Goal: Task Accomplishment & Management: Use online tool/utility

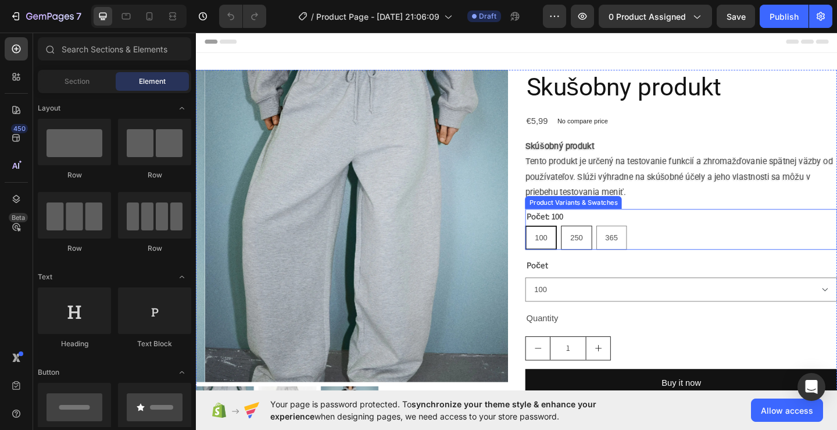
click at [616, 259] on div "250" at bounding box center [610, 256] width 32 height 24
click at [593, 242] on input "250 250 250" at bounding box center [592, 242] width 1 height 1
radio input "true"
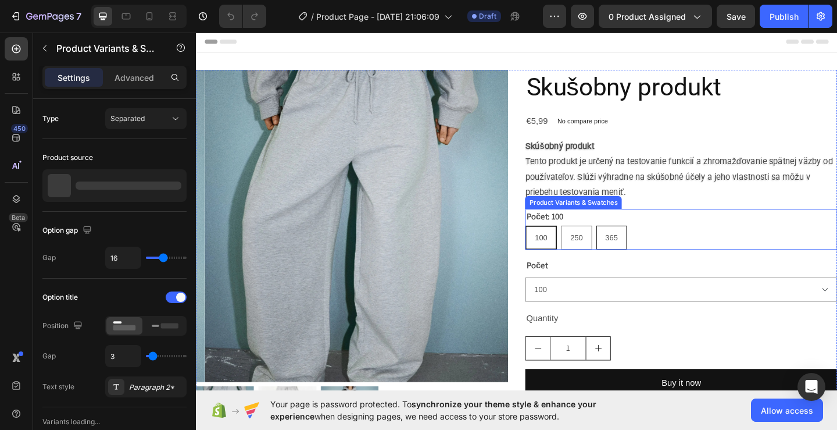
select select "250"
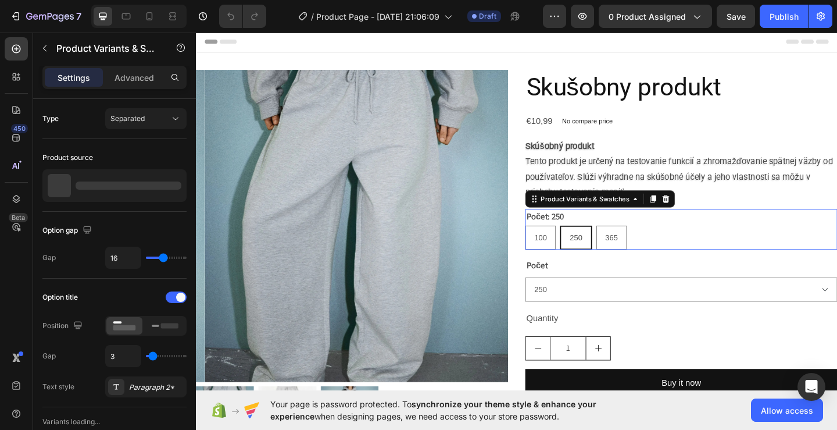
click at [662, 256] on div "100 100 100 250 250 250 365 365 365" at bounding box center [724, 255] width 340 height 26
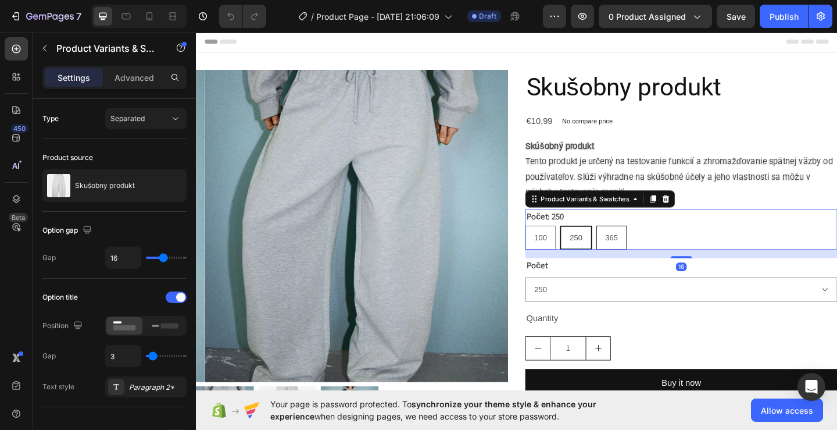
click at [644, 256] on span "365" at bounding box center [647, 255] width 13 height 9
click at [631, 242] on input "365 365 365" at bounding box center [631, 242] width 1 height 1
radio input "true"
select select "365"
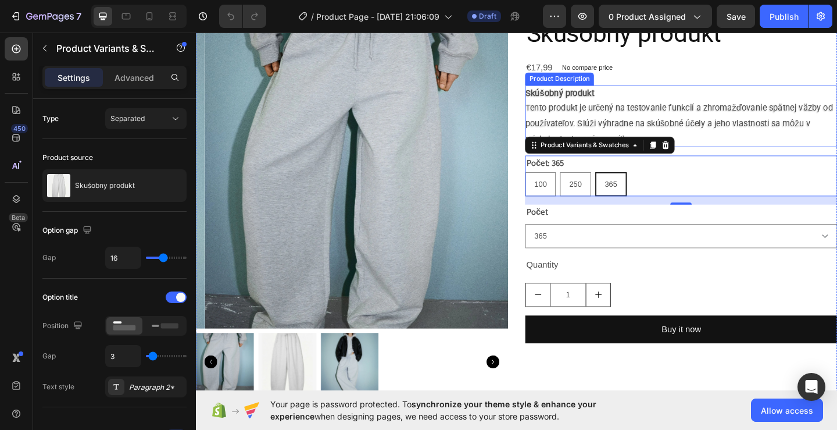
click at [813, 143] on div "Skúšobný produkt Tento produkt je určený na testovanie funkcií a zhromažďovanie…" at bounding box center [724, 123] width 340 height 67
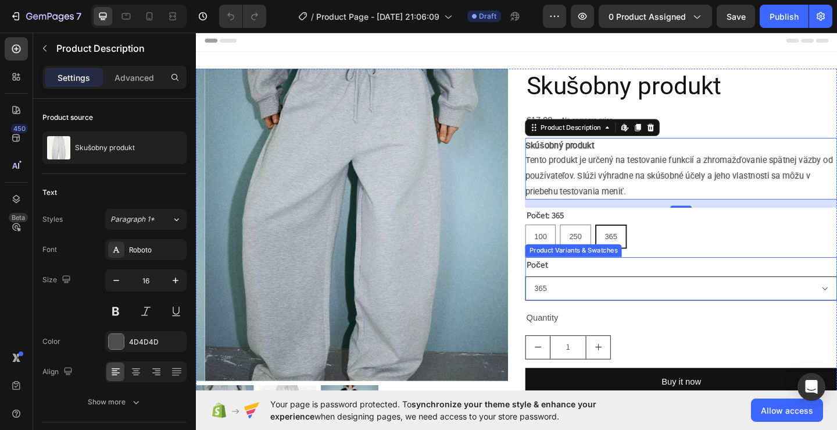
scroll to position [0, 0]
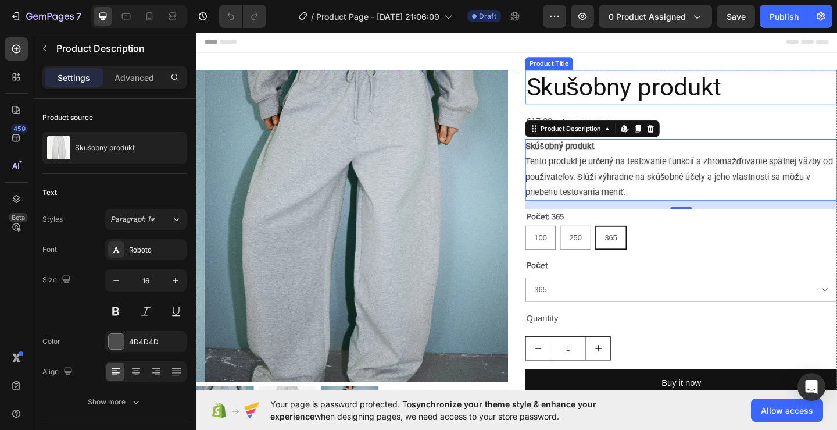
click at [795, 103] on h2 "Skušobny produkt" at bounding box center [724, 91] width 340 height 37
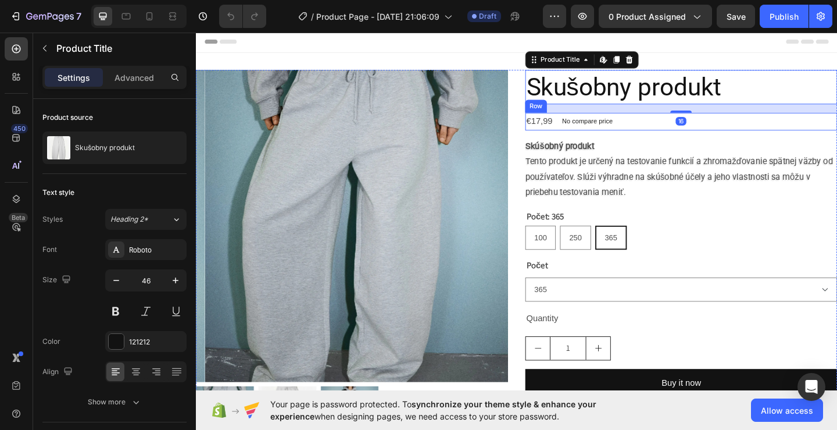
click at [773, 121] on div "€17,99 Product Price Product Price No compare price Compare Price Row" at bounding box center [724, 129] width 340 height 19
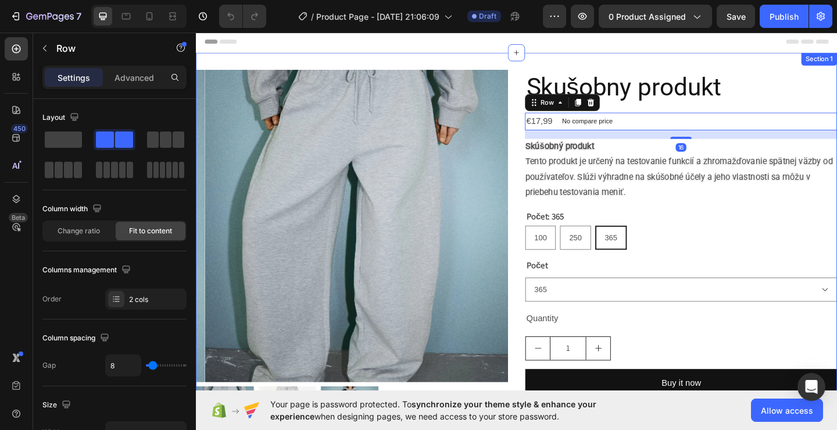
click at [518, 56] on div "Product Images Skušobny produkt Product Title €17,99 Product Price Product Pric…" at bounding box center [545, 282] width 698 height 454
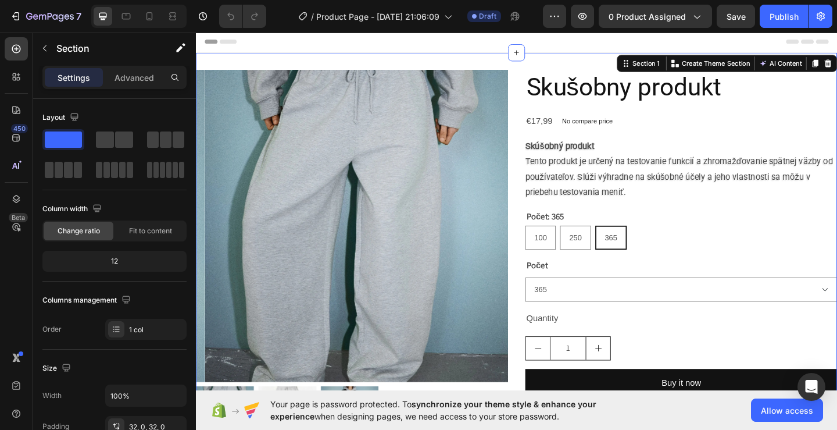
click at [498, 41] on div "Header" at bounding box center [544, 42] width 679 height 23
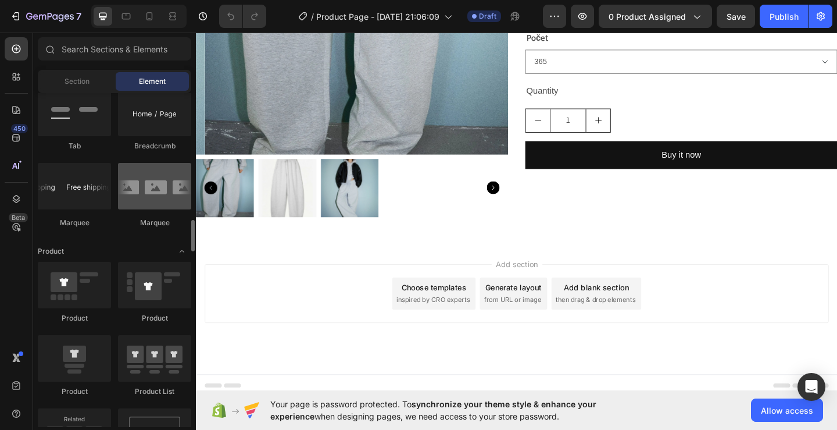
scroll to position [1395, 0]
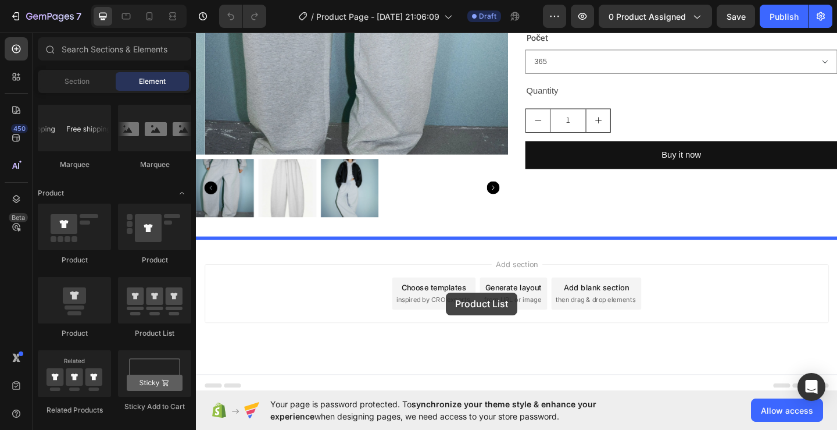
drag, startPoint x: 343, startPoint y: 330, endPoint x: 468, endPoint y: 315, distance: 125.8
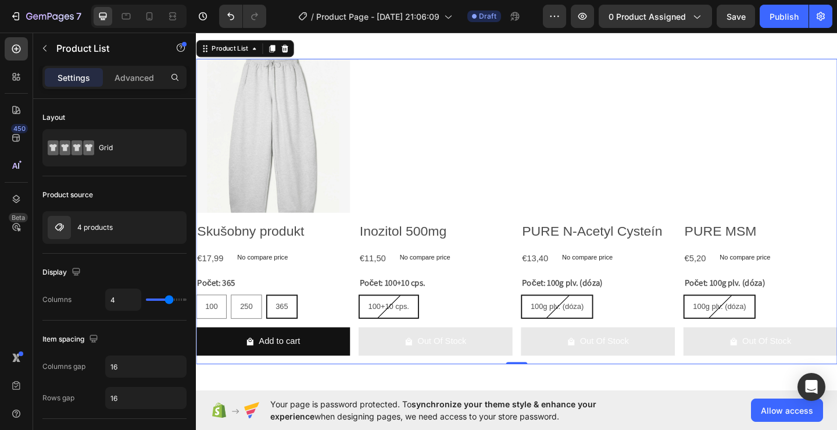
scroll to position [538, 0]
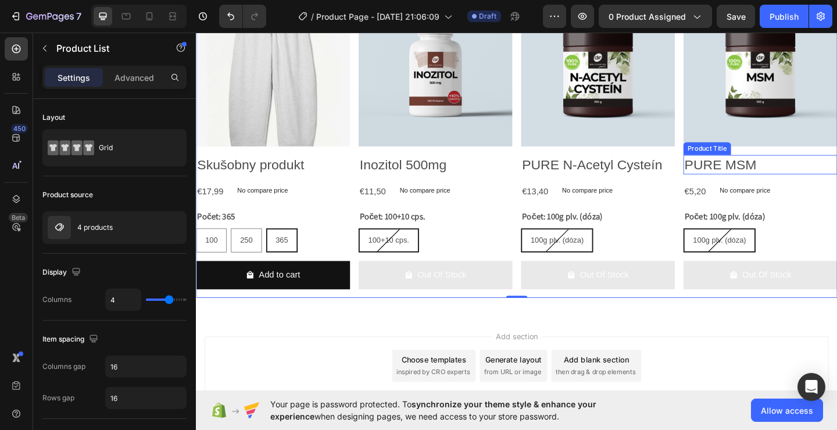
select select "365"
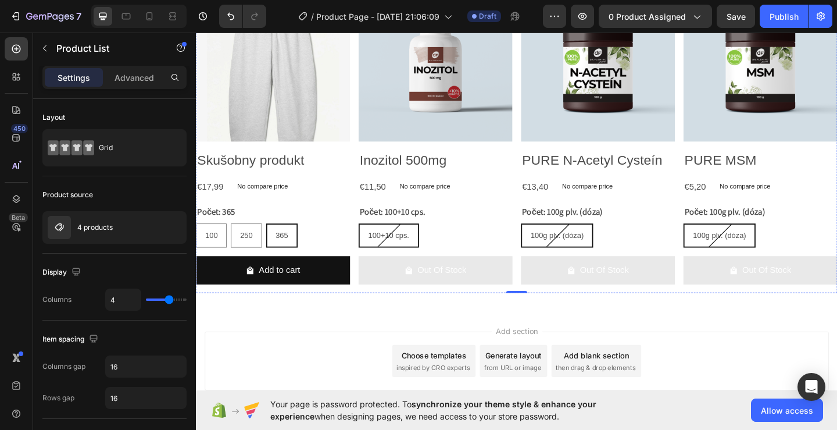
select select "365"
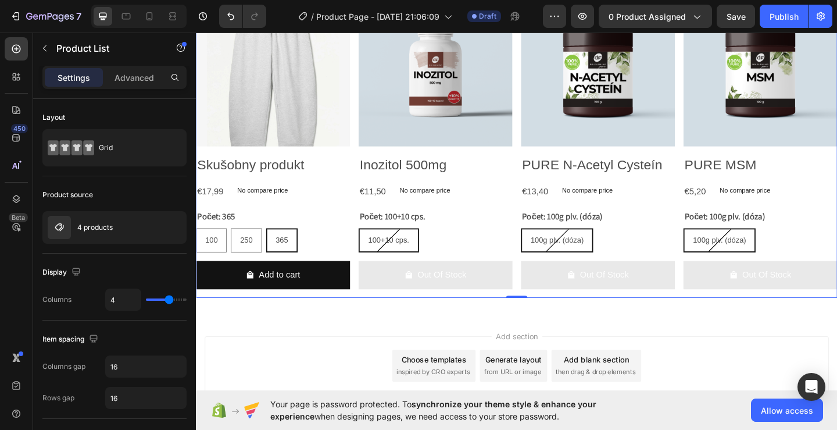
scroll to position [364, 0]
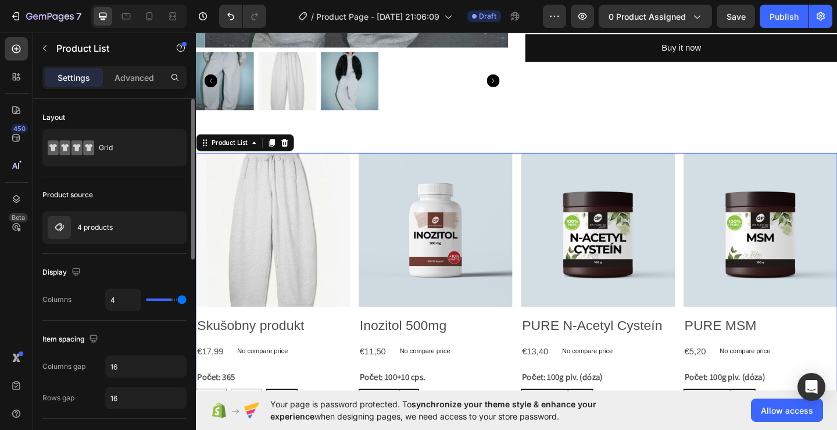
click at [180, 298] on input "range" at bounding box center [166, 299] width 41 height 2
type input "5"
click at [178, 298] on input "range" at bounding box center [166, 299] width 41 height 2
type input "5"
drag, startPoint x: 166, startPoint y: 299, endPoint x: 183, endPoint y: 299, distance: 17.4
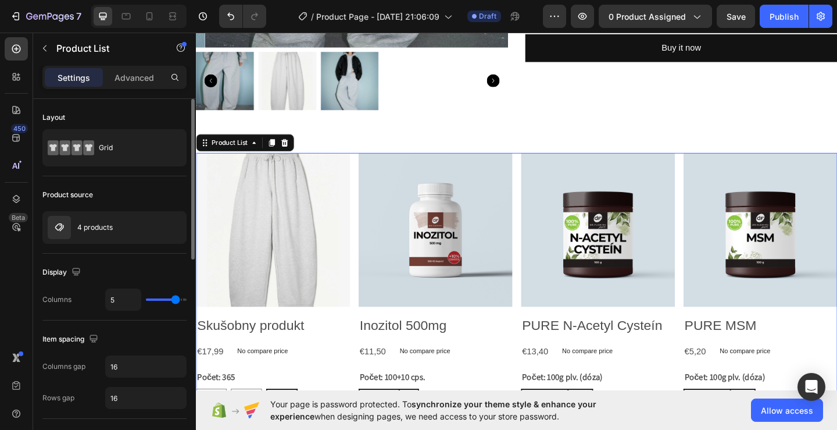
type input "6"
click at [182, 299] on input "range" at bounding box center [166, 299] width 41 height 2
click at [183, 299] on input "range" at bounding box center [166, 299] width 41 height 2
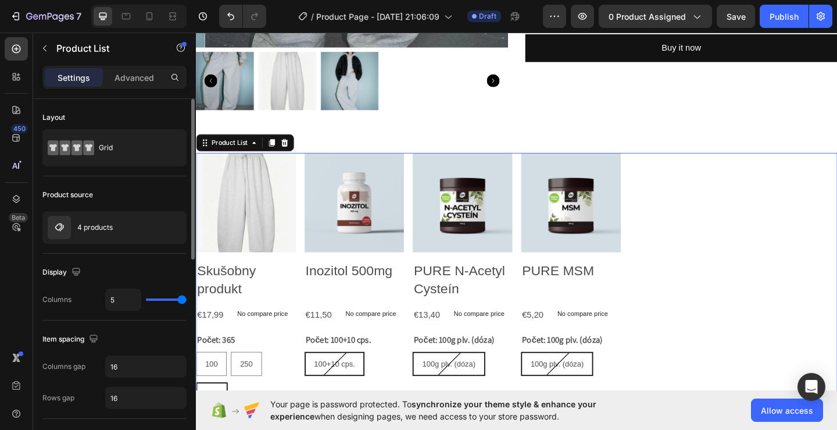
type input "6"
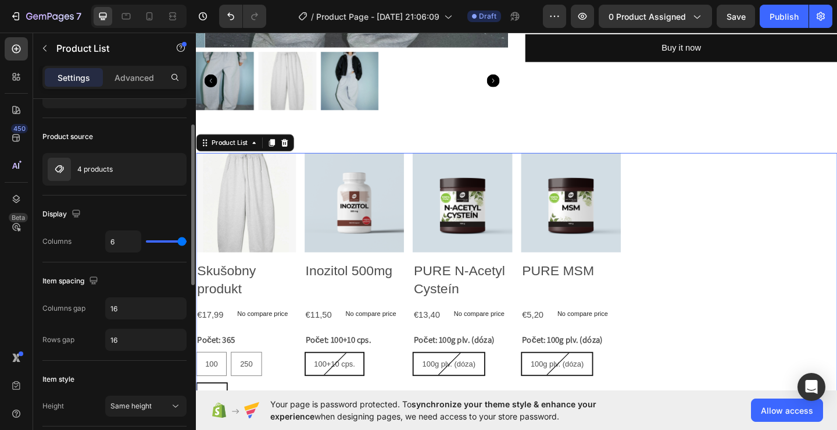
scroll to position [116, 0]
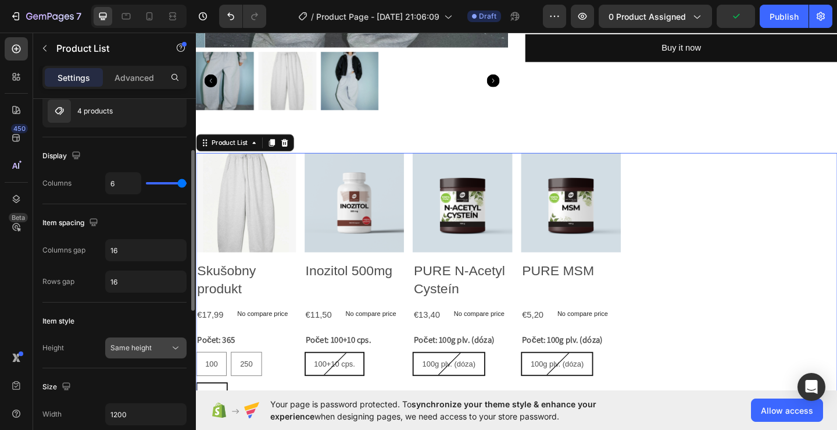
click at [133, 350] on span "Same height" at bounding box center [130, 347] width 41 height 9
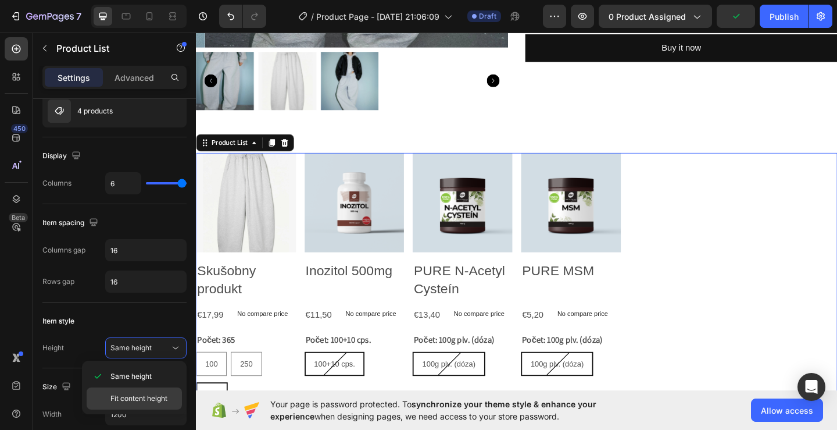
click at [137, 401] on span "Fit content height" at bounding box center [138, 398] width 57 height 10
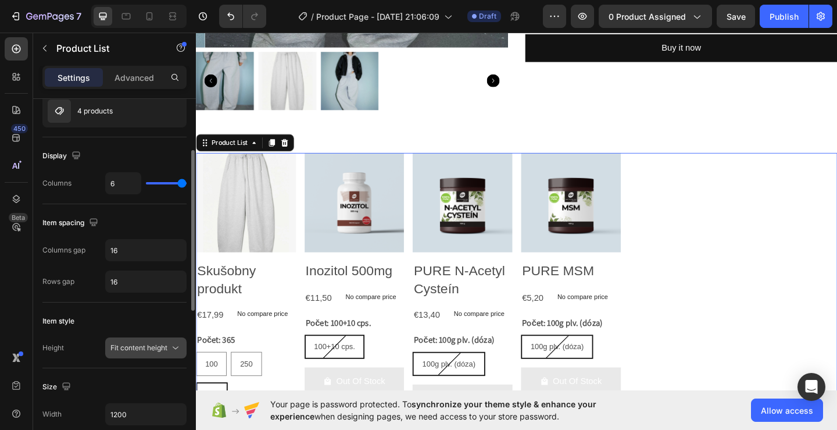
click at [141, 344] on span "Fit content height" at bounding box center [138, 347] width 57 height 9
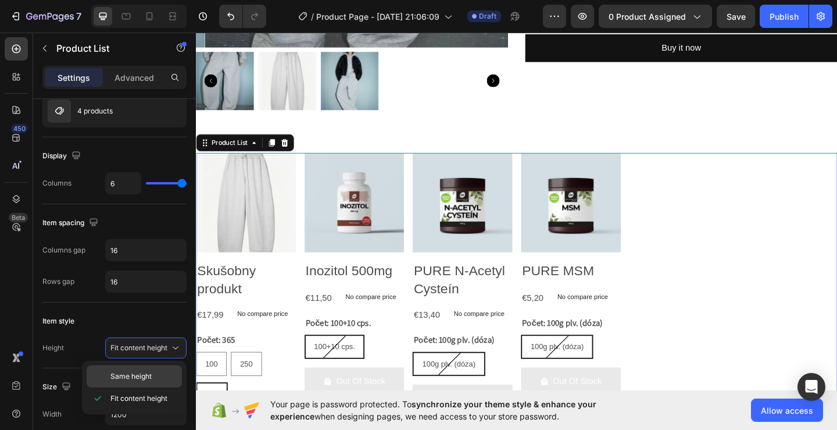
click at [143, 374] on span "Same height" at bounding box center [130, 376] width 41 height 10
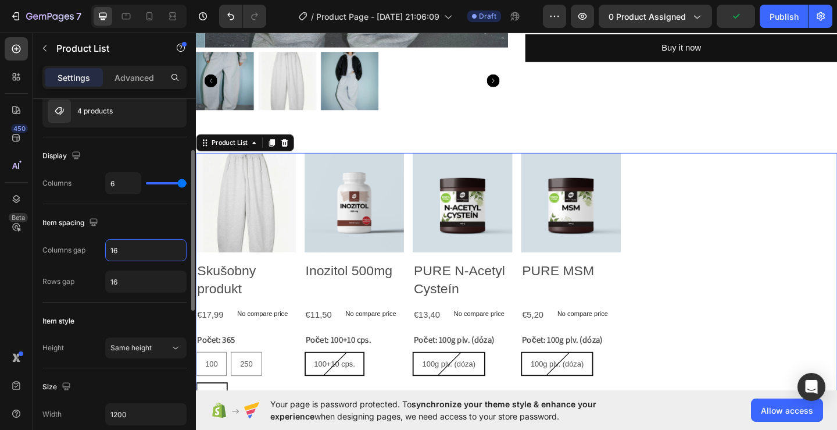
click at [119, 256] on input "16" at bounding box center [146, 250] width 80 height 21
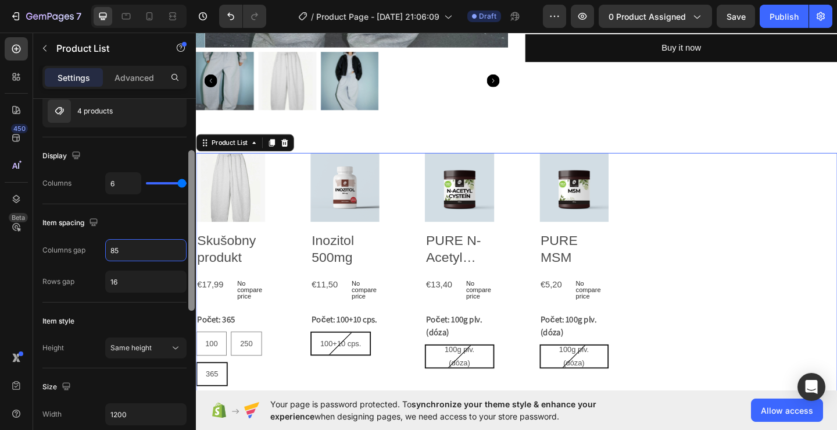
type input "8"
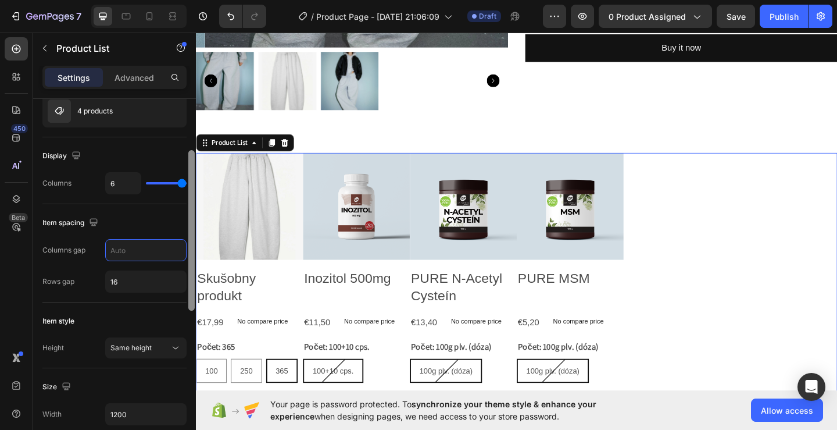
type input "1"
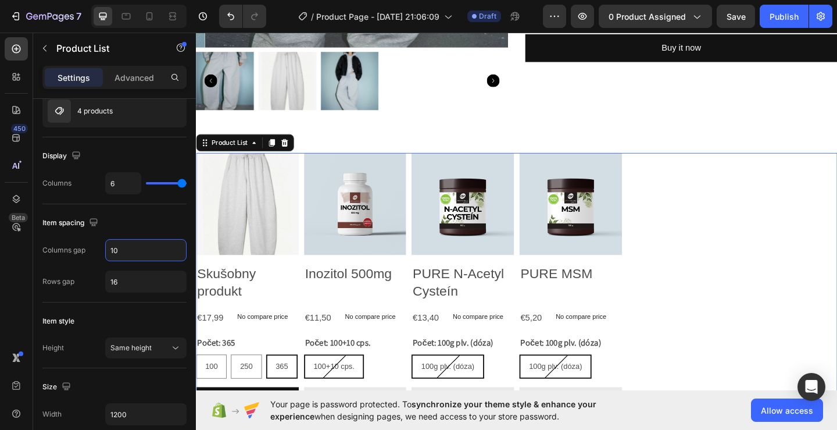
type input "10"
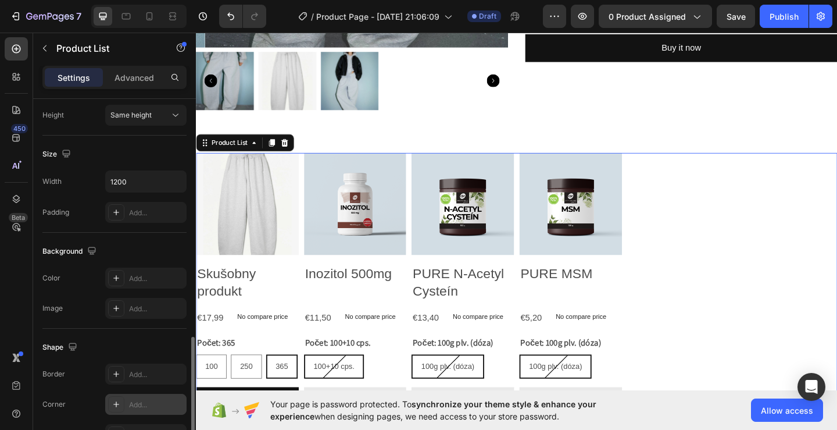
scroll to position [460, 0]
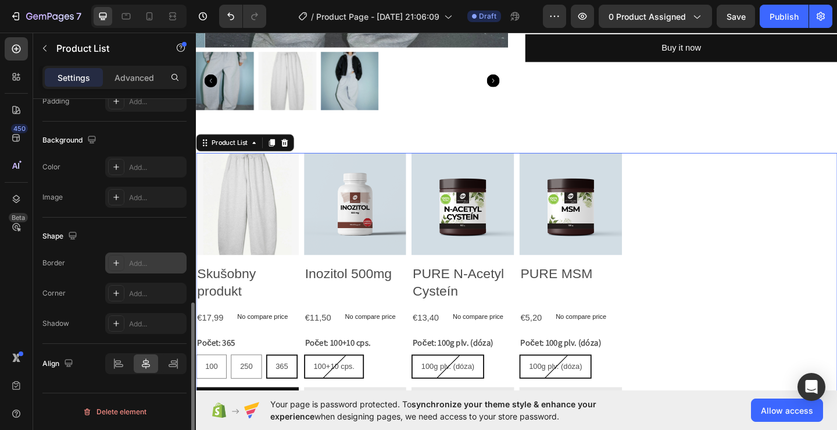
click at [119, 263] on icon at bounding box center [116, 263] width 6 height 6
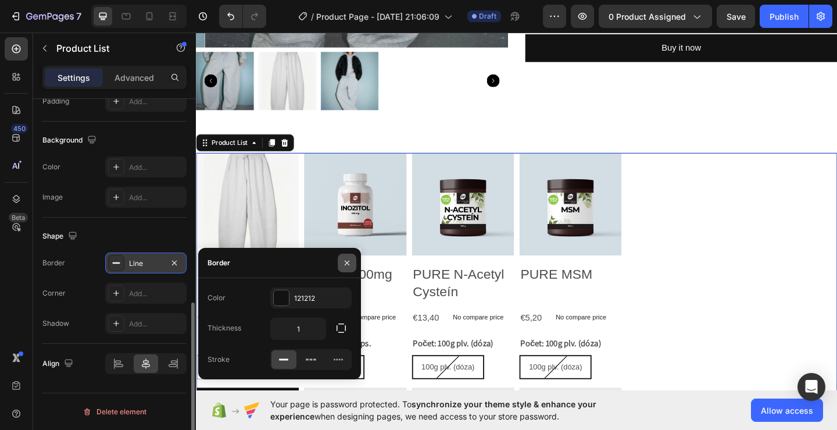
click at [347, 261] on icon "button" at bounding box center [346, 262] width 9 height 9
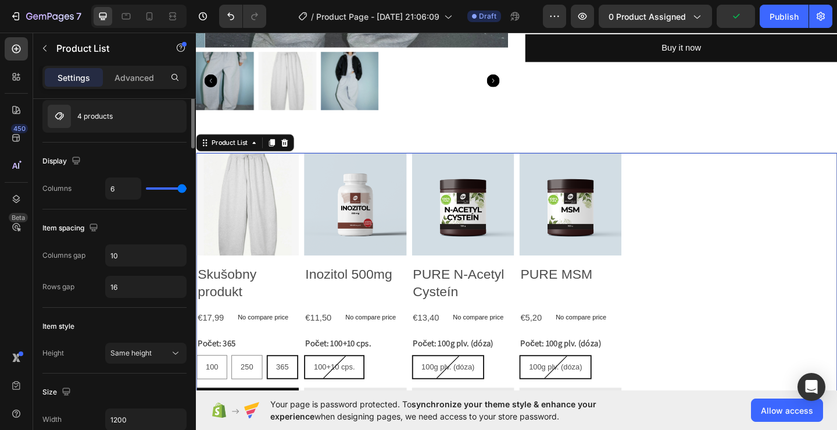
scroll to position [0, 0]
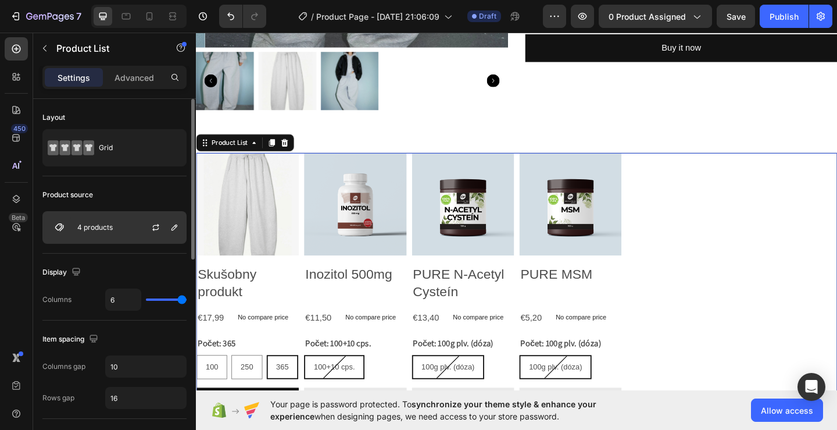
click at [117, 228] on div "4 products" at bounding box center [114, 227] width 144 height 33
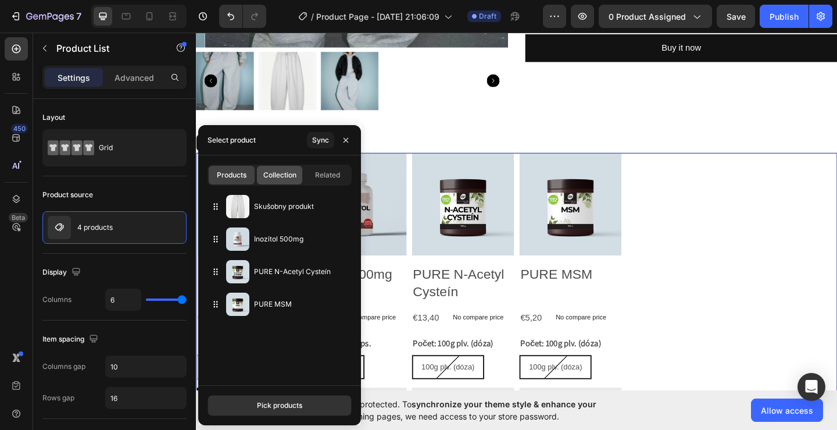
click at [276, 174] on span "Collection" at bounding box center [279, 175] width 33 height 10
type input "10"
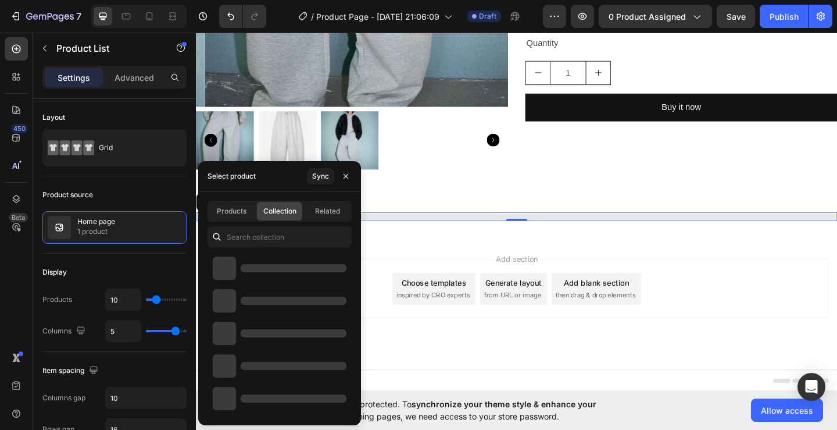
scroll to position [294, 0]
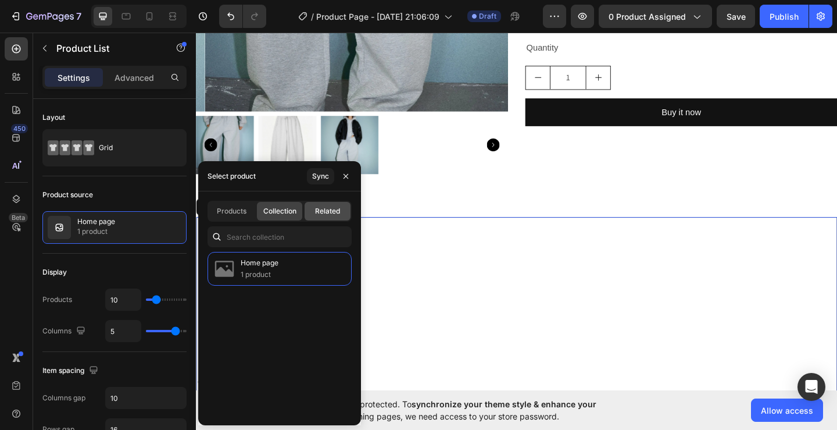
click at [336, 211] on span "Related" at bounding box center [327, 211] width 25 height 10
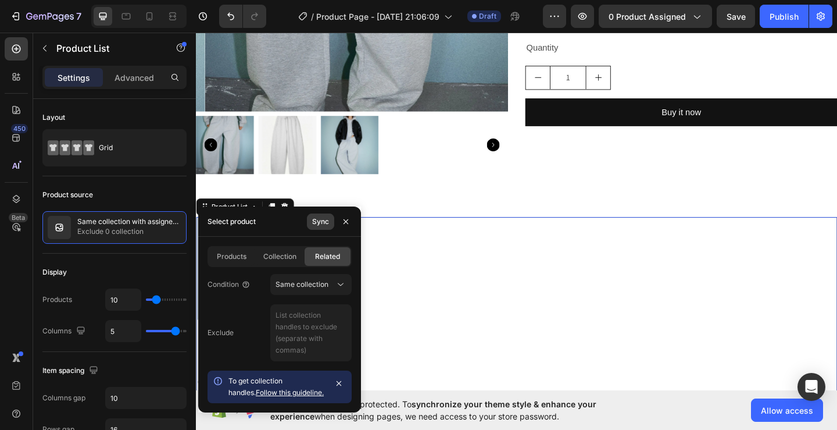
click at [319, 223] on div "Sync" at bounding box center [320, 221] width 17 height 10
click at [347, 226] on button "button" at bounding box center [346, 221] width 19 height 19
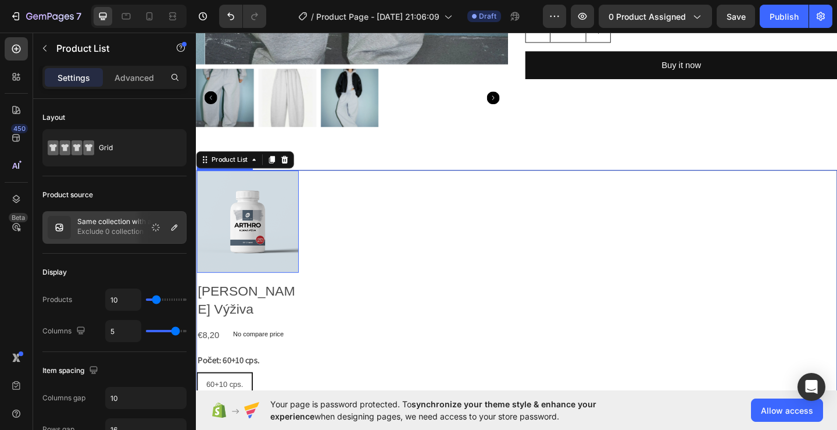
scroll to position [352, 0]
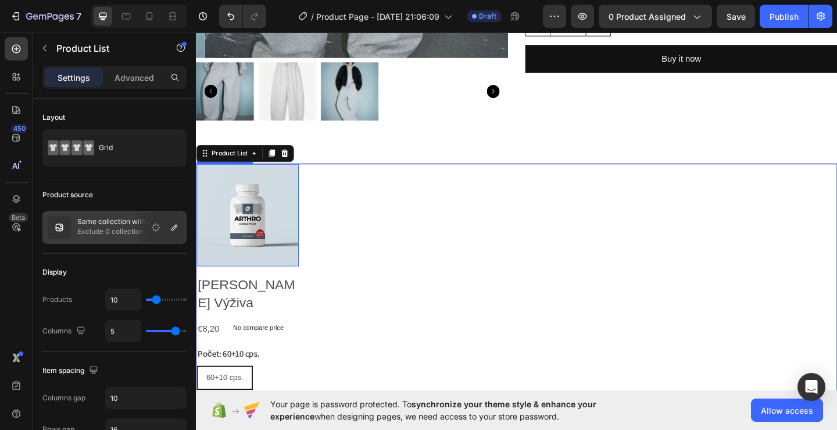
click at [267, 242] on img at bounding box center [252, 231] width 111 height 111
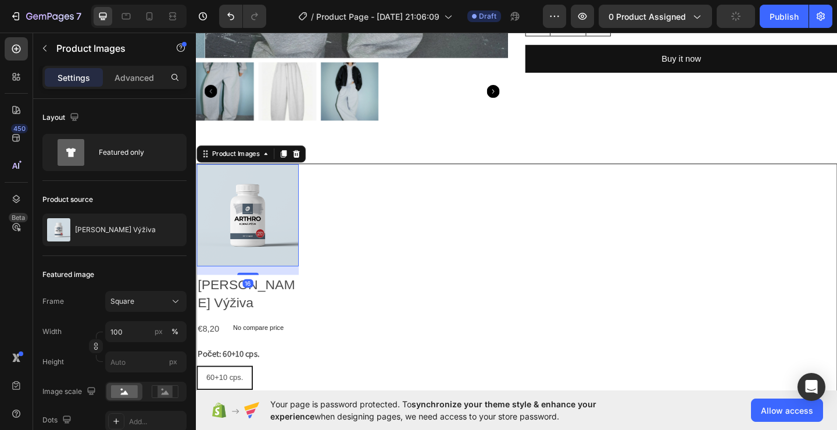
click at [427, 293] on div "Product Images 16 [PERSON_NAME] Výživa Product Title €8,20 Product Price Produc…" at bounding box center [545, 340] width 697 height 328
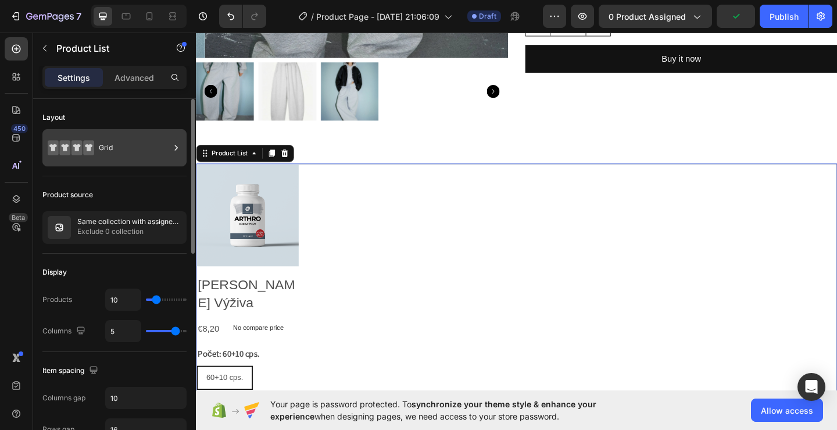
click at [115, 151] on div "Grid" at bounding box center [134, 147] width 71 height 27
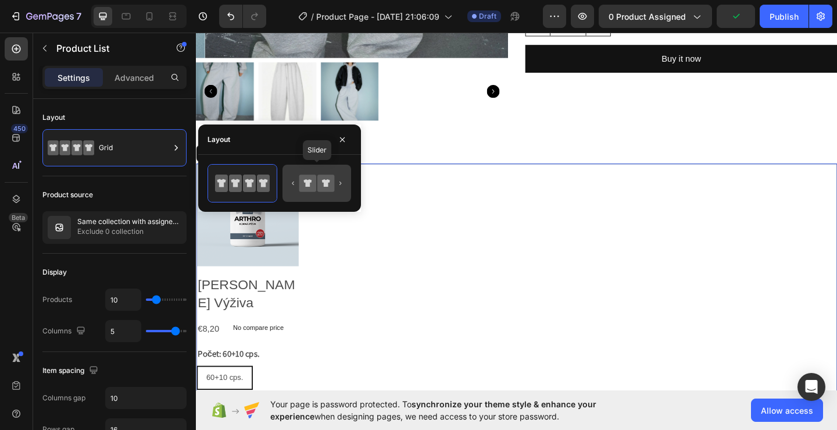
click at [347, 187] on div at bounding box center [317, 183] width 69 height 37
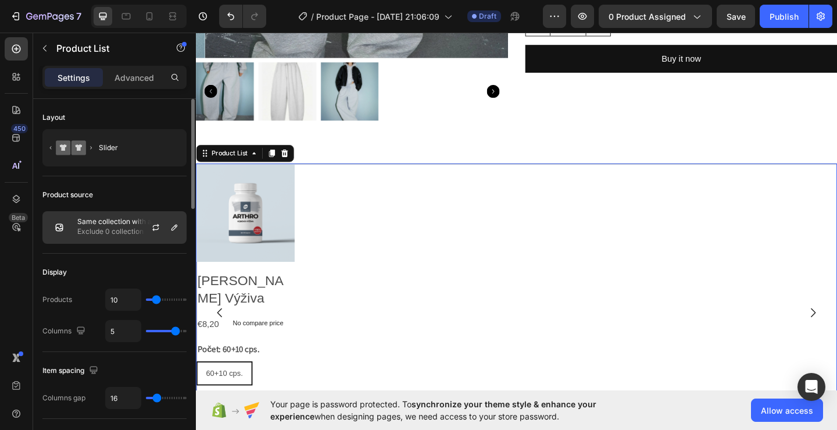
click at [127, 224] on p "Same collection with assigned product" at bounding box center [129, 221] width 104 height 8
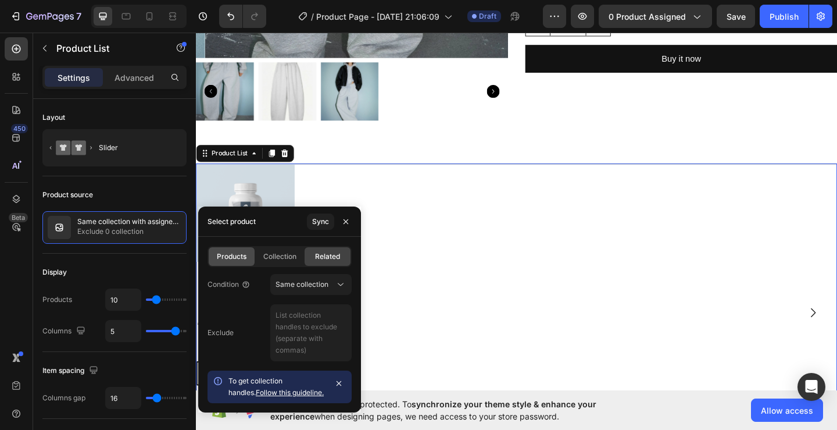
click at [232, 255] on span "Products" at bounding box center [232, 256] width 30 height 10
click at [233, 256] on span "Products" at bounding box center [232, 256] width 30 height 10
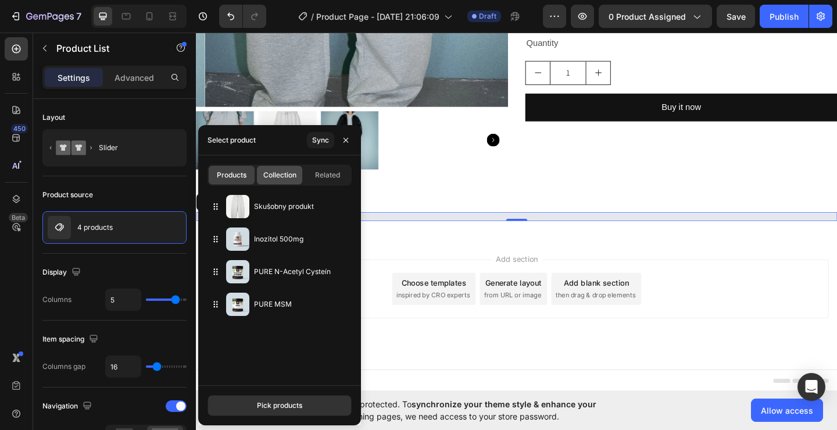
scroll to position [294, 0]
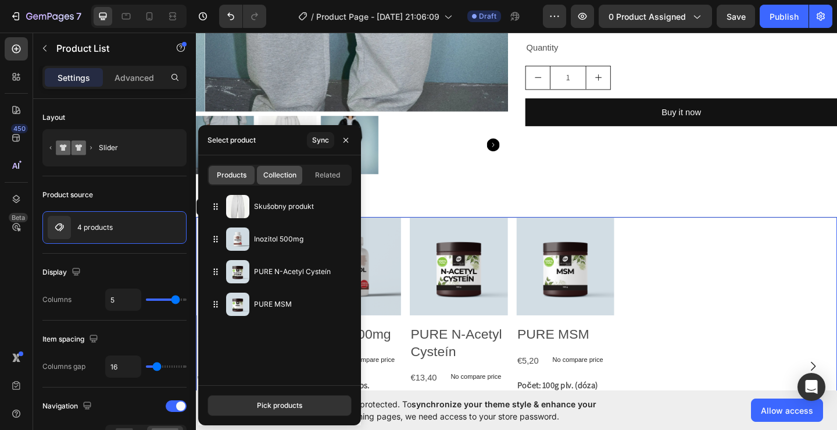
click at [285, 171] on span "Collection" at bounding box center [279, 175] width 33 height 10
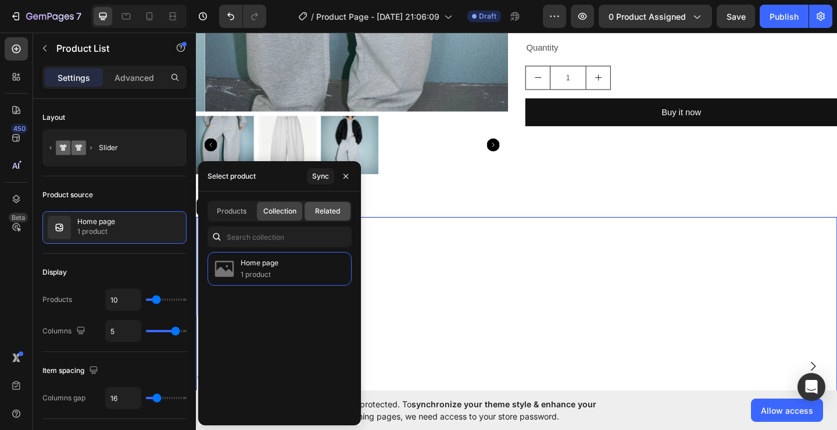
click at [308, 217] on div "Related" at bounding box center [328, 211] width 46 height 19
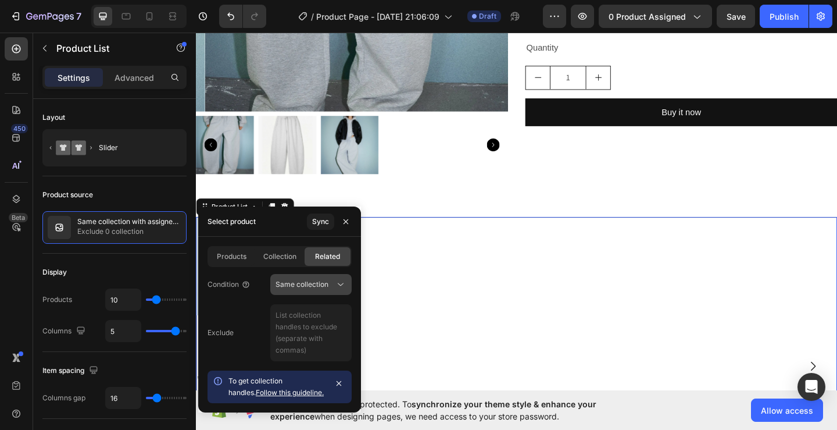
click at [317, 281] on span "Same collection" at bounding box center [302, 284] width 53 height 9
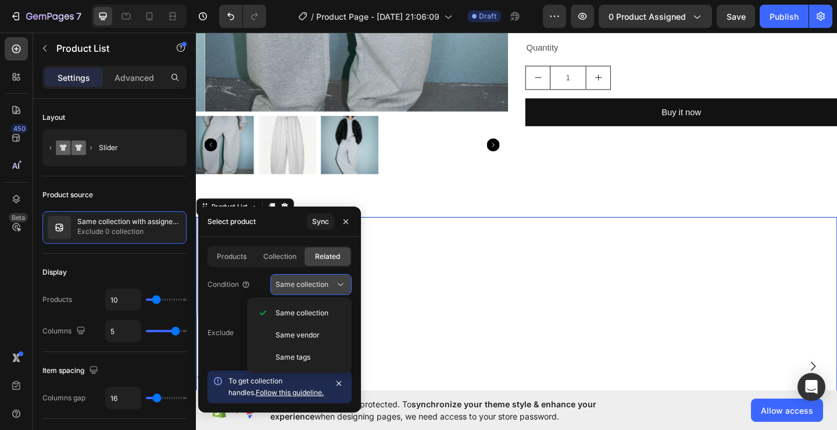
click at [317, 281] on span "Same collection" at bounding box center [302, 284] width 53 height 9
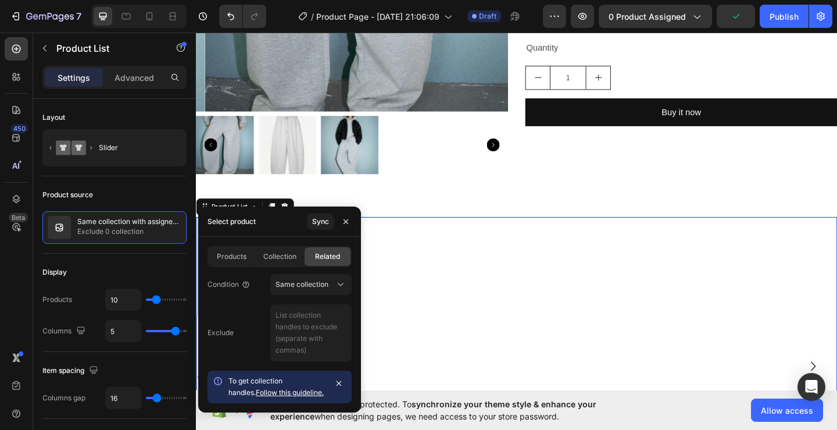
click at [274, 388] on link "Follow this guideline." at bounding box center [290, 392] width 68 height 9
click at [245, 255] on span "Products" at bounding box center [232, 256] width 30 height 10
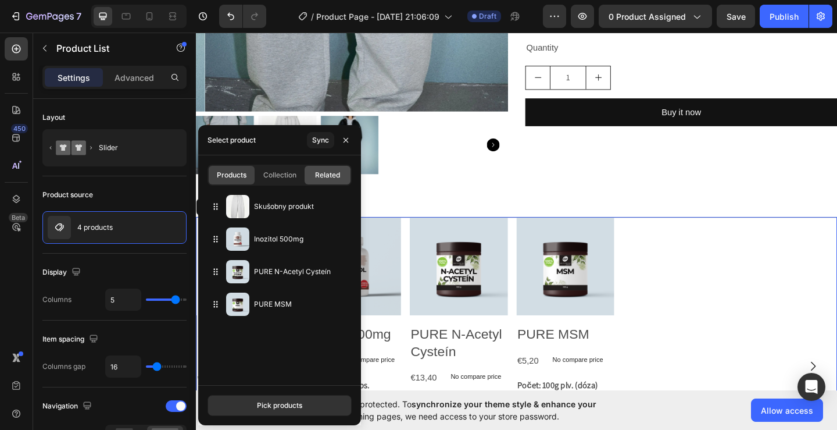
click at [314, 170] on div "Related" at bounding box center [328, 175] width 46 height 19
type input "10"
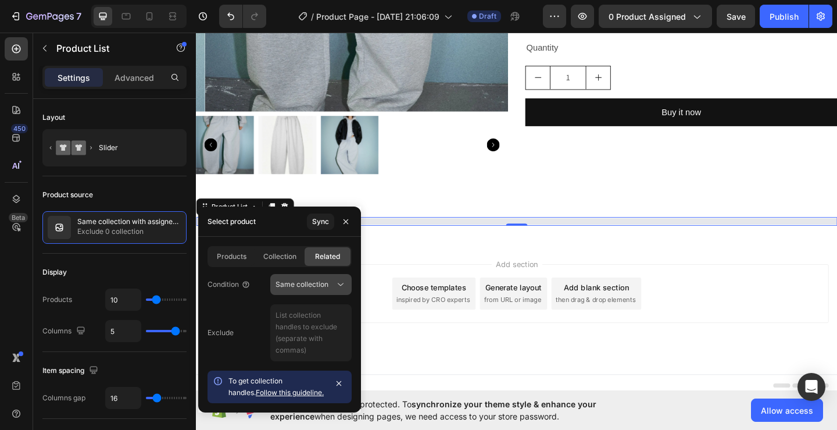
click at [295, 285] on span "Same collection" at bounding box center [302, 284] width 53 height 9
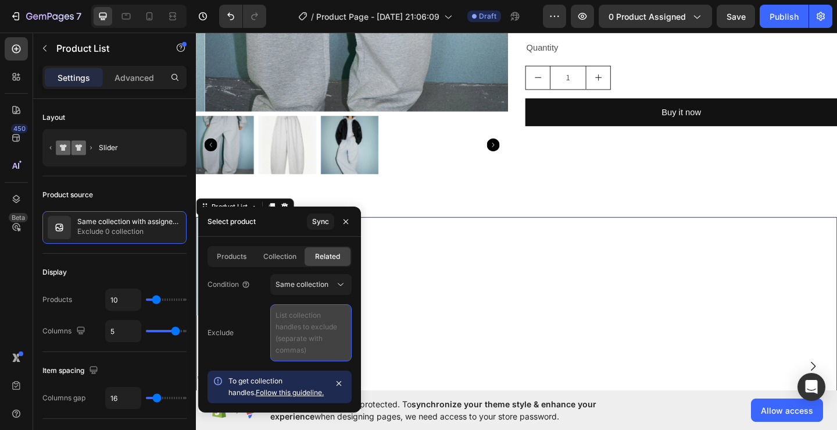
click at [298, 322] on textarea at bounding box center [310, 332] width 81 height 57
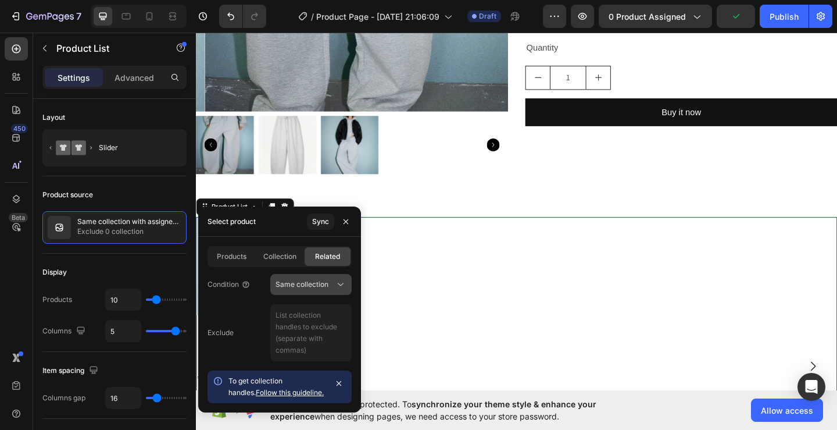
click at [302, 275] on button "Same collection" at bounding box center [310, 284] width 81 height 21
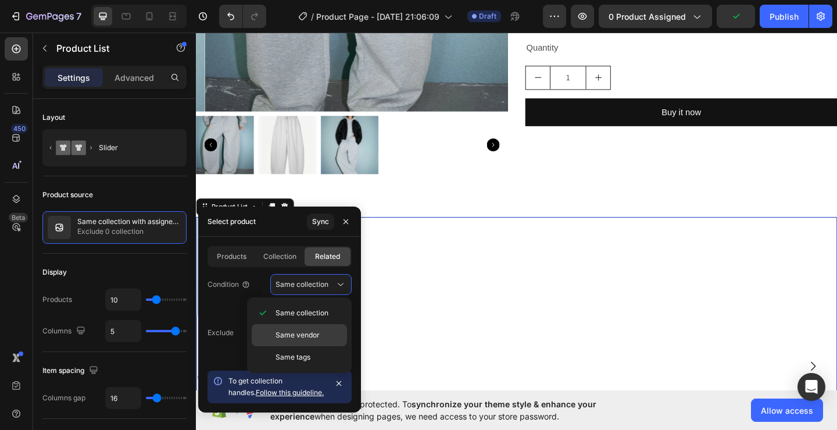
click at [306, 331] on span "Same vendor" at bounding box center [298, 335] width 44 height 10
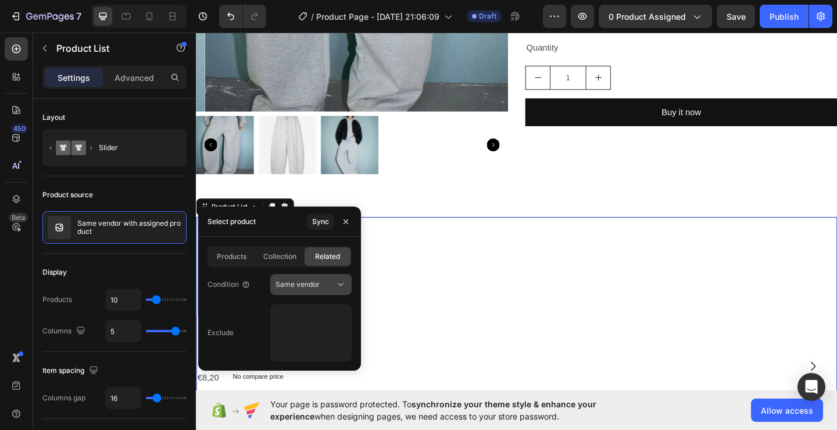
click at [311, 290] on button "Same vendor" at bounding box center [310, 284] width 81 height 21
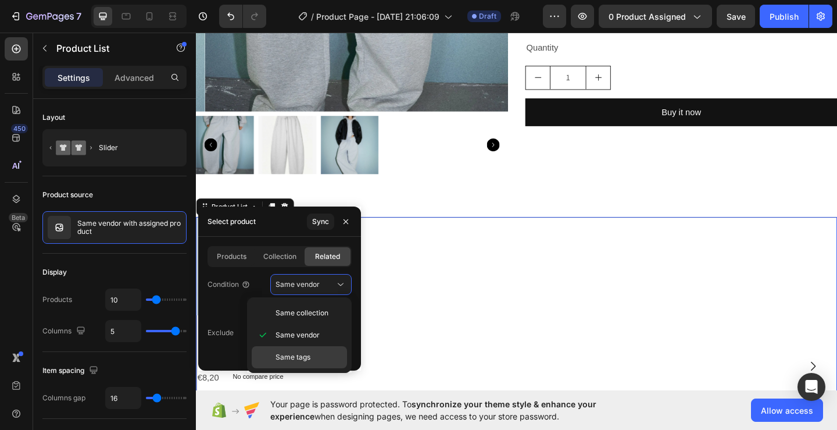
click at [308, 363] on div "Same tags" at bounding box center [299, 357] width 95 height 22
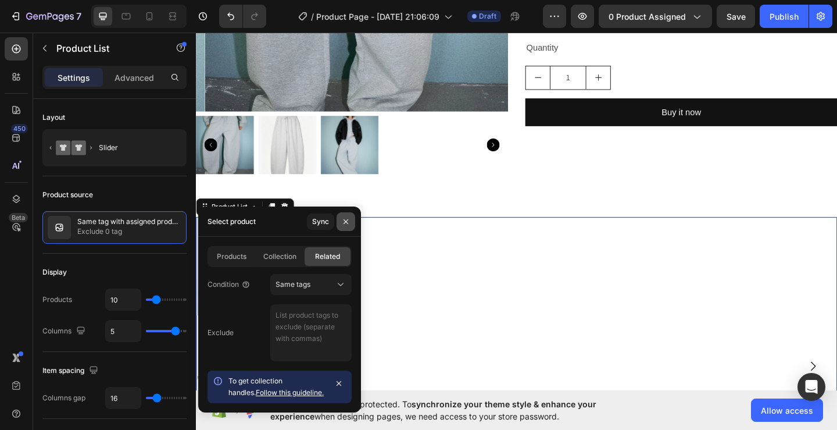
click at [347, 222] on icon "button" at bounding box center [346, 221] width 5 height 5
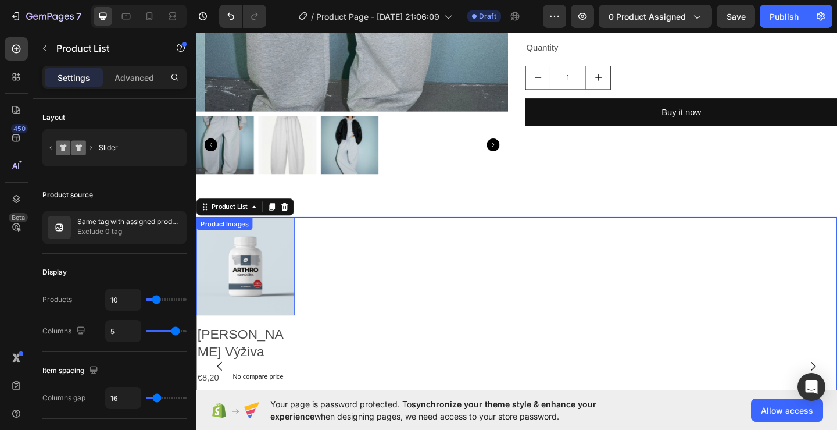
click at [273, 297] on img at bounding box center [250, 287] width 107 height 107
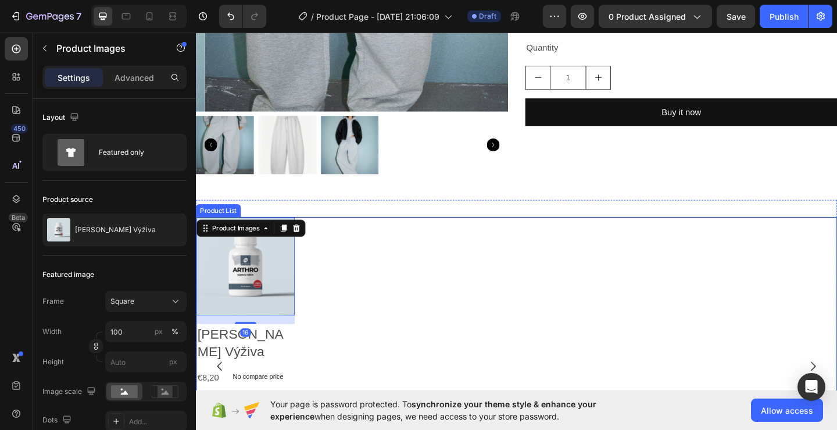
click at [400, 336] on div "Product Images 16 [PERSON_NAME] Výživa Product Title €8,20 Product Price Produc…" at bounding box center [545, 395] width 697 height 323
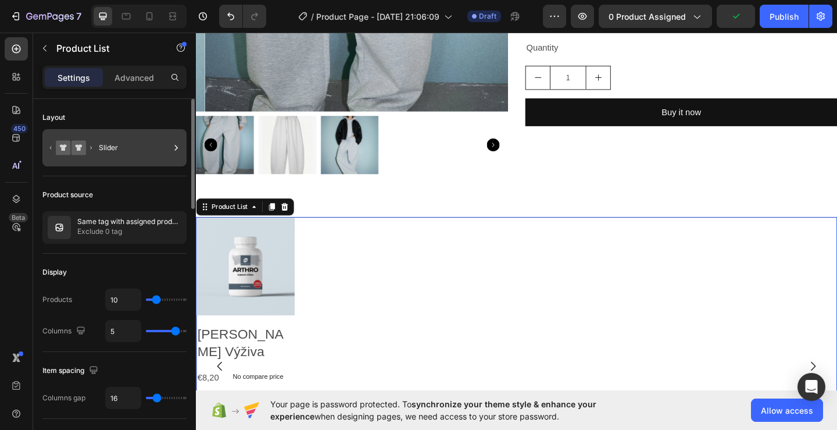
click at [152, 138] on div "Slider" at bounding box center [134, 147] width 71 height 27
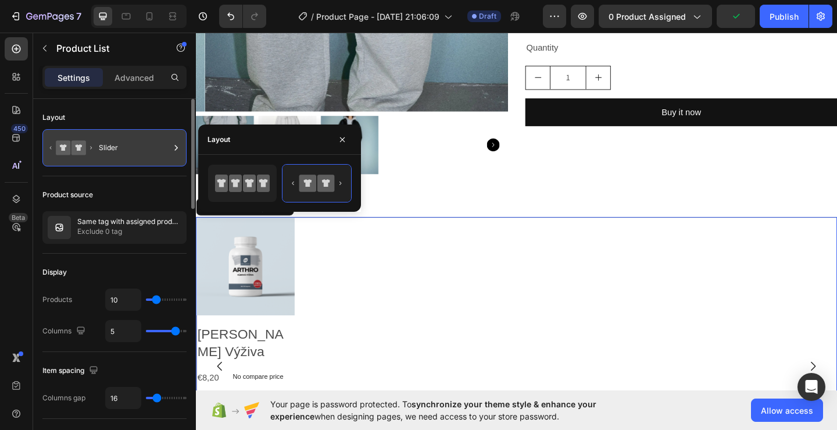
click at [152, 138] on div "Slider" at bounding box center [134, 147] width 71 height 27
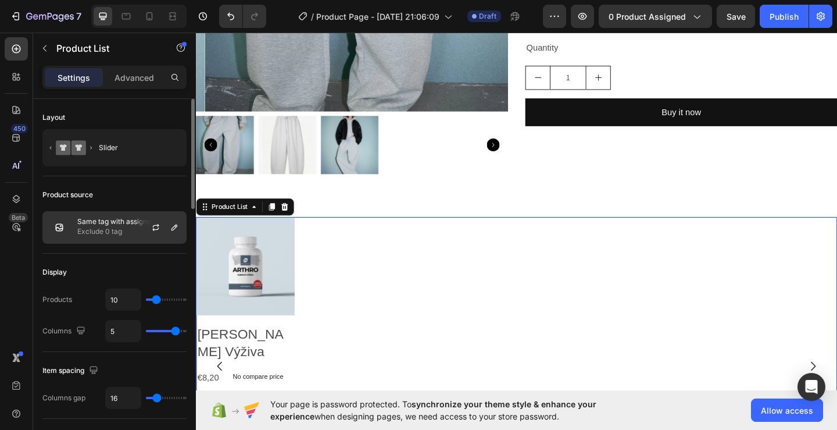
click at [155, 219] on div at bounding box center [160, 227] width 51 height 31
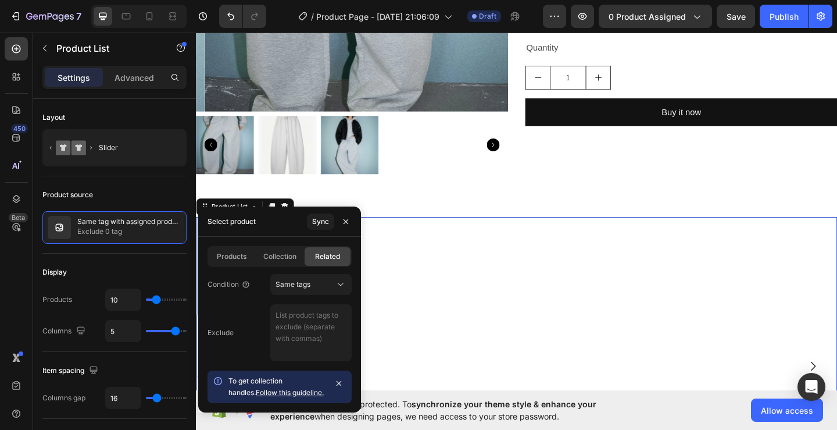
click at [227, 257] on span "Products" at bounding box center [232, 256] width 30 height 10
click at [233, 253] on span "Products" at bounding box center [232, 256] width 30 height 10
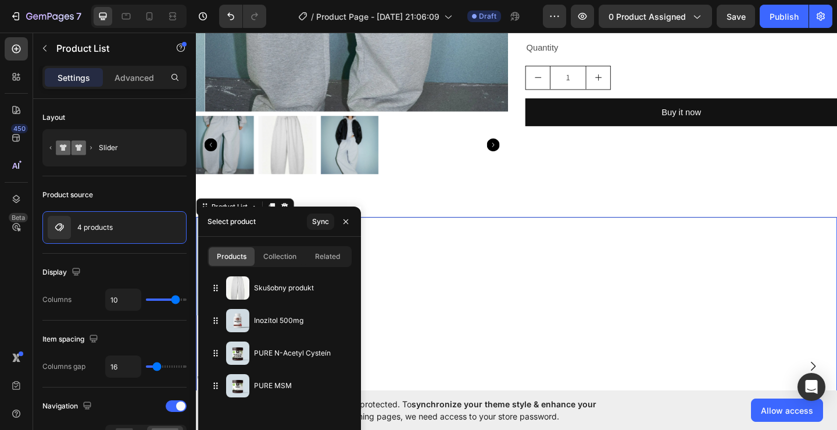
type input "5"
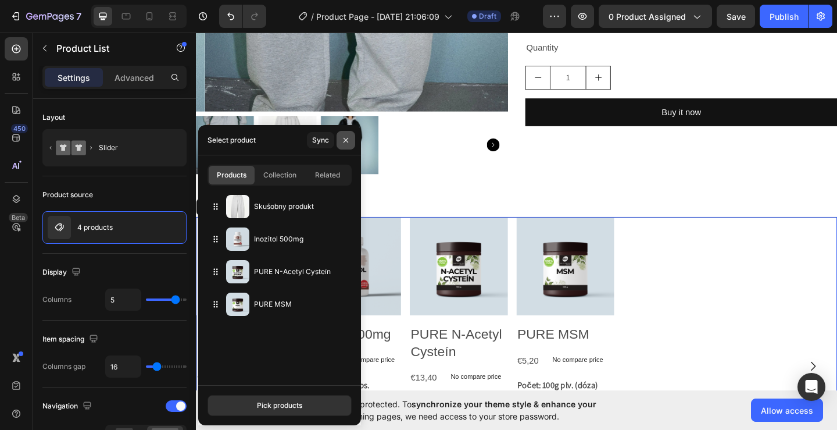
click at [348, 141] on icon "button" at bounding box center [345, 139] width 9 height 9
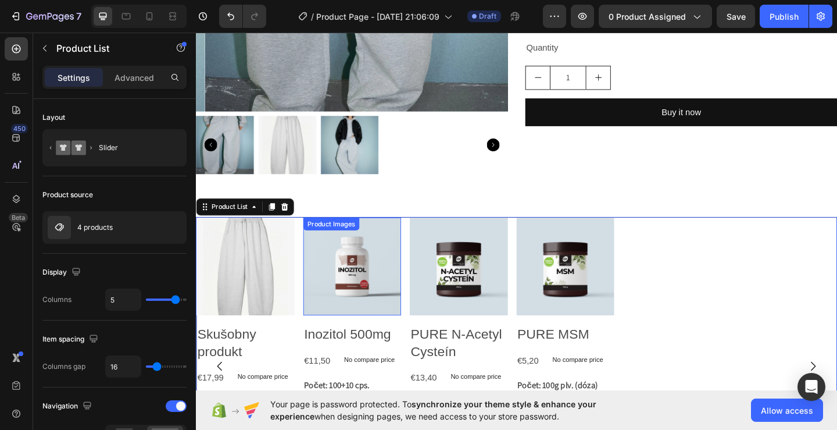
click at [355, 251] on img at bounding box center [366, 287] width 107 height 107
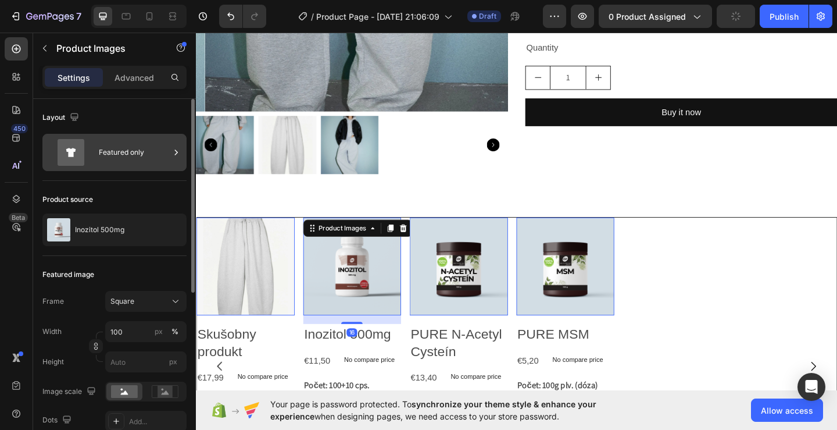
click at [163, 154] on div "Featured only" at bounding box center [134, 152] width 71 height 27
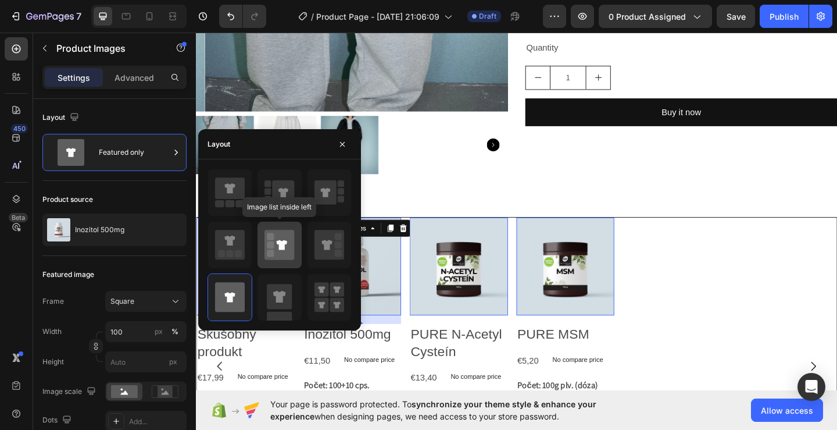
click at [273, 242] on rect at bounding box center [270, 244] width 7 height 7
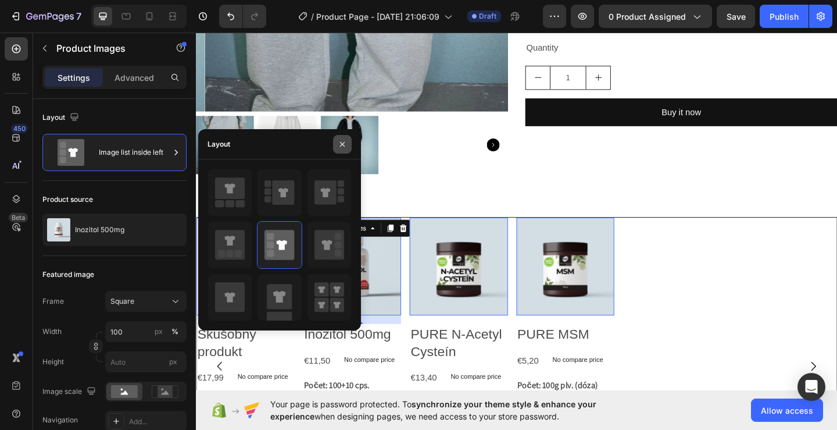
click at [344, 142] on icon "button" at bounding box center [342, 143] width 5 height 5
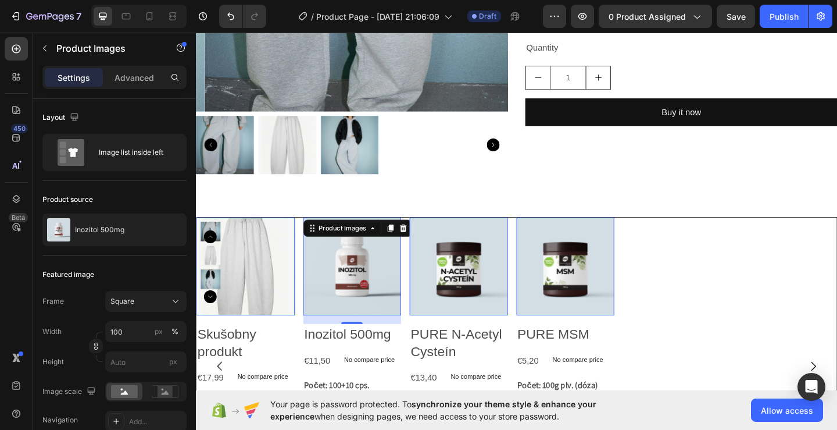
click at [366, 273] on img at bounding box center [366, 287] width 107 height 107
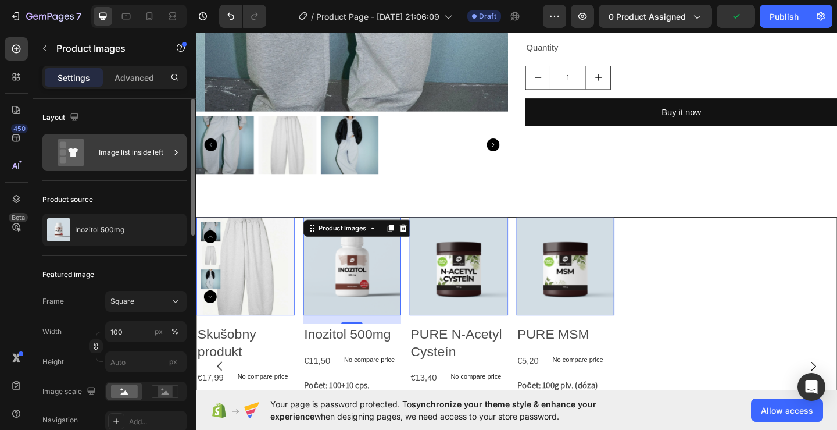
click at [159, 159] on div "Image list inside left" at bounding box center [134, 152] width 71 height 27
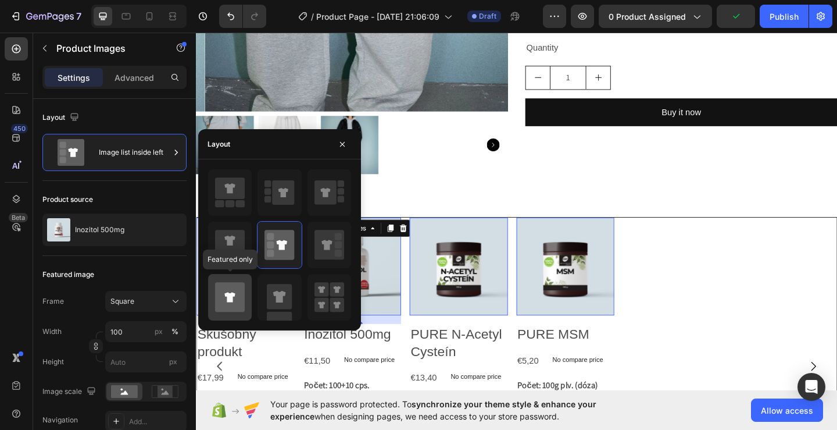
click at [245, 298] on div at bounding box center [230, 297] width 44 height 47
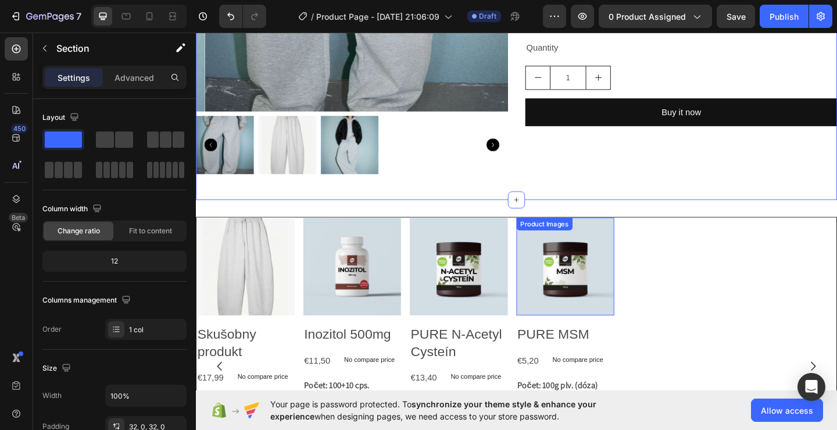
click at [559, 283] on img at bounding box center [598, 287] width 107 height 107
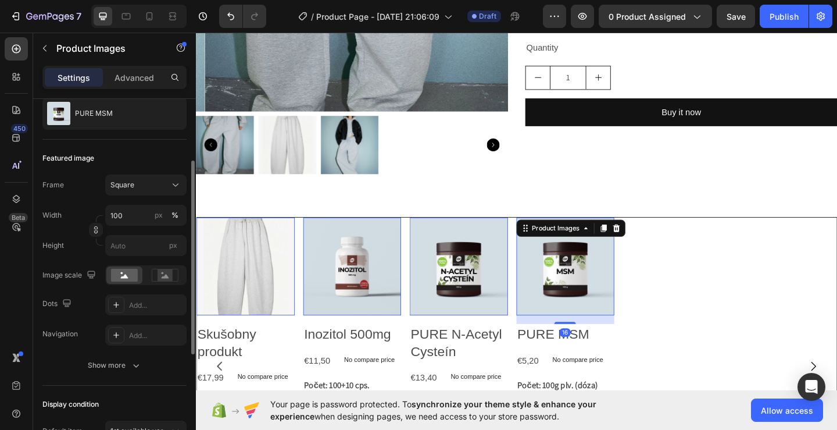
scroll to position [174, 0]
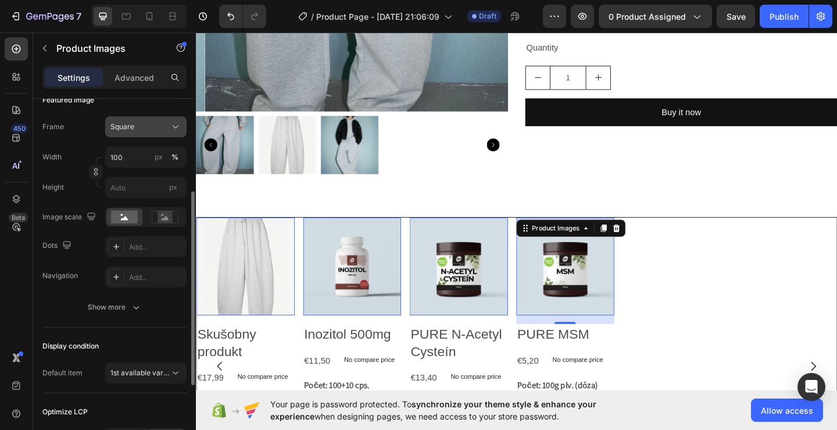
click at [149, 130] on div "Square" at bounding box center [138, 127] width 57 height 10
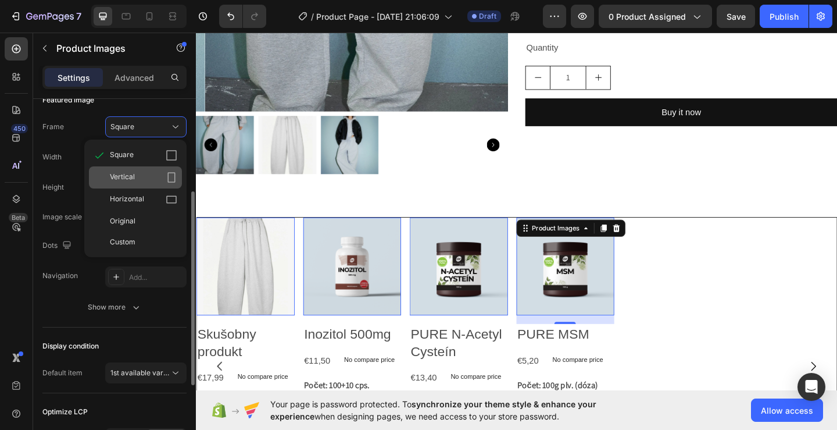
click at [172, 177] on icon at bounding box center [172, 178] width 12 height 12
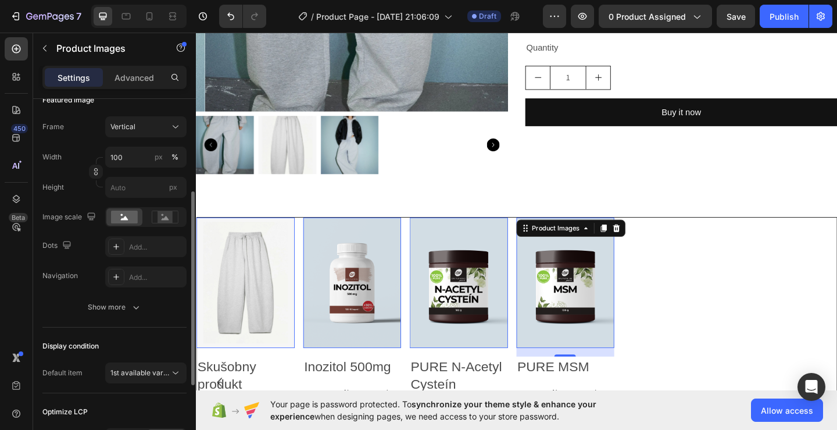
click at [172, 177] on div "px" at bounding box center [173, 187] width 17 height 21
click at [172, 177] on input "px" at bounding box center [145, 187] width 81 height 21
click at [146, 131] on div "Vertical" at bounding box center [138, 127] width 57 height 10
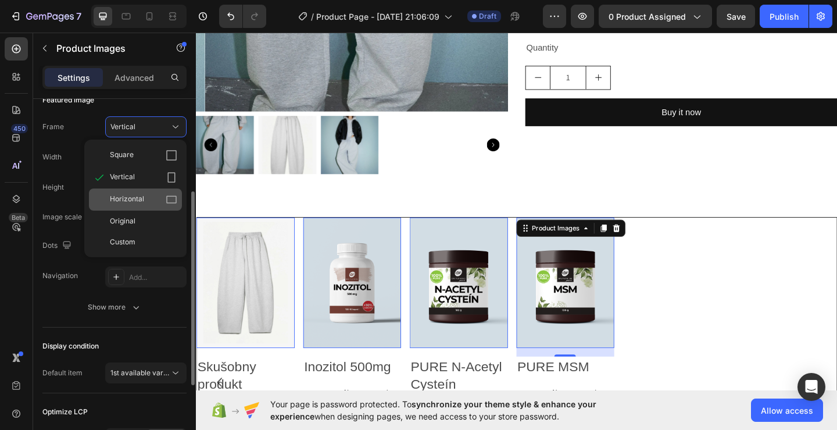
click at [138, 200] on span "Horizontal" at bounding box center [127, 200] width 34 height 12
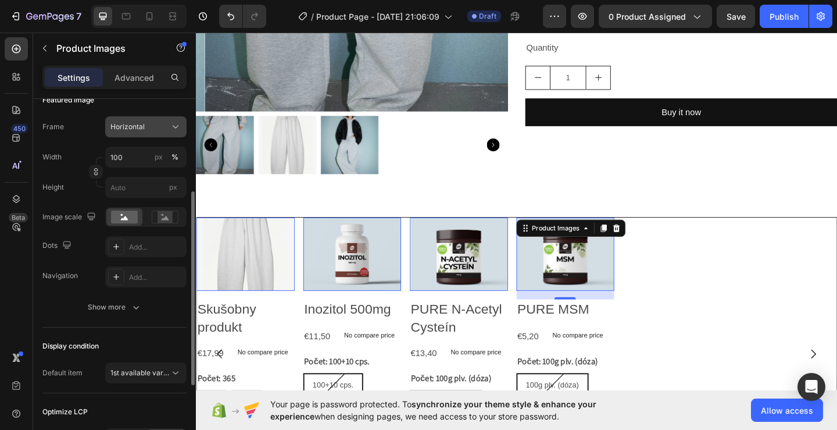
click at [158, 119] on button "Horizontal" at bounding box center [145, 126] width 81 height 21
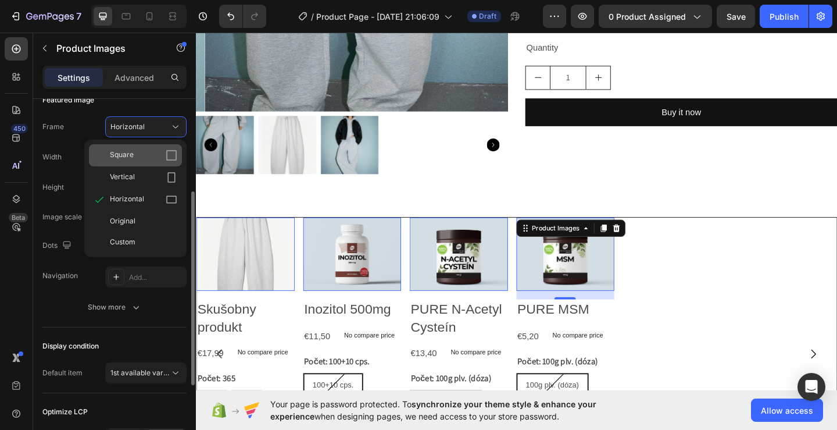
click at [134, 152] on div "Square" at bounding box center [143, 155] width 67 height 12
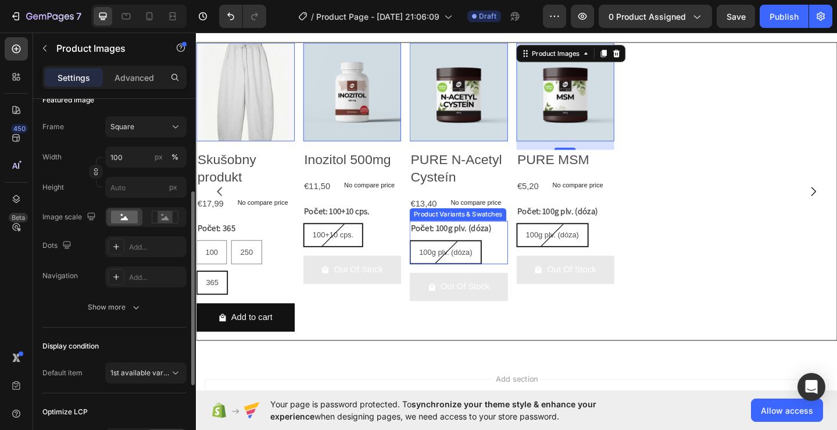
scroll to position [609, 0]
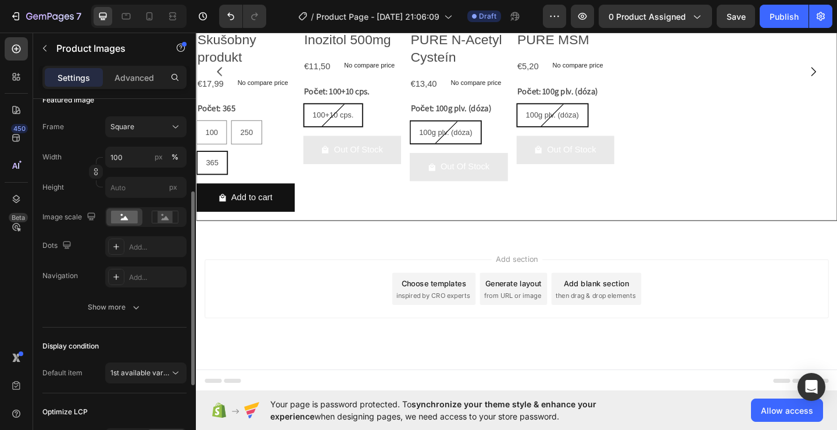
click at [356, 199] on div "Product Images 0 Inozitol 500mg Product Title €11,50 Product Price Product Pric…" at bounding box center [366, 74] width 107 height 323
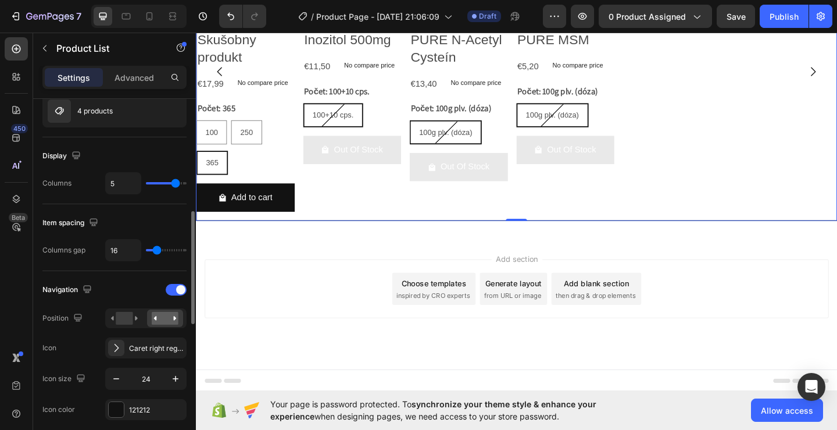
scroll to position [174, 0]
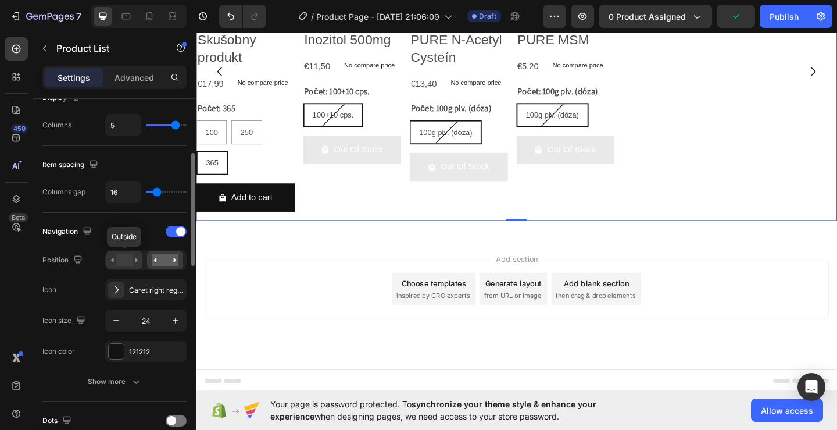
click at [128, 260] on rect at bounding box center [124, 259] width 17 height 13
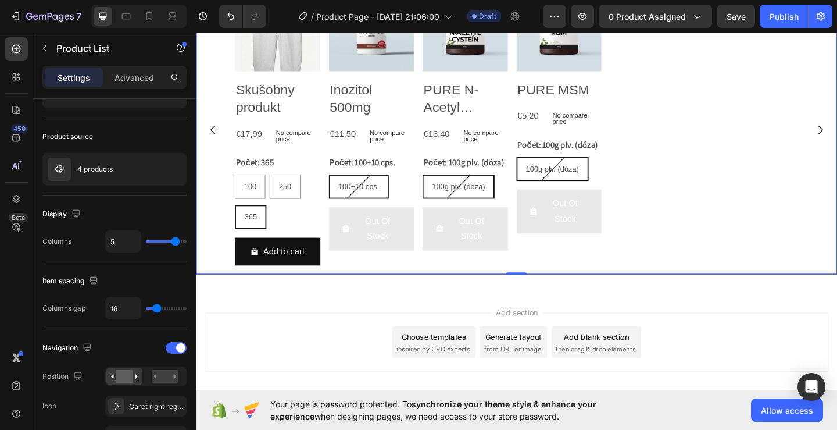
scroll to position [520, 0]
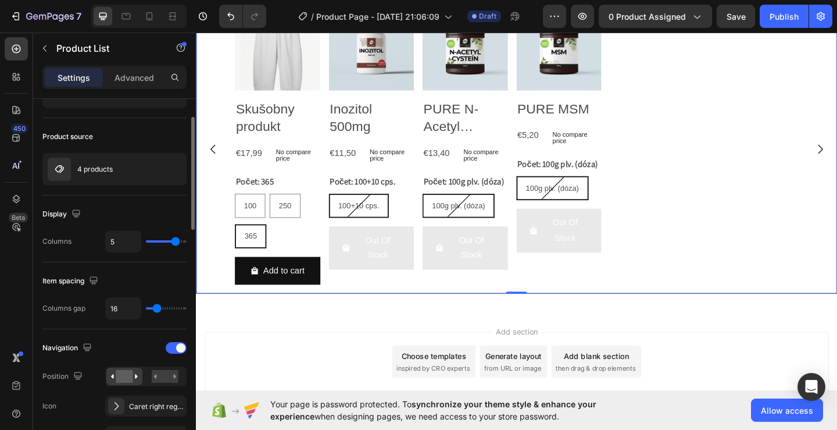
select select "365"
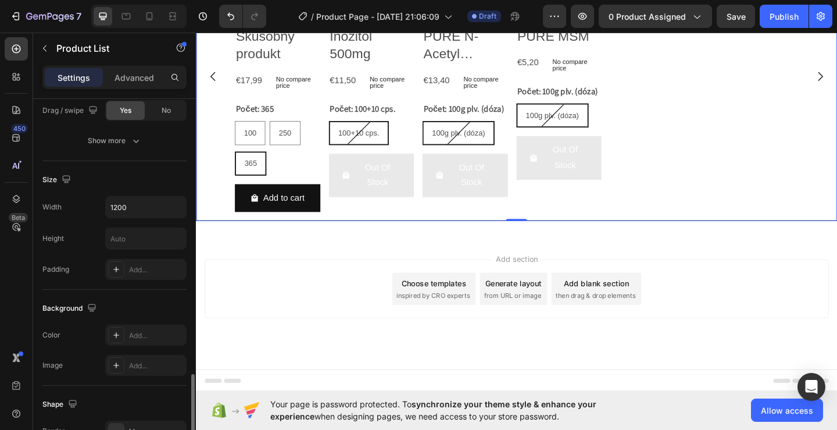
scroll to position [808, 0]
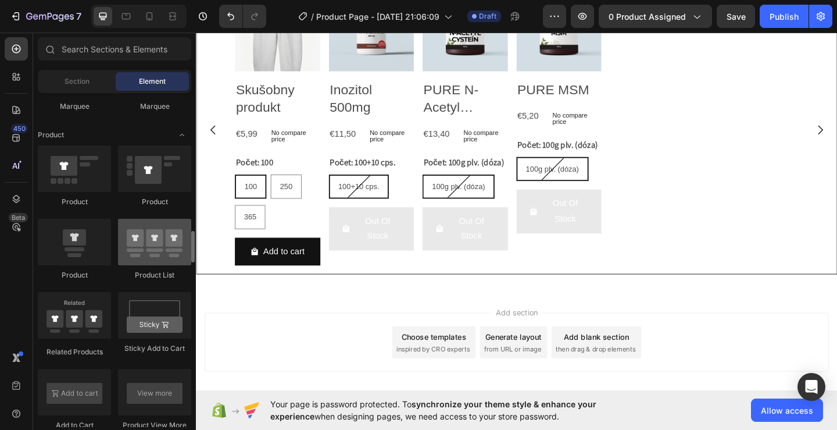
scroll to position [1395, 0]
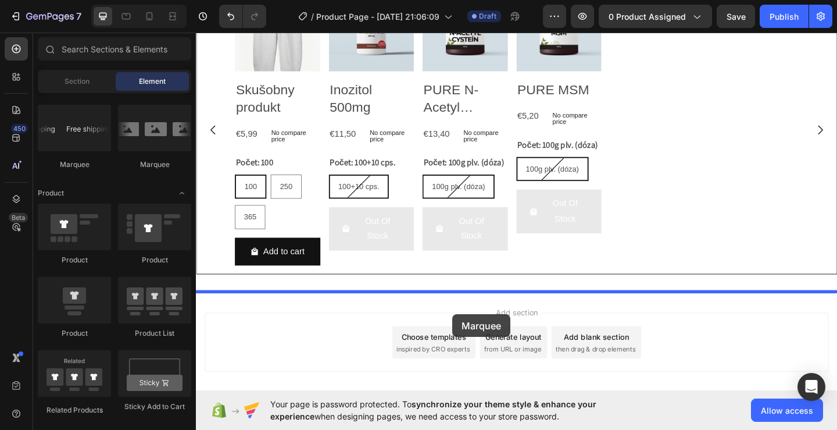
drag, startPoint x: 267, startPoint y: 165, endPoint x: 475, endPoint y: 339, distance: 271.1
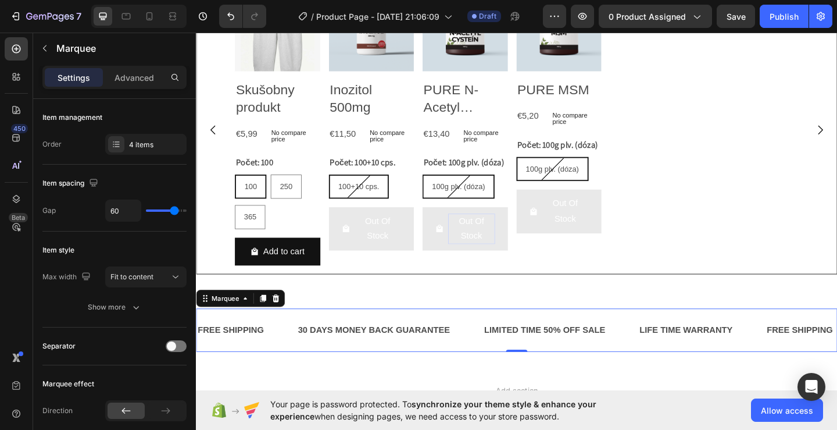
click at [669, 397] on div "FREE SHIPPING Text Block 30 DAYS MONEY BACK GUARANTEE Text Block LIMITED TIME 5…" at bounding box center [545, 356] width 698 height 84
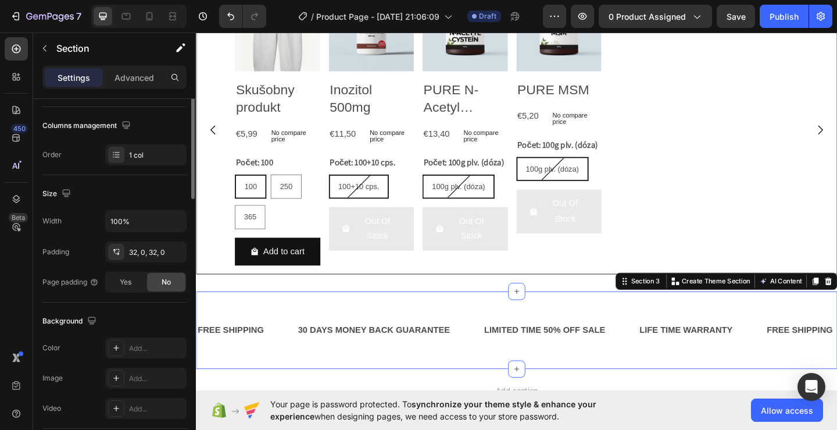
scroll to position [0, 0]
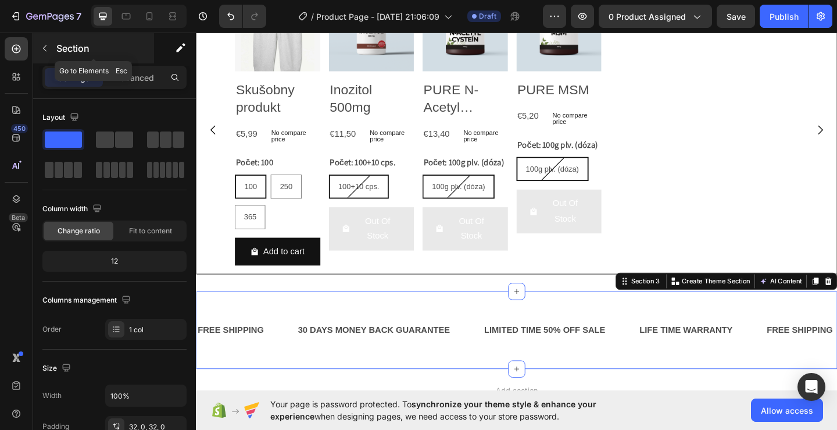
click at [44, 52] on icon "button" at bounding box center [44, 48] width 9 height 9
click at [0, 0] on div at bounding box center [0, 0] width 0 height 0
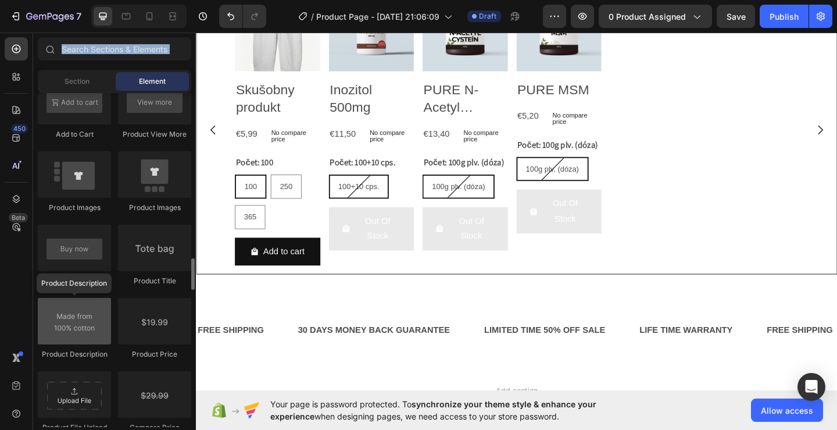
scroll to position [1802, 0]
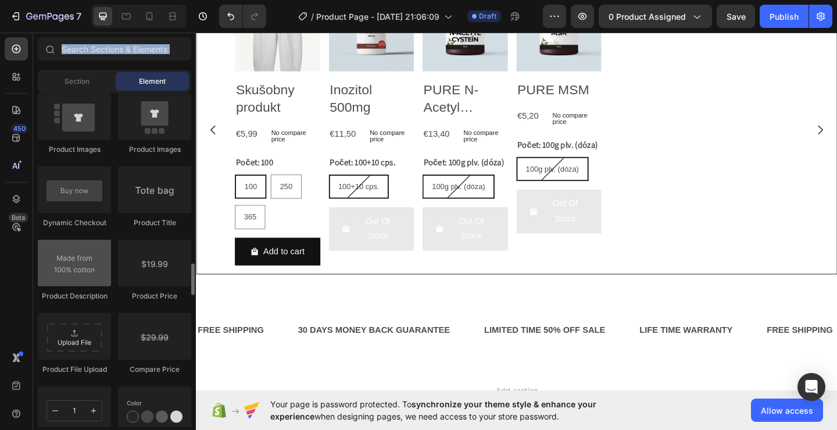
drag, startPoint x: 84, startPoint y: 261, endPoint x: 340, endPoint y: 284, distance: 257.4
click at [84, 261] on div at bounding box center [74, 263] width 73 height 47
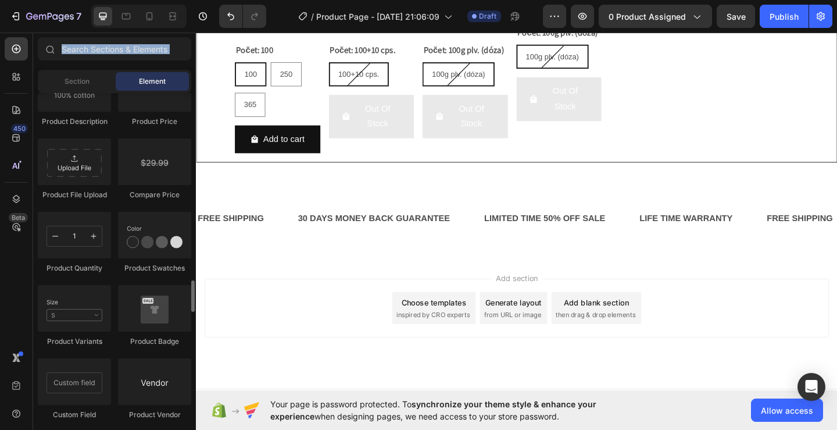
scroll to position [684, 0]
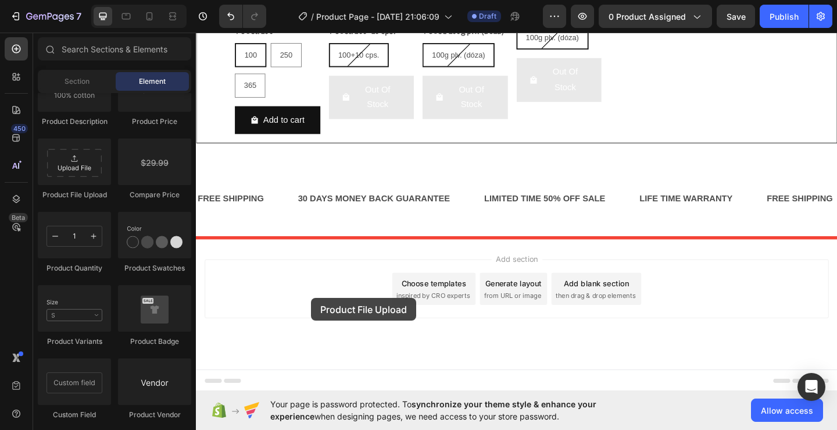
drag, startPoint x: 286, startPoint y: 206, endPoint x: 507, endPoint y: 329, distance: 252.7
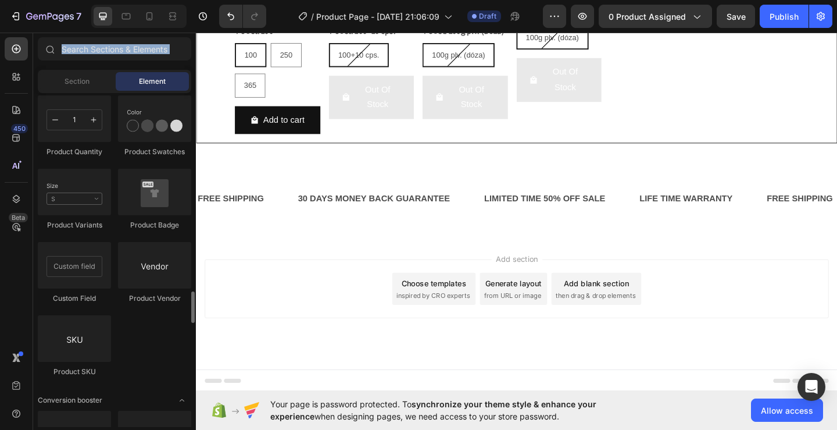
scroll to position [2151, 0]
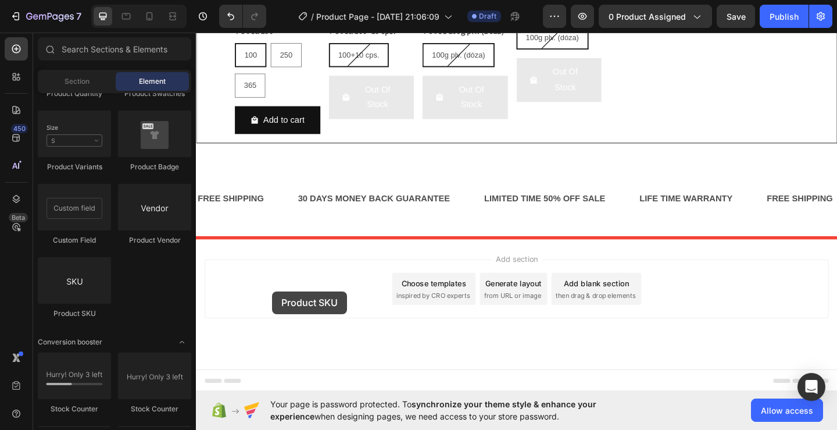
drag, startPoint x: 279, startPoint y: 314, endPoint x: 348, endPoint y: 375, distance: 92.3
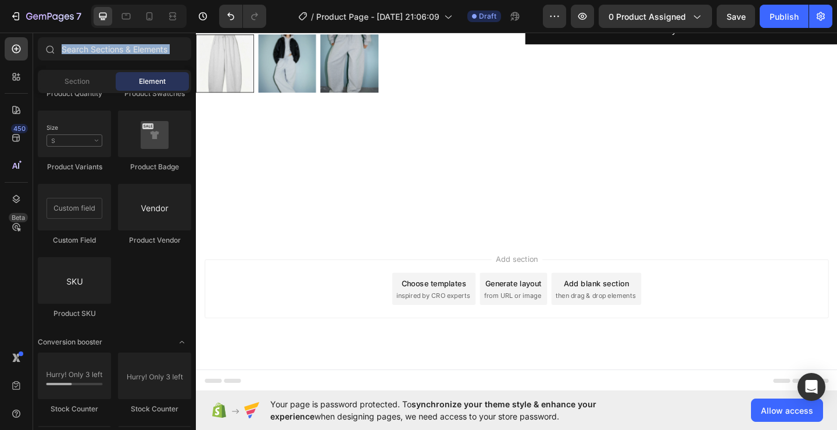
scroll to position [0, 0]
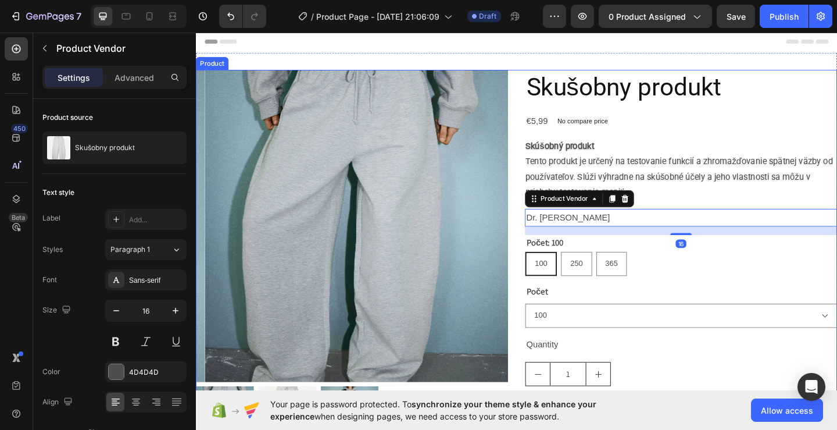
click at [766, 117] on div "Skušobny produkt Product Title €5,99 Product Price Product Price No compare pri…" at bounding box center [724, 281] width 340 height 417
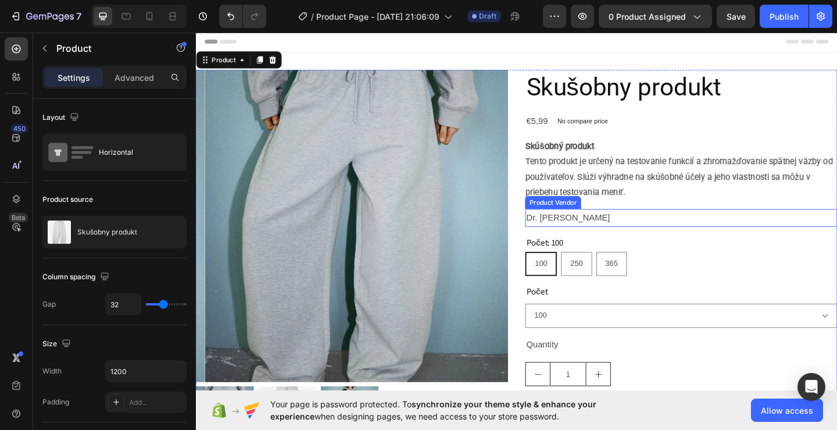
click at [657, 240] on h2 "Dr. [PERSON_NAME]" at bounding box center [724, 233] width 340 height 19
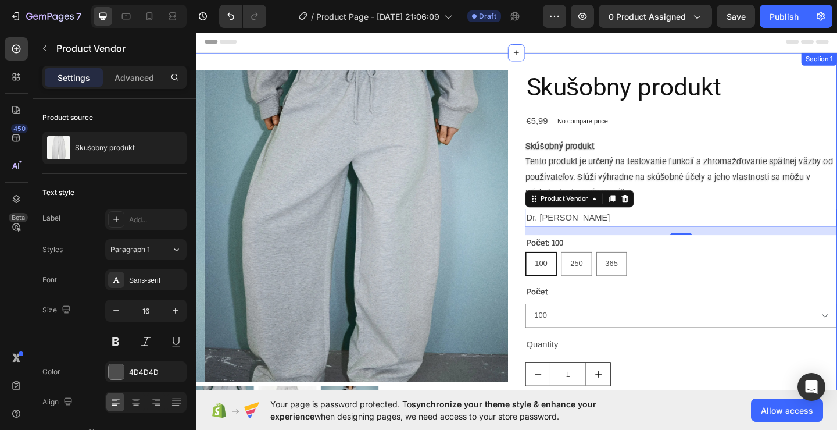
click at [515, 62] on div "Product Images Skušobny produkt Product Title €5,99 Product Price Product Price…" at bounding box center [545, 282] width 698 height 454
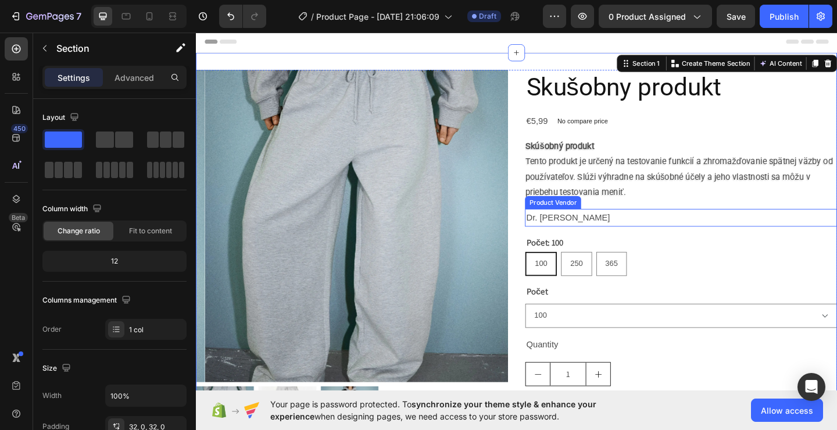
click at [587, 237] on h2 "Dr. [PERSON_NAME]" at bounding box center [724, 233] width 340 height 19
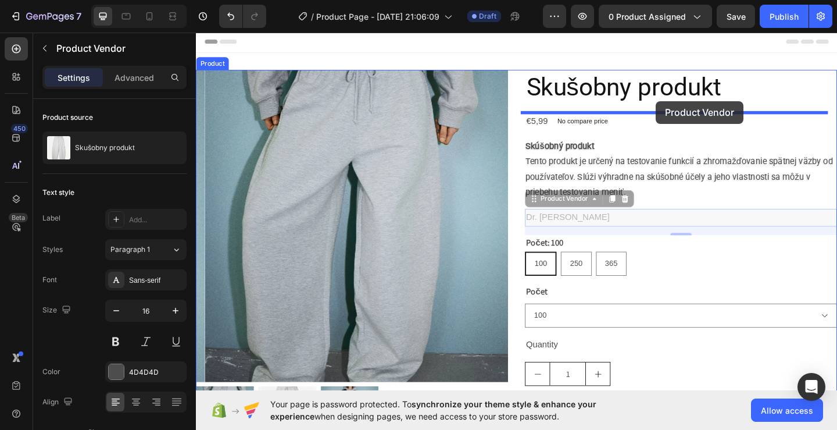
drag, startPoint x: 585, startPoint y: 233, endPoint x: 697, endPoint y: 107, distance: 168.1
click at [697, 107] on div "Header Product Images Skušobny produkt Product Title €5,99 Product Price Produc…" at bounding box center [545, 419] width 698 height 776
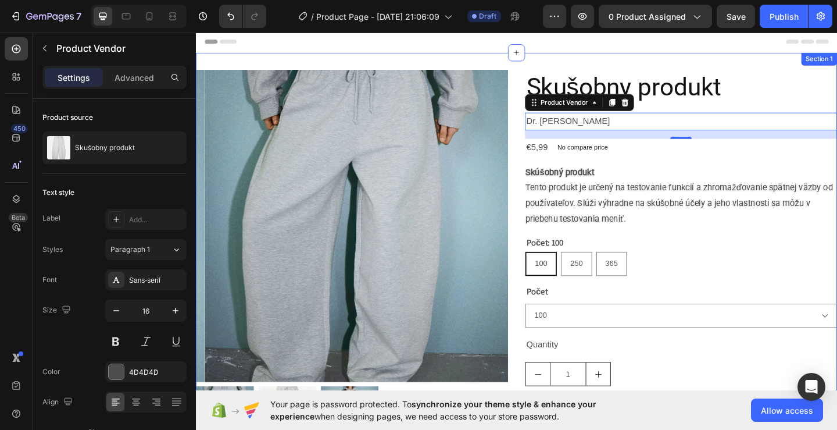
click at [519, 52] on div "Header" at bounding box center [544, 42] width 679 height 23
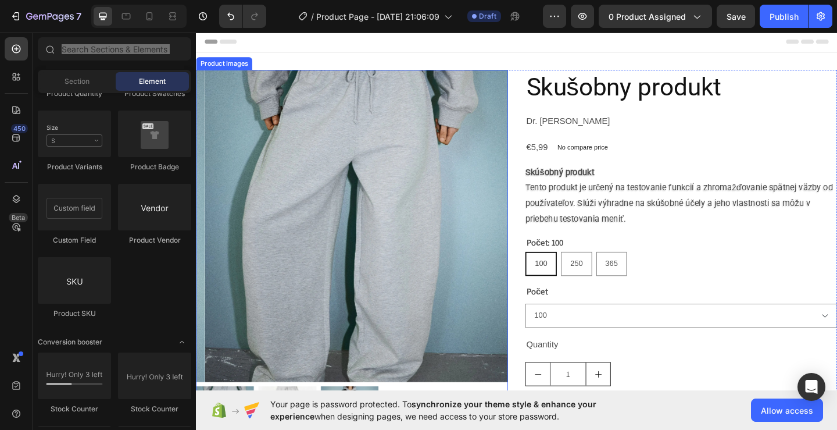
click at [250, 172] on img at bounding box center [376, 243] width 340 height 340
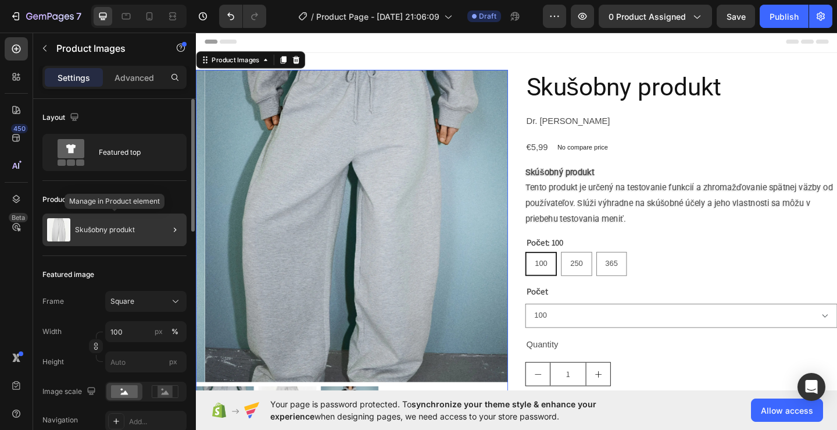
click at [120, 230] on p "Skušobny produkt" at bounding box center [105, 230] width 60 height 8
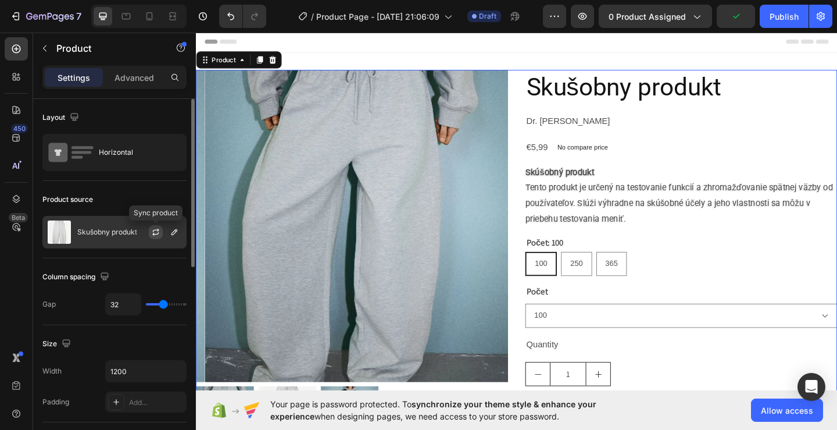
click at [159, 228] on icon "button" at bounding box center [155, 231] width 9 height 9
click at [178, 235] on icon "button" at bounding box center [174, 231] width 9 height 9
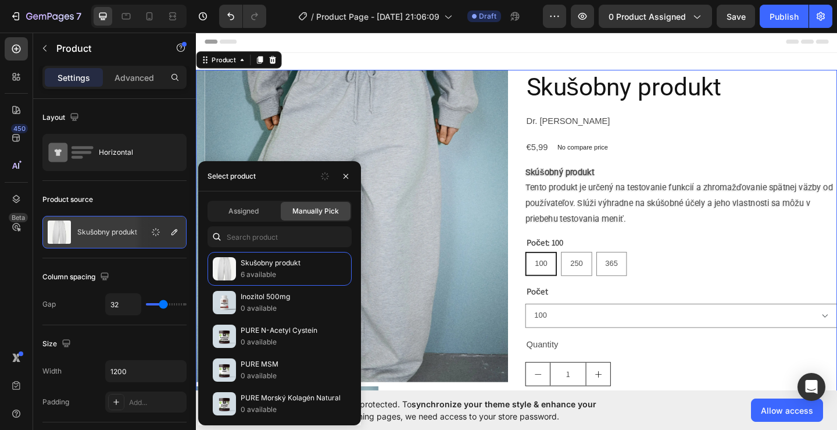
click at [363, 46] on div "Header" at bounding box center [544, 42] width 679 height 23
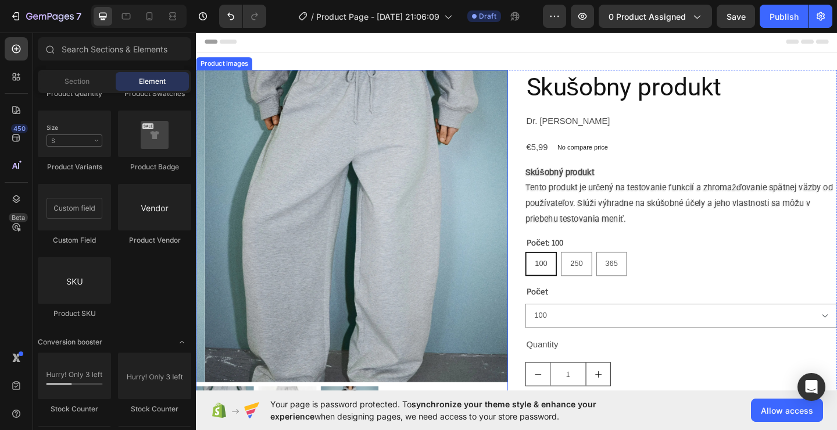
click at [265, 131] on img at bounding box center [376, 243] width 340 height 340
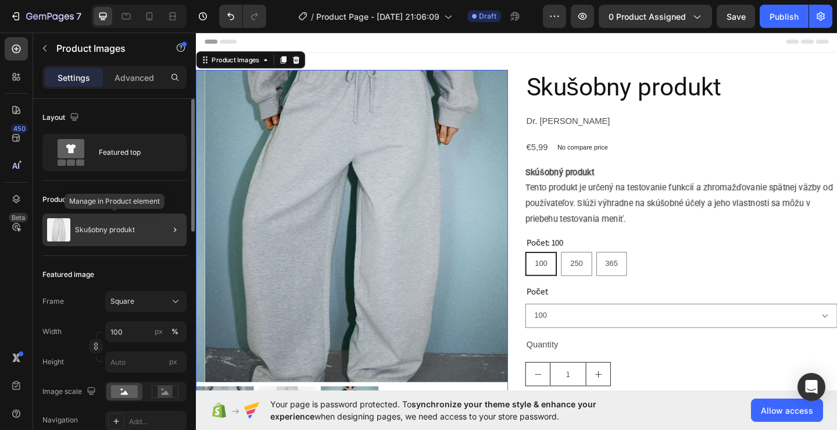
click at [138, 235] on div "Skušobny produkt" at bounding box center [114, 229] width 144 height 33
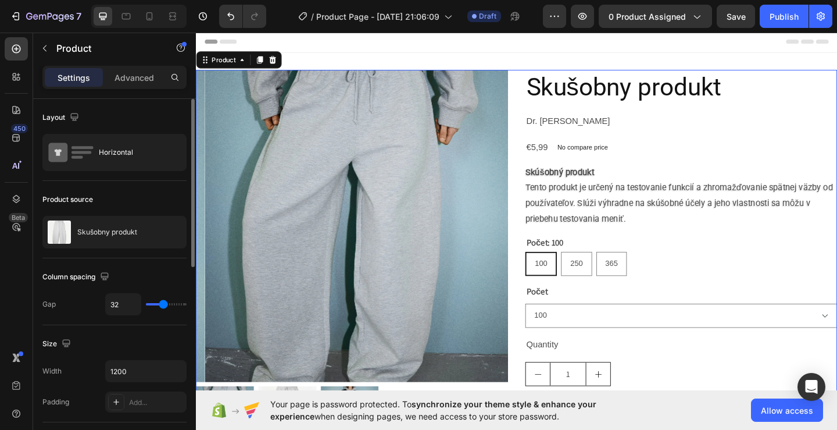
click at [620, 50] on div "Header" at bounding box center [544, 42] width 679 height 23
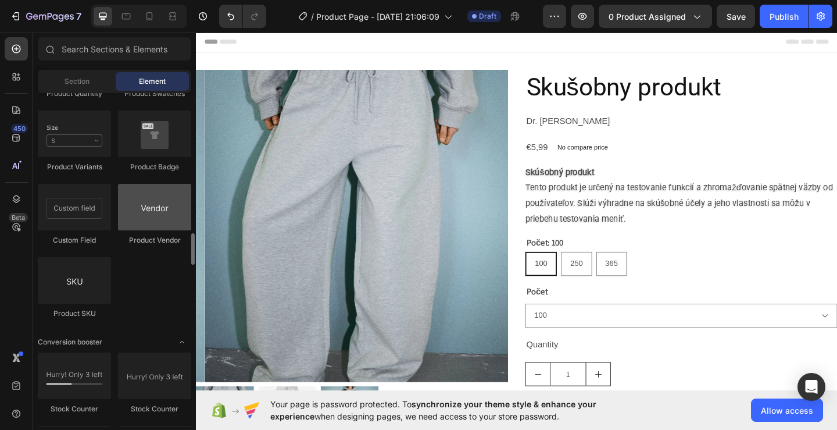
scroll to position [2093, 0]
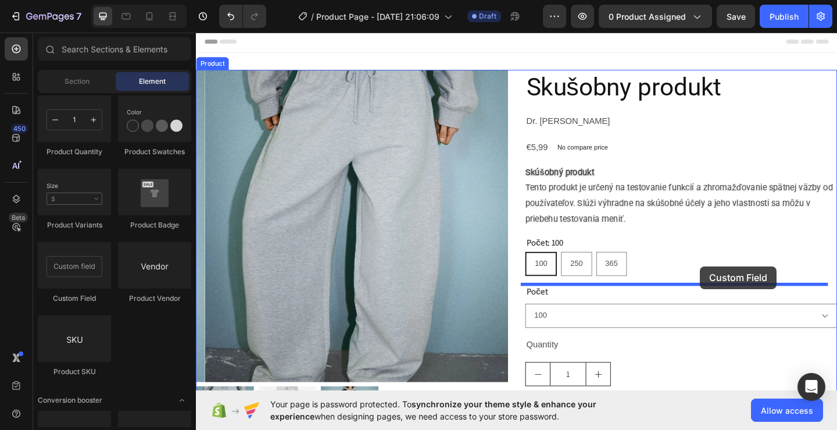
drag, startPoint x: 257, startPoint y: 298, endPoint x: 744, endPoint y: 287, distance: 487.4
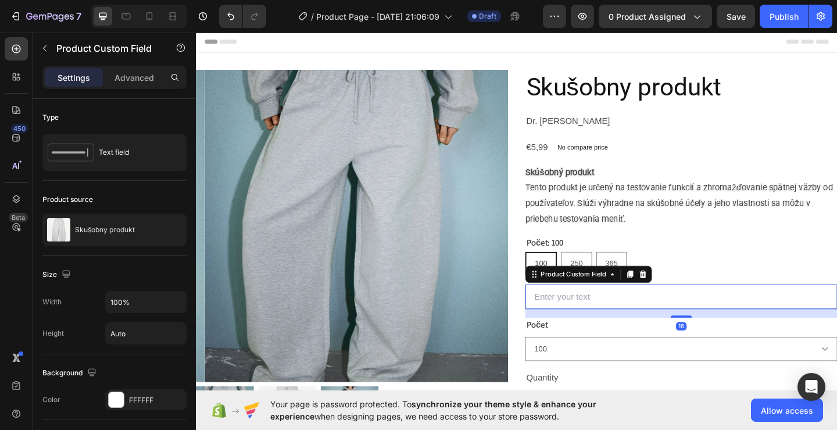
click at [657, 330] on input "text" at bounding box center [724, 319] width 340 height 27
click at [656, 26] on button "0 product assigned" at bounding box center [655, 16] width 113 height 23
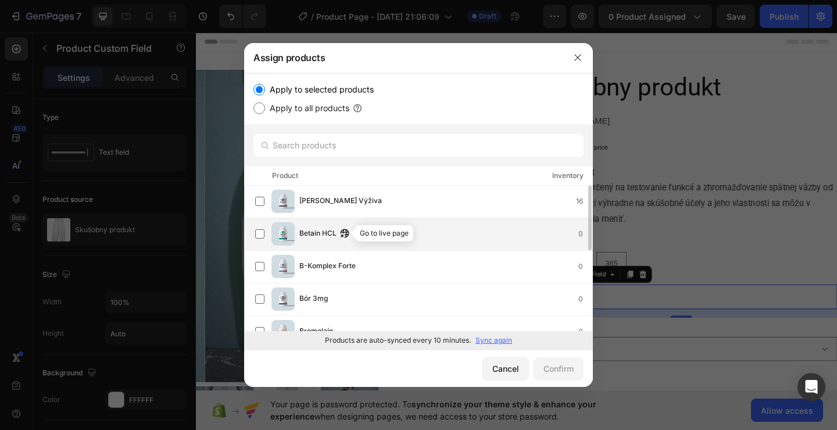
click at [344, 235] on icon "button" at bounding box center [342, 236] width 3 height 3
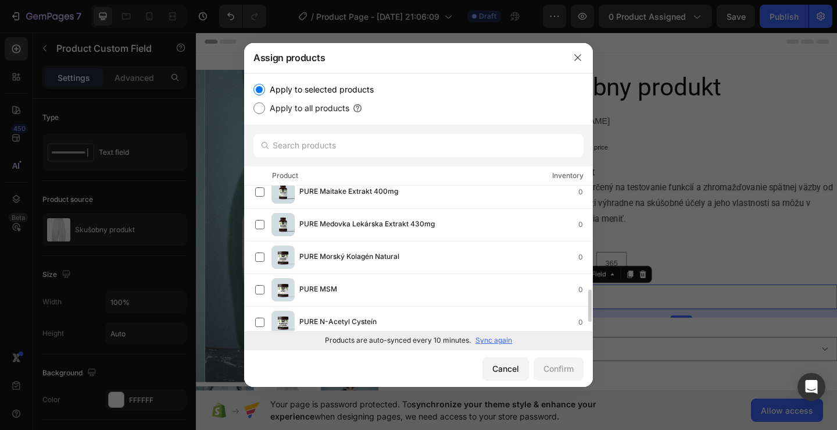
scroll to position [506, 0]
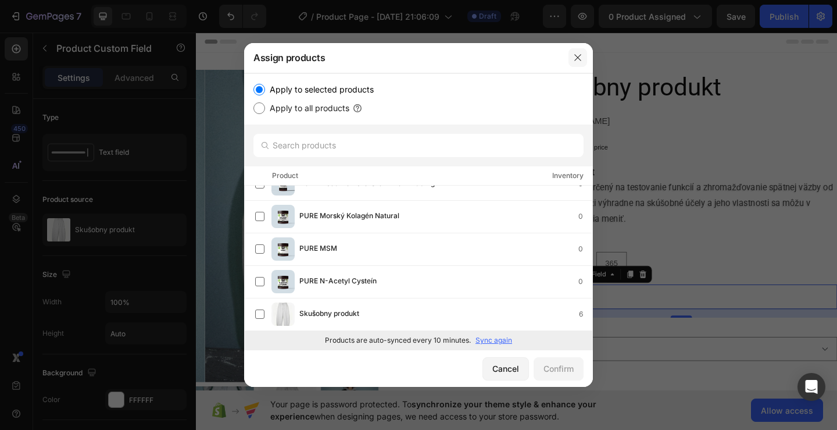
click at [576, 57] on icon "button" at bounding box center [577, 57] width 9 height 9
click at [609, 59] on div "Product Images Skušobny produkt Product Title Dr. [PERSON_NAME] Product Vendor …" at bounding box center [545, 284] width 698 height 458
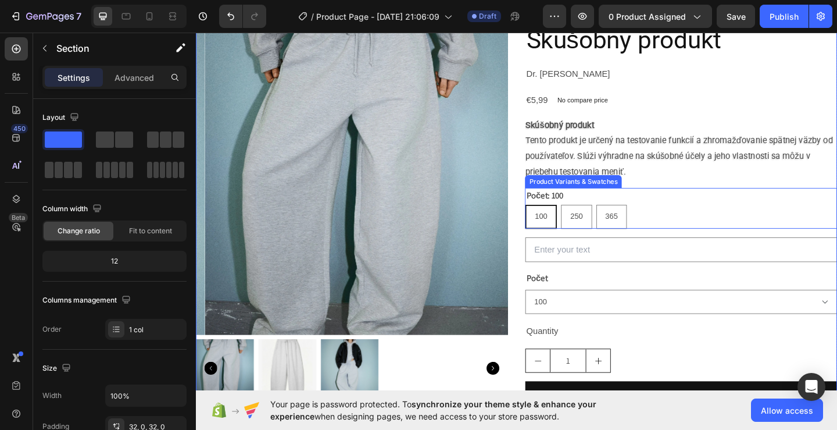
scroll to position [58, 0]
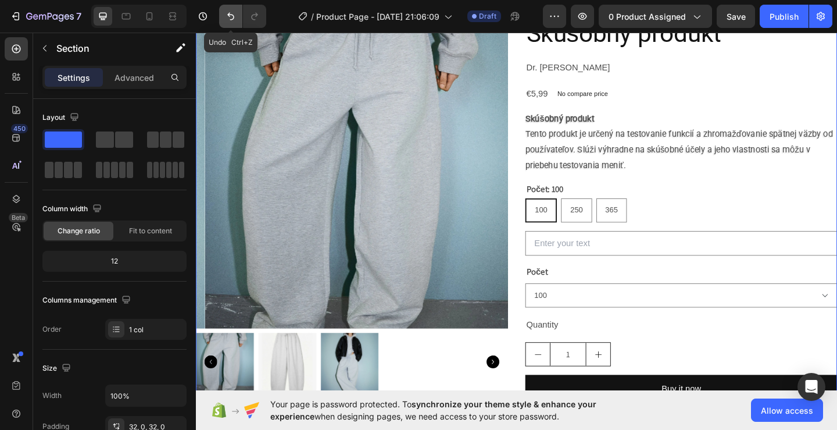
click at [235, 20] on icon "Undo/Redo" at bounding box center [231, 16] width 12 height 12
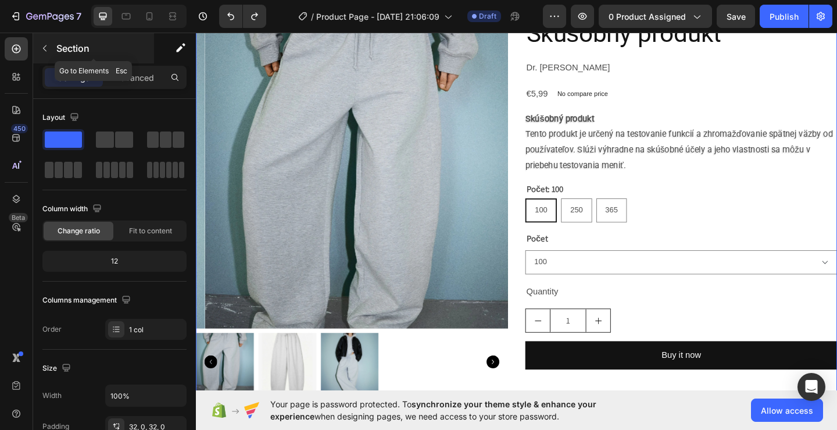
click at [47, 45] on icon "button" at bounding box center [44, 48] width 3 height 6
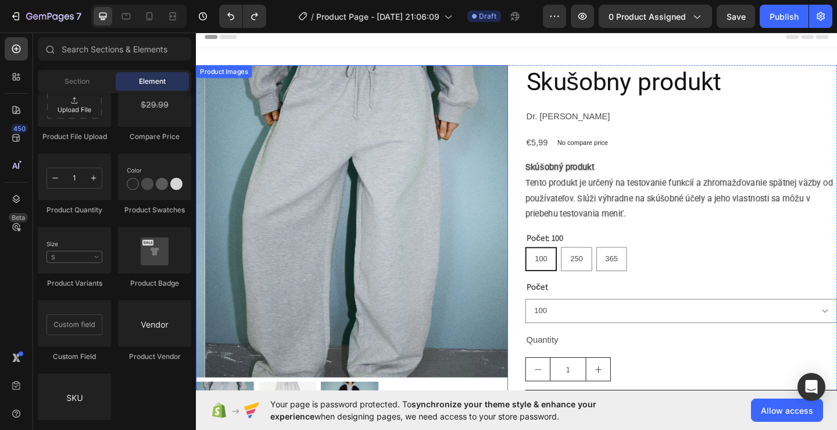
scroll to position [0, 0]
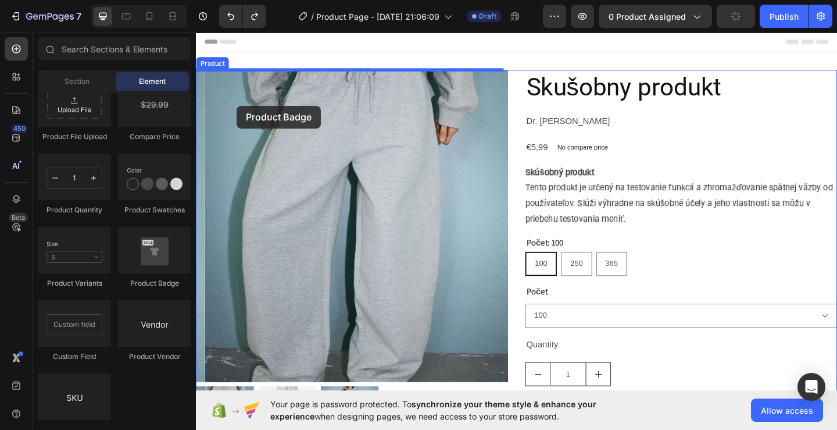
drag, startPoint x: 430, startPoint y: 137, endPoint x: 240, endPoint y: 112, distance: 191.8
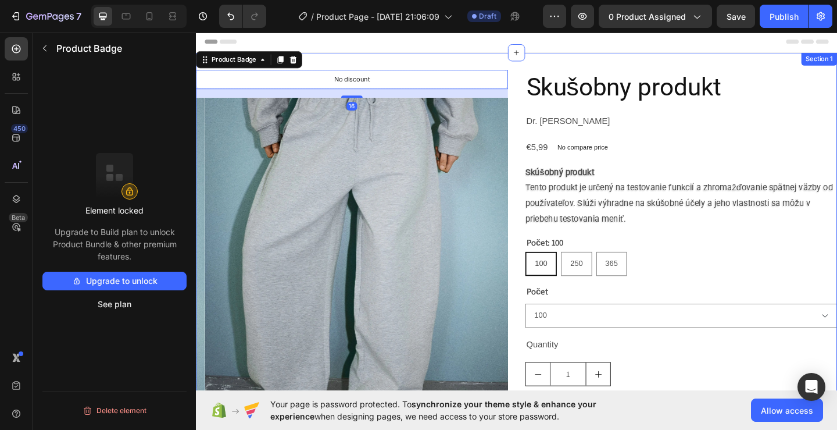
click at [391, 56] on div "No discount Not be displayed when published Product Badge 16 Product Images Sku…" at bounding box center [545, 297] width 698 height 484
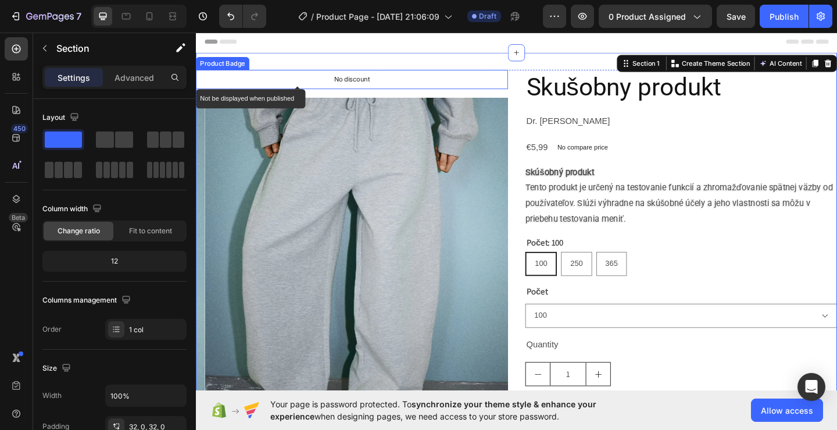
click at [394, 85] on div "No discount" at bounding box center [366, 84] width 338 height 20
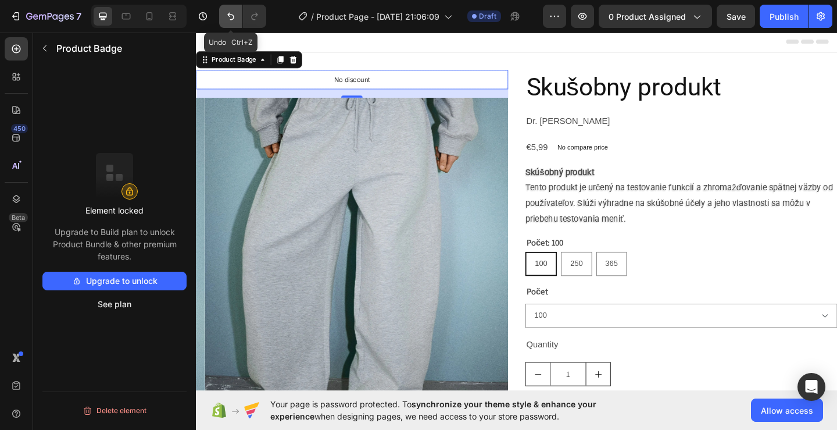
click at [229, 16] on icon "Undo/Redo" at bounding box center [230, 17] width 7 height 8
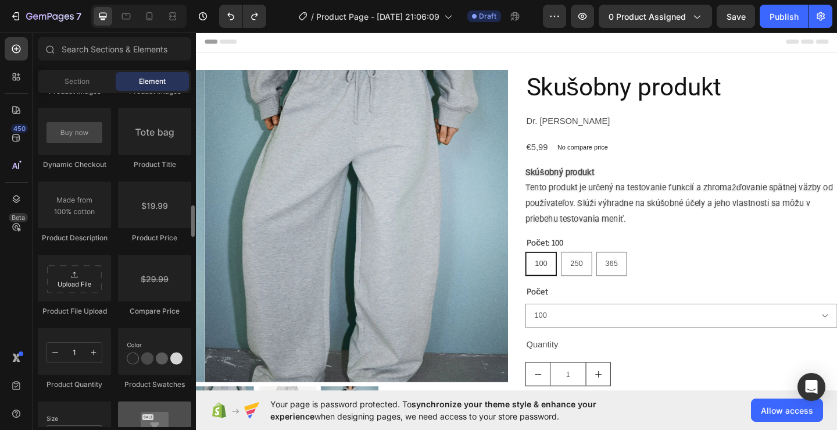
scroll to position [1802, 0]
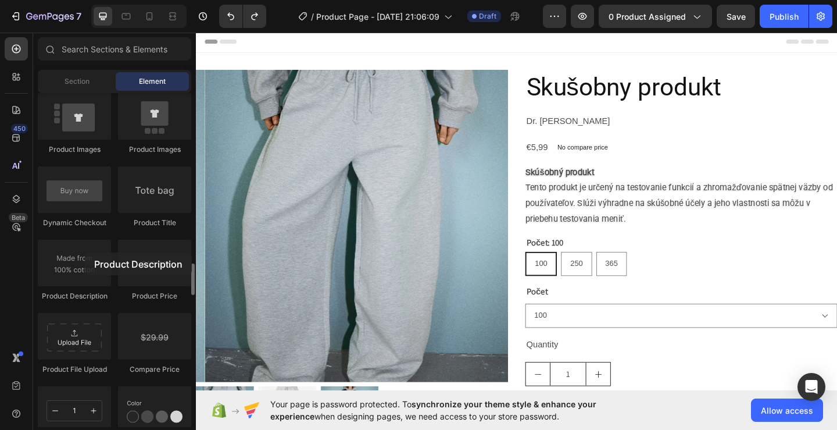
drag, startPoint x: 409, startPoint y: 199, endPoint x: 140, endPoint y: 223, distance: 270.8
click at [85, 253] on div at bounding box center [74, 263] width 73 height 47
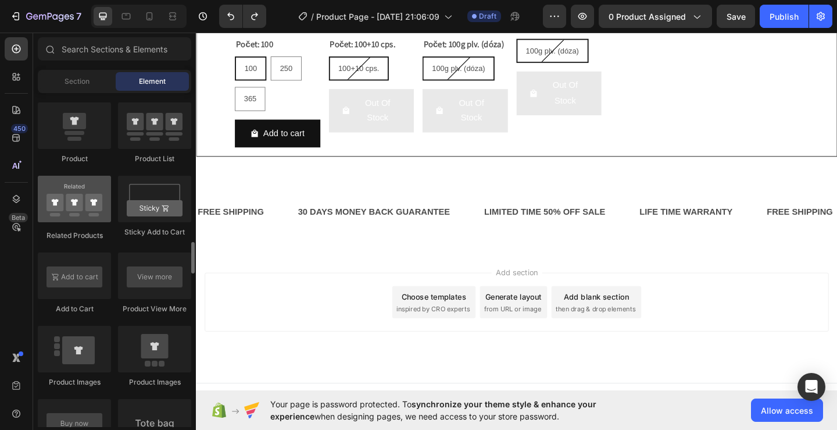
scroll to position [684, 0]
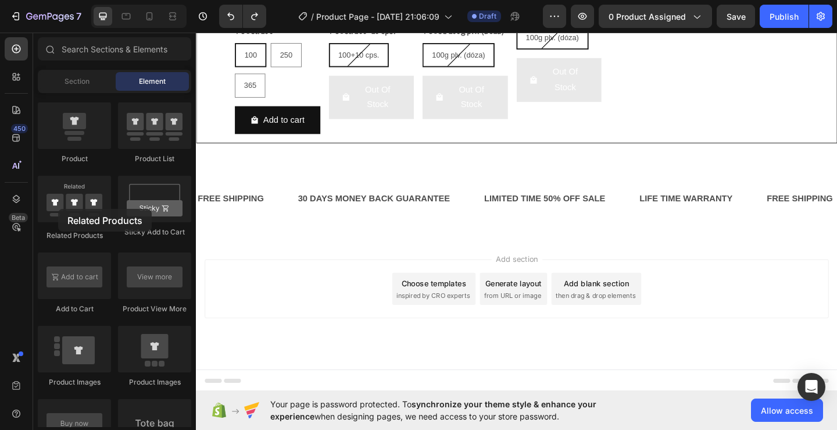
drag, startPoint x: 254, startPoint y: 240, endPoint x: 473, endPoint y: 195, distance: 223.7
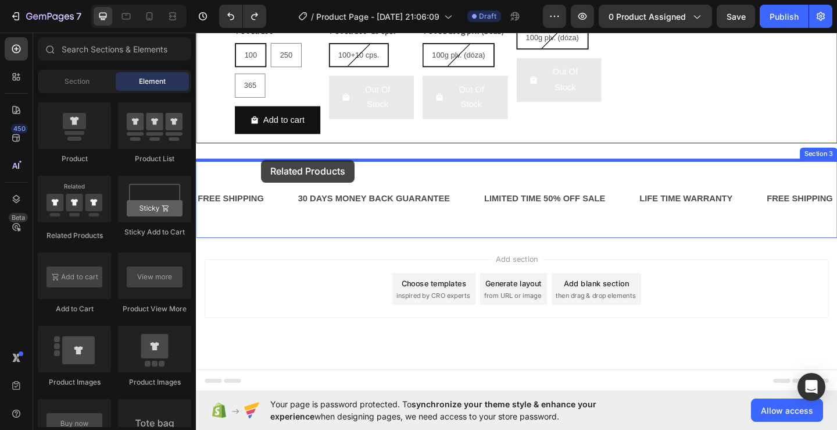
drag, startPoint x: 255, startPoint y: 242, endPoint x: 267, endPoint y: 171, distance: 72.5
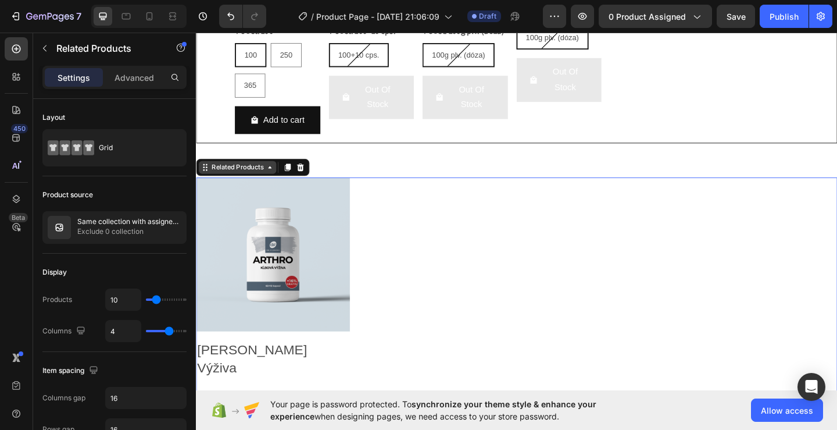
click at [274, 184] on div "Related Products" at bounding box center [241, 179] width 84 height 14
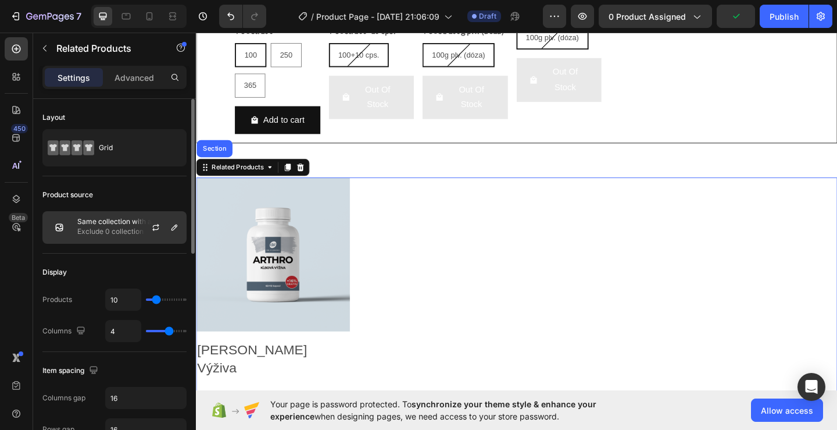
click at [145, 228] on div at bounding box center [160, 227] width 51 height 31
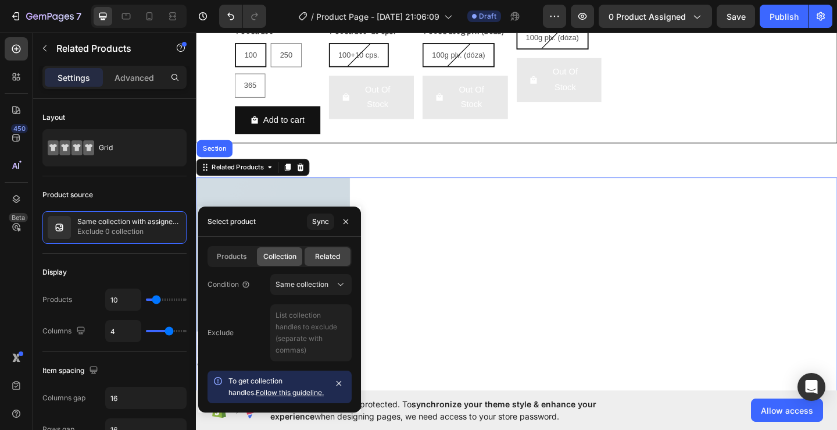
click at [280, 252] on span "Collection" at bounding box center [279, 256] width 33 height 10
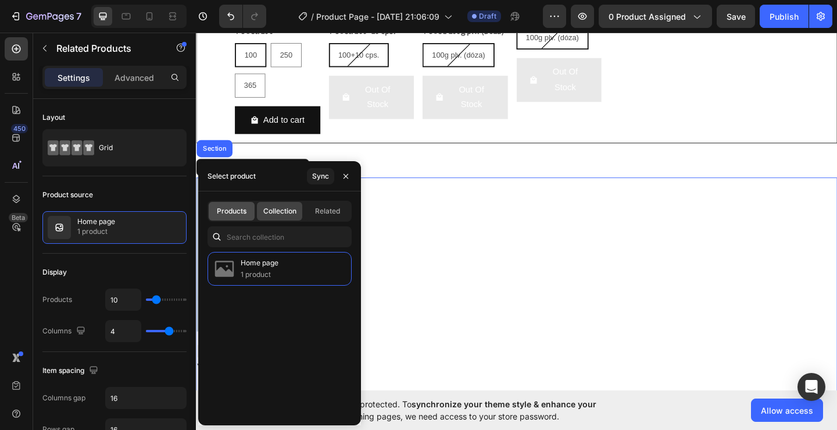
click at [223, 209] on span "Products" at bounding box center [232, 211] width 30 height 10
type input "4"
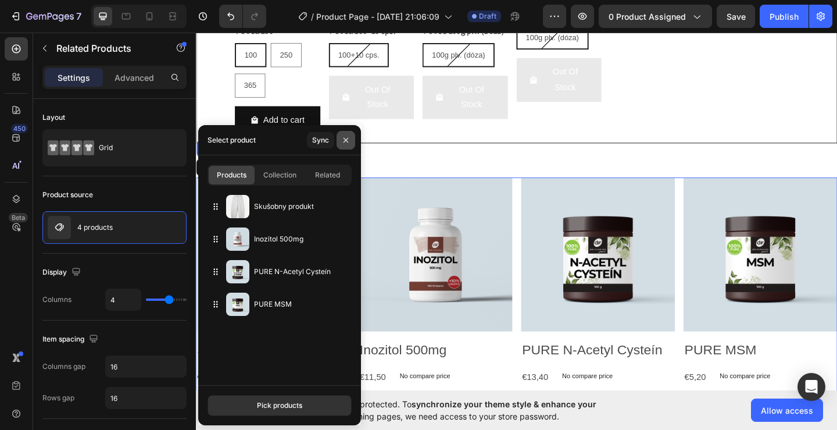
click at [340, 136] on button "button" at bounding box center [346, 140] width 19 height 19
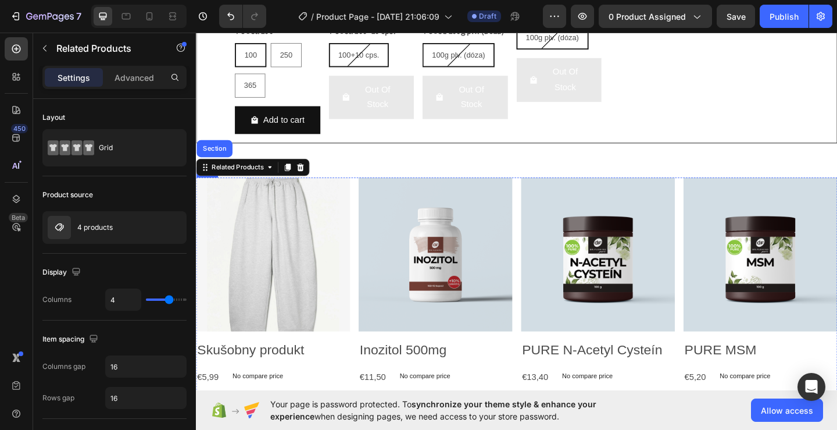
click at [359, 394] on div "Product Images Skušobny produkt Product Title €5,99 Product Price Product Price…" at bounding box center [279, 356] width 167 height 332
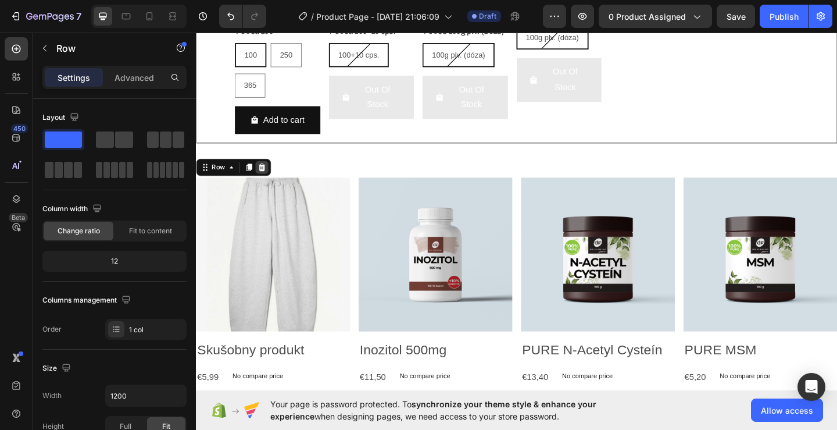
click at [270, 178] on icon at bounding box center [267, 178] width 9 height 9
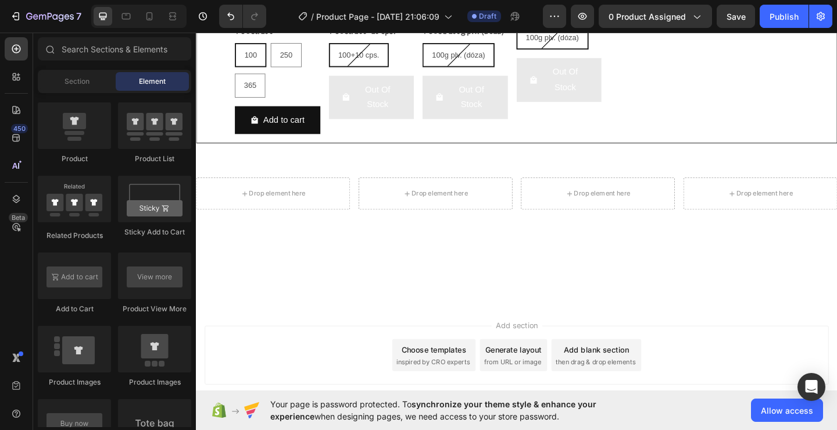
click at [354, 323] on div at bounding box center [545, 286] width 698 height 84
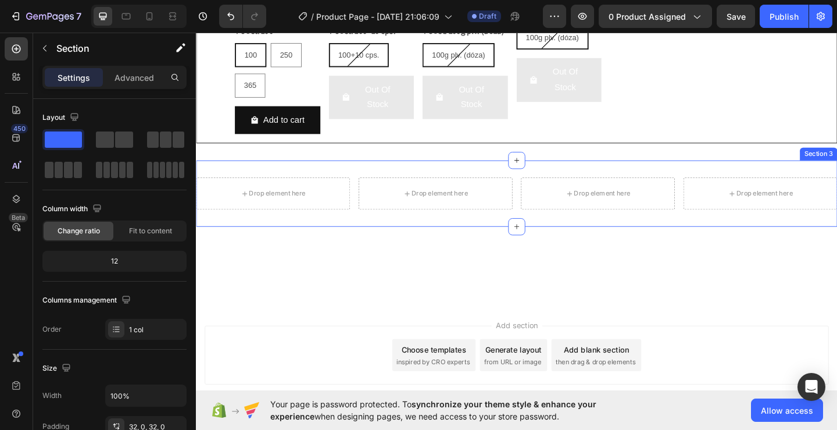
click at [341, 182] on div "Drop element here Drop element here Drop element here Drop element here Related…" at bounding box center [545, 208] width 698 height 72
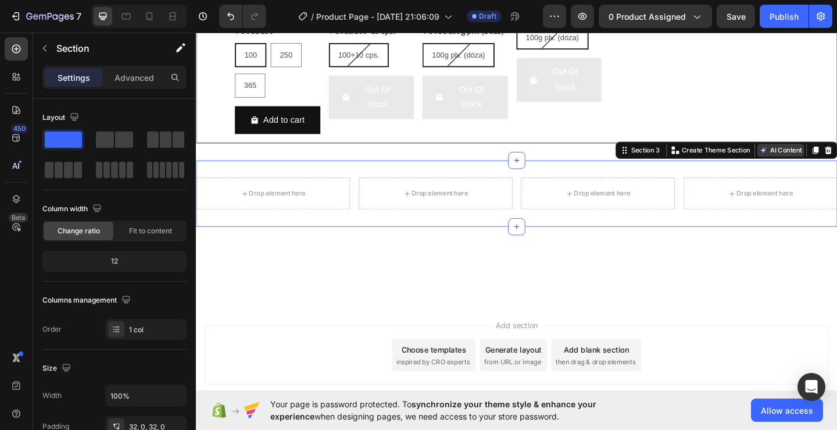
click at [831, 155] on button "AI Content" at bounding box center [831, 160] width 51 height 14
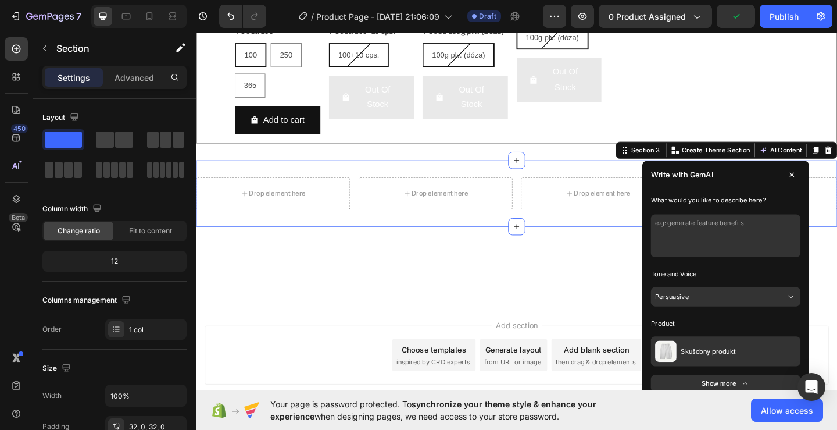
click at [761, 321] on button "Persuasive" at bounding box center [772, 319] width 163 height 21
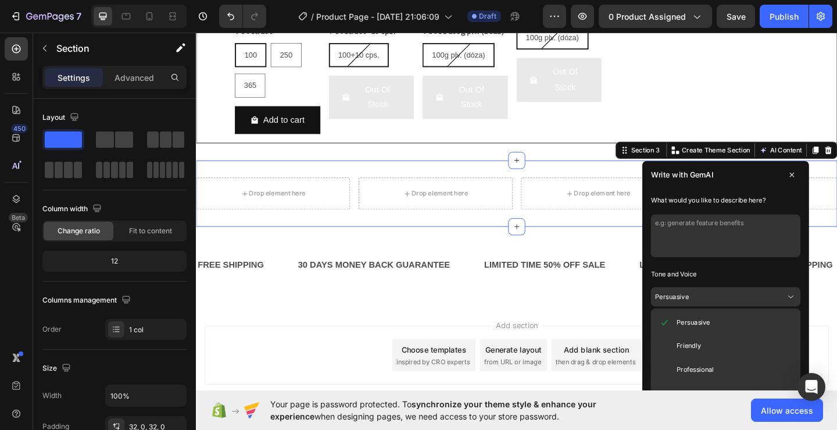
scroll to position [756, 0]
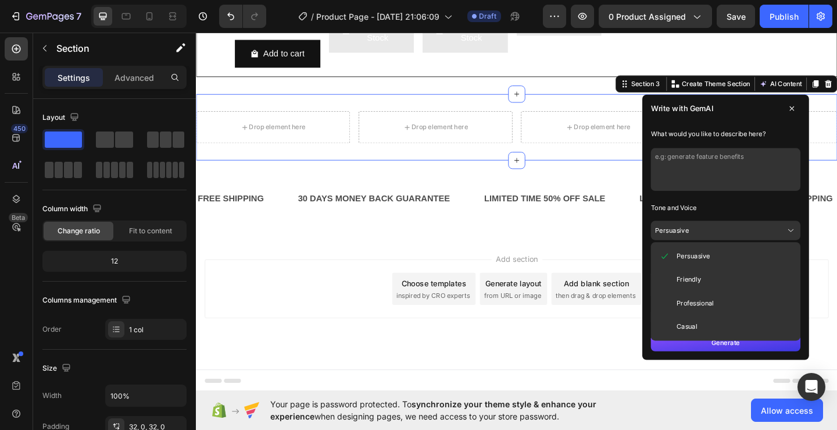
click at [747, 329] on span "Professional" at bounding box center [739, 326] width 41 height 9
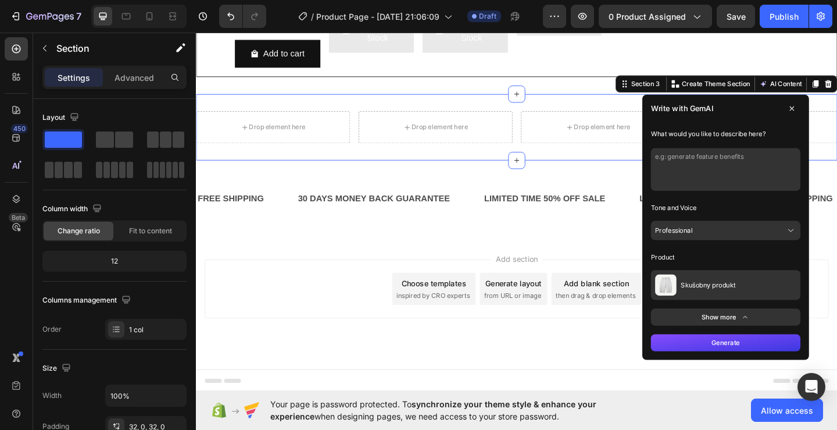
click at [755, 337] on button "Show more" at bounding box center [772, 342] width 163 height 19
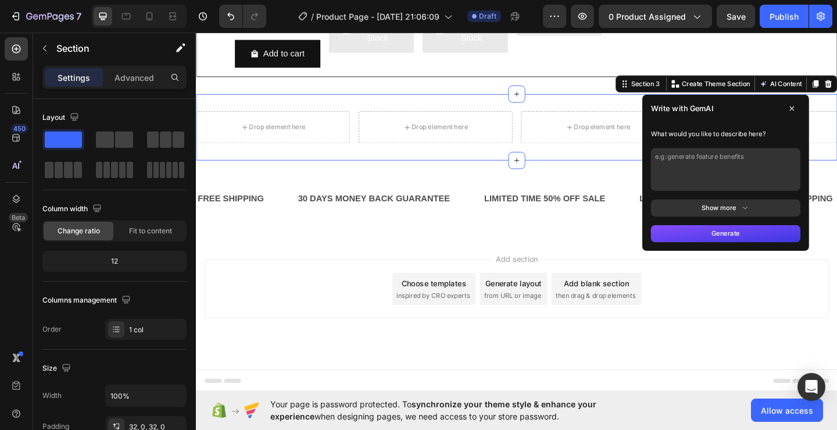
click at [770, 230] on button "Show more" at bounding box center [772, 223] width 163 height 19
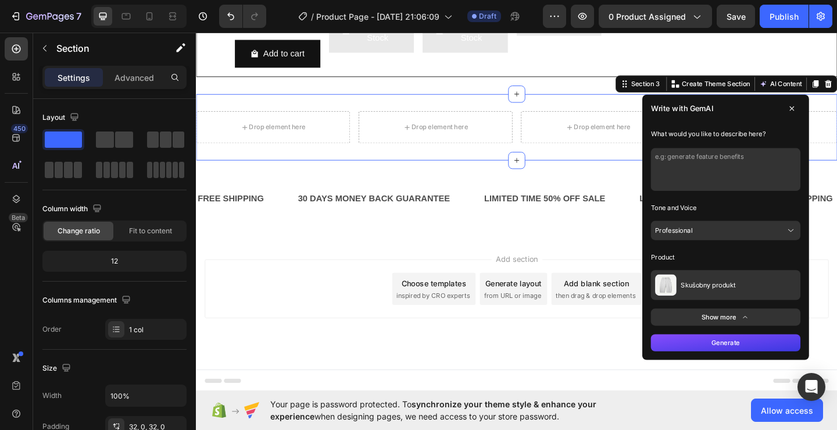
click at [767, 161] on textarea at bounding box center [772, 181] width 163 height 47
type textarea "generate"
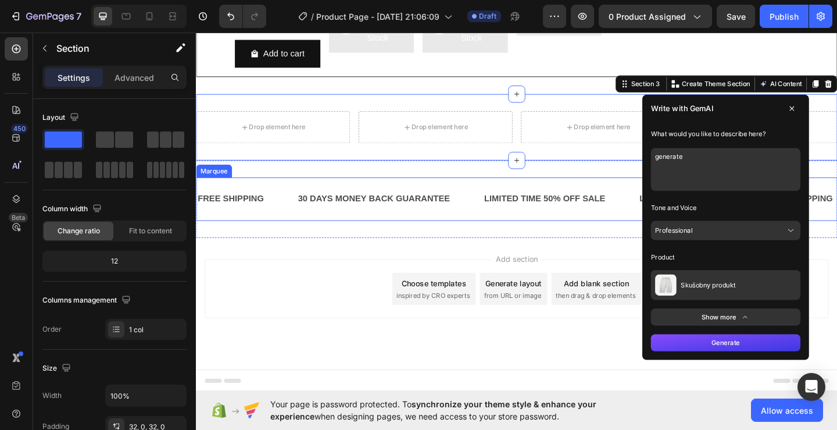
drag, startPoint x: 773, startPoint y: 174, endPoint x: 633, endPoint y: 197, distance: 141.9
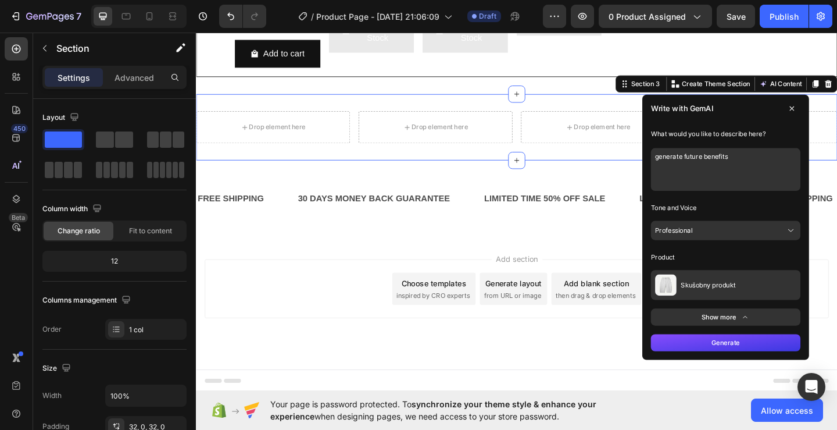
type textarea "generate future benefits"
click at [766, 370] on button "Generate" at bounding box center [772, 369] width 163 height 19
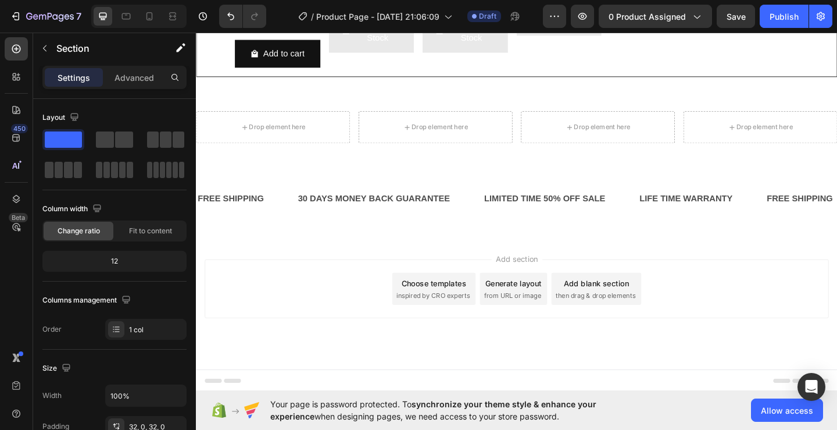
scroll to position [698, 0]
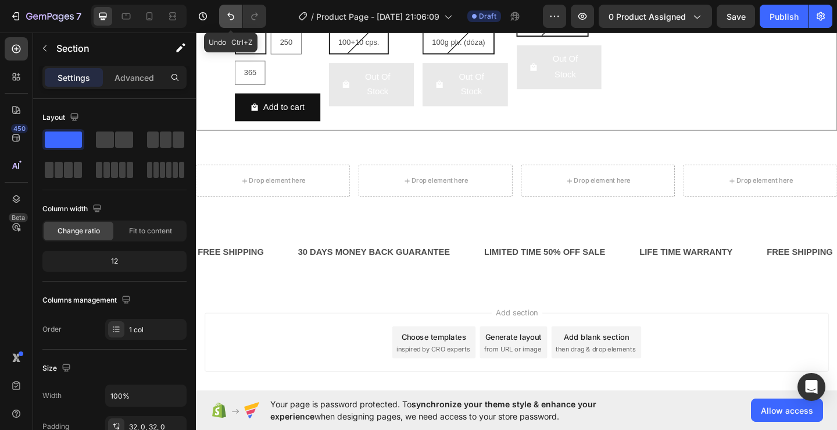
click at [232, 16] on icon "Undo/Redo" at bounding box center [231, 16] width 12 height 12
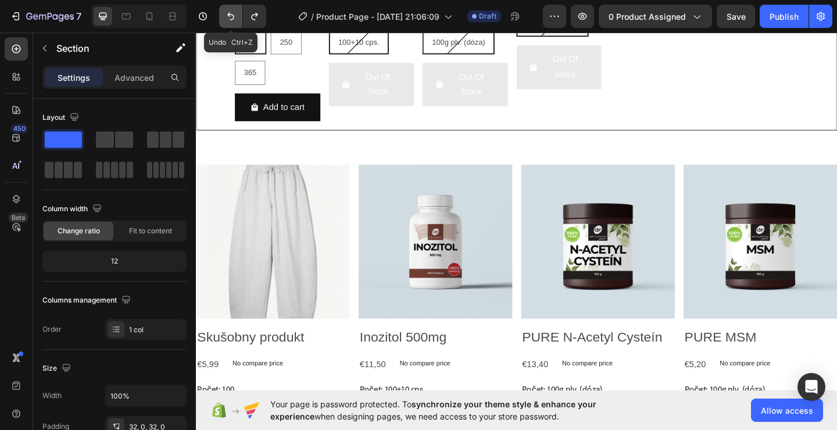
click at [232, 16] on icon "Undo/Redo" at bounding box center [231, 16] width 12 height 12
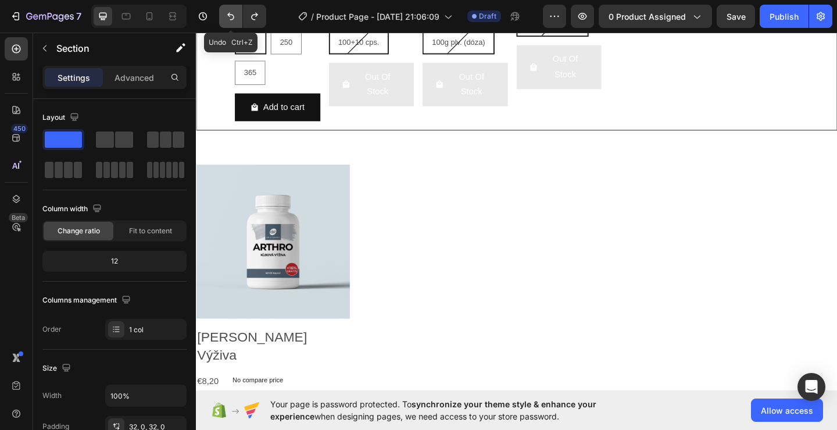
click at [232, 16] on icon "Undo/Redo" at bounding box center [231, 16] width 12 height 12
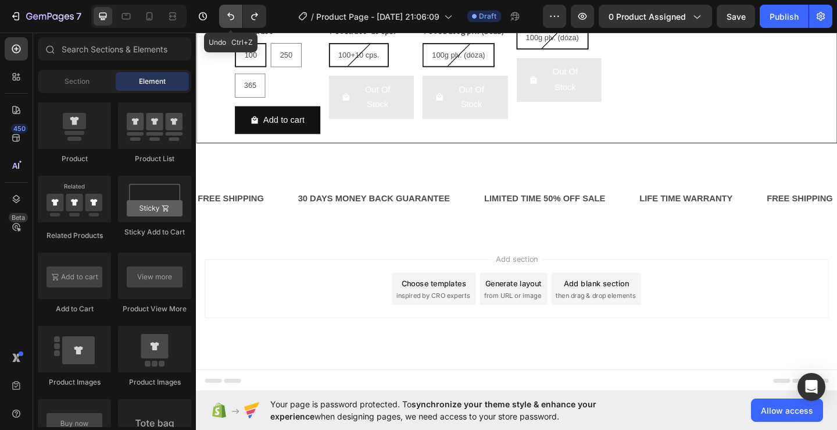
scroll to position [684, 0]
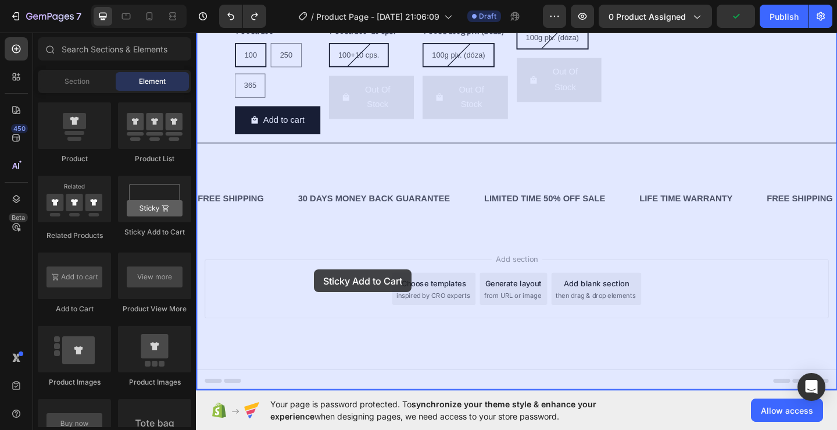
drag, startPoint x: 316, startPoint y: 291, endPoint x: 324, endPoint y: 290, distance: 8.2
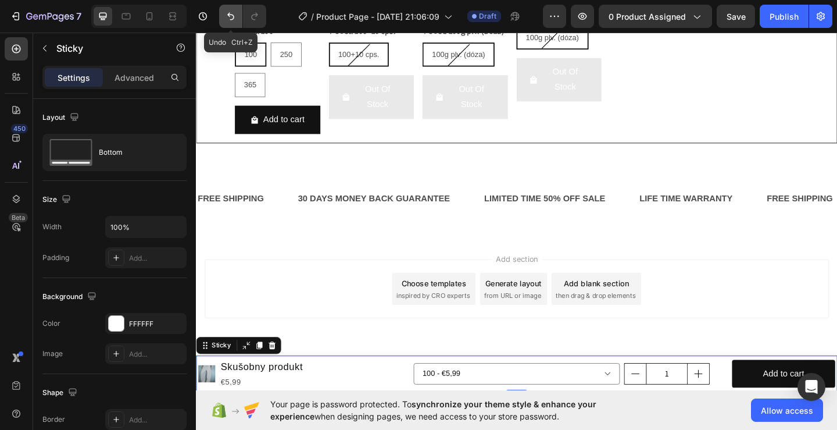
click at [227, 15] on icon "Undo/Redo" at bounding box center [231, 16] width 12 height 12
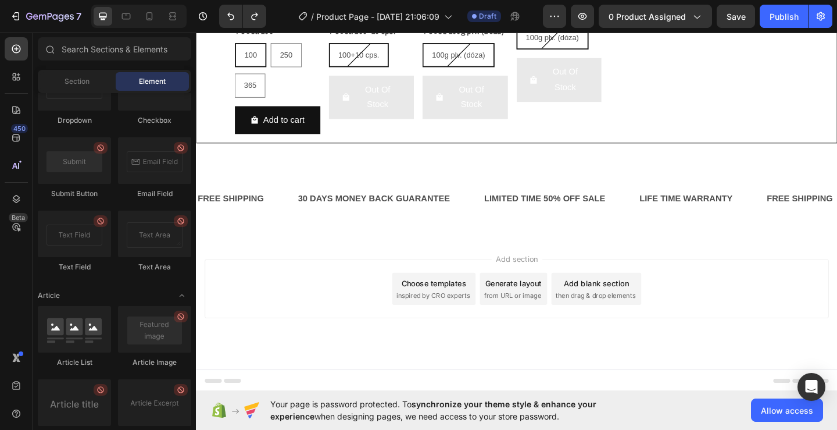
scroll to position [2965, 0]
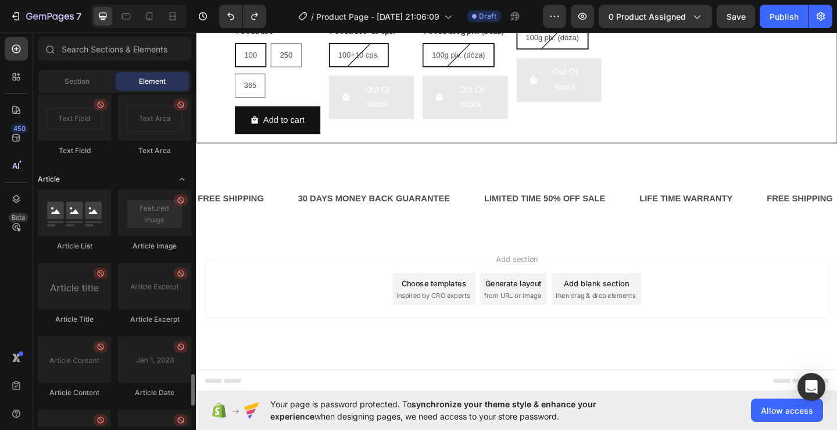
click at [178, 181] on icon "Toggle open" at bounding box center [181, 178] width 9 height 9
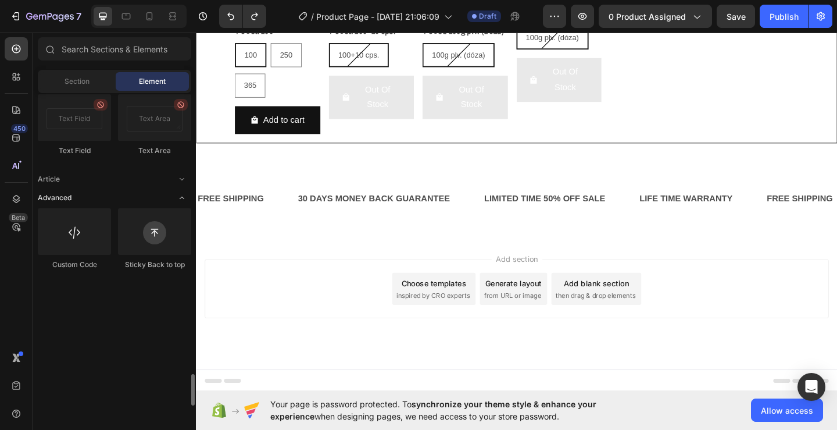
click at [176, 203] on span "Toggle open" at bounding box center [182, 197] width 19 height 19
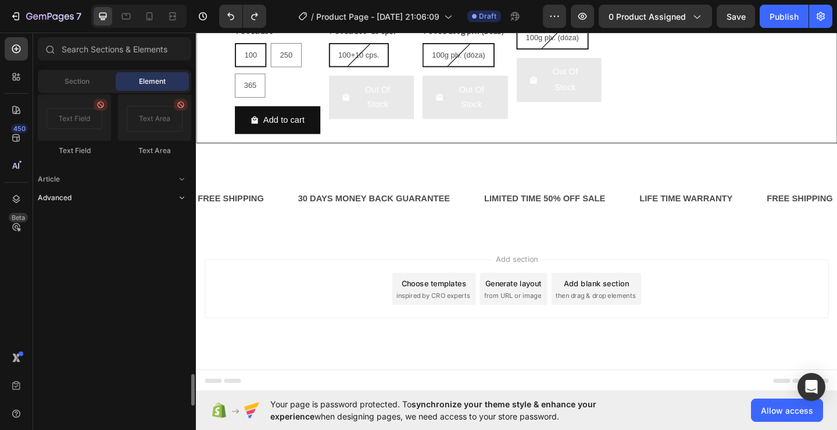
click at [183, 198] on icon "Toggle open" at bounding box center [182, 198] width 5 height 2
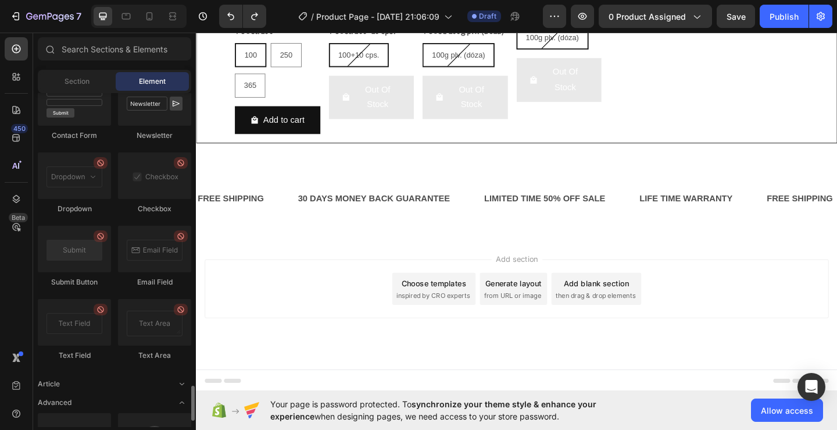
scroll to position [2702, 0]
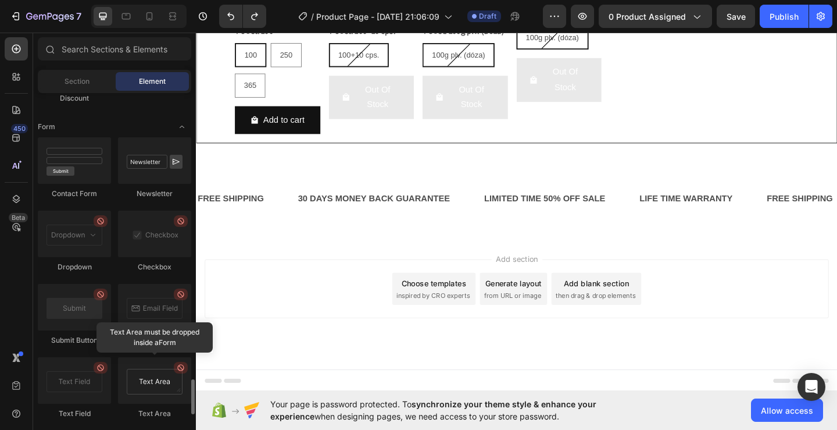
click at [149, 377] on div at bounding box center [154, 380] width 73 height 47
click at [297, 373] on div "Add section Choose templates inspired by CRO experts Generate layout from URL o…" at bounding box center [545, 327] width 698 height 143
click at [290, 333] on div "Add section Choose templates inspired by CRO experts Generate layout from URL o…" at bounding box center [544, 311] width 679 height 64
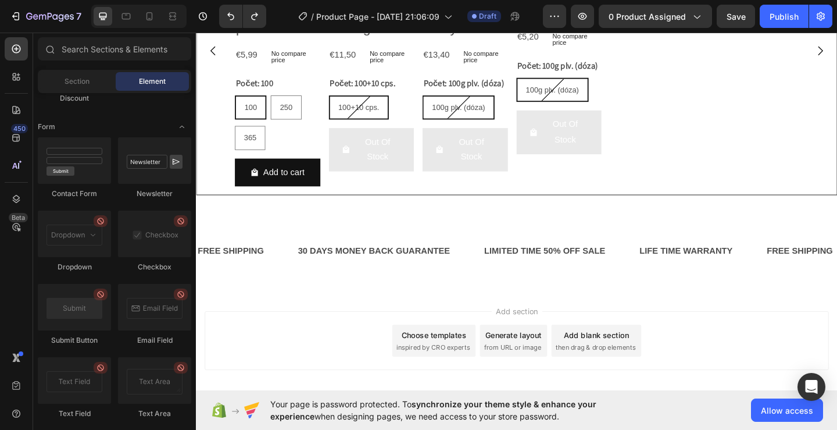
scroll to position [473, 0]
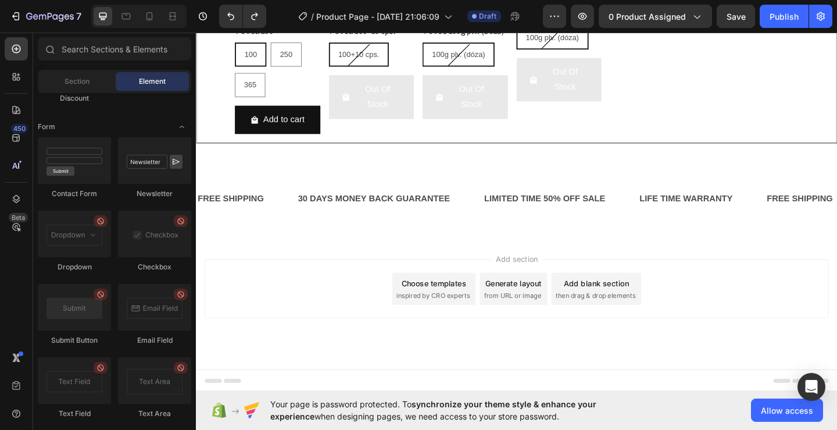
click at [360, 295] on div "Add section Choose templates inspired by CRO experts Generate layout from URL o…" at bounding box center [544, 311] width 679 height 64
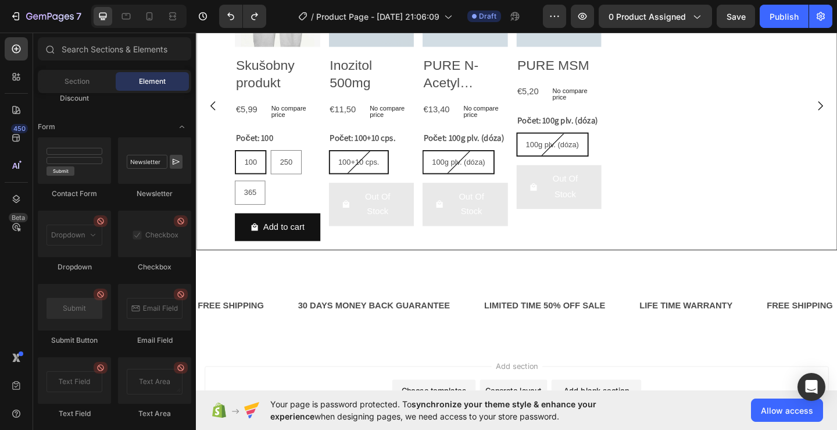
scroll to position [626, 0]
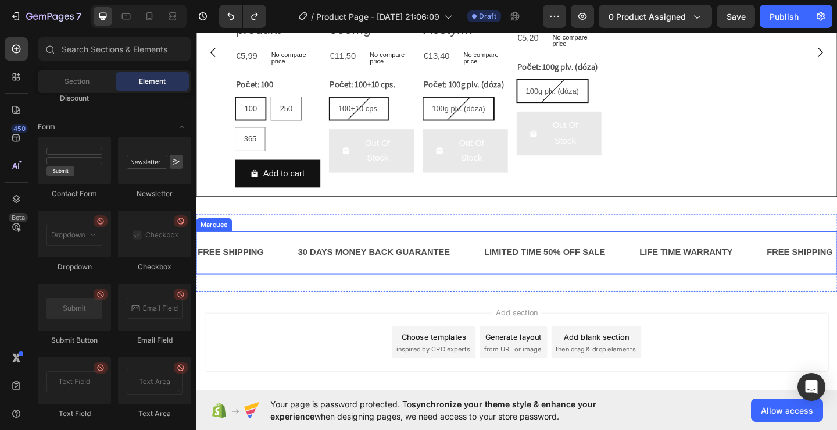
click at [482, 292] on div "FREE SHIPPING Text Block 30 DAYS MONEY BACK GUARANTEE Text Block LIMITED TIME 5…" at bounding box center [545, 271] width 698 height 47
click at [565, 308] on div "FREE SHIPPING Text Block 30 DAYS MONEY BACK GUARANTEE Text Block LIMITED TIME 5…" at bounding box center [545, 272] width 698 height 84
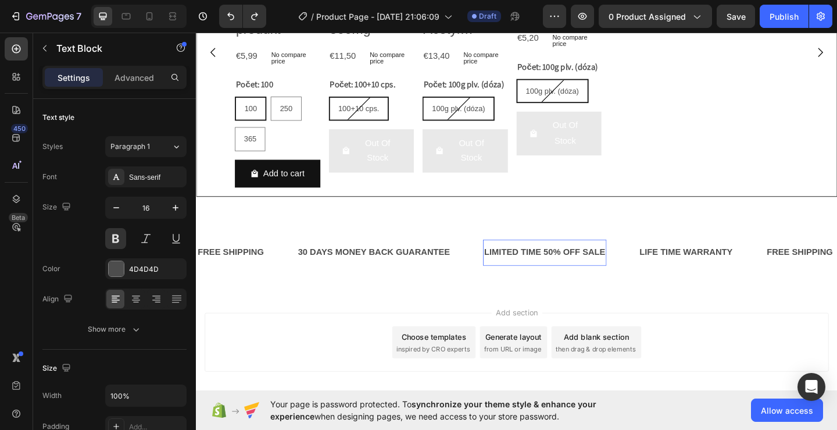
click at [566, 266] on div "LIMITED TIME 50% OFF SALE" at bounding box center [575, 271] width 134 height 19
click at [559, 272] on div "LIMITED TIME 50% OFF SALE" at bounding box center [575, 271] width 134 height 19
click at [513, 262] on div "LIMITED TIME 50% OFF SALE" at bounding box center [575, 271] width 134 height 19
click at [498, 249] on div "FREE SHIPPING Text Block 30 DAYS MONEY BACK GUARANTEE Text Block LIMITED TIME 5…" at bounding box center [545, 271] width 698 height 47
click at [313, 338] on div "Add section Choose templates inspired by CRO experts Generate layout from URL o…" at bounding box center [544, 369] width 679 height 64
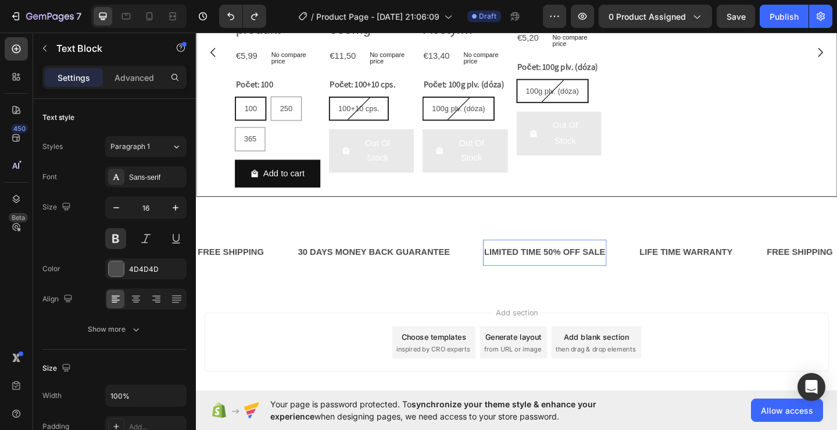
click at [295, 245] on div "FREE SHIPPING Text Block 30 DAYS MONEY BACK GUARANTEE Text Block LIMITED TIME 5…" at bounding box center [545, 272] width 698 height 84
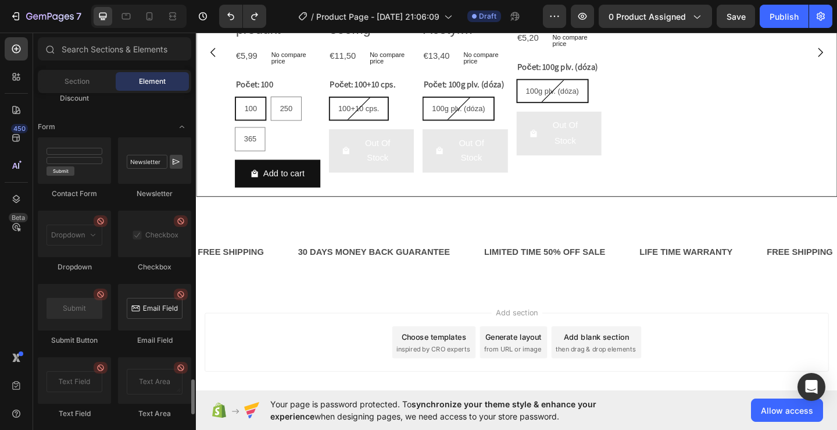
scroll to position [2644, 0]
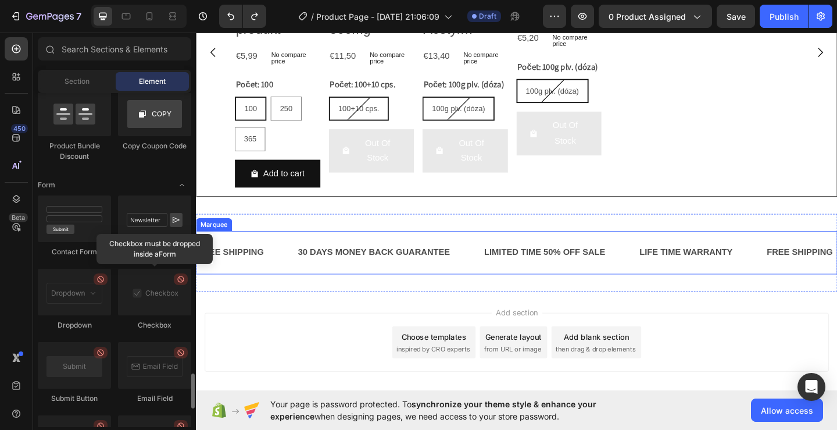
click at [274, 287] on div "FREE SHIPPING Text Block 30 DAYS MONEY BACK GUARANTEE Text Block LIMITED TIME 5…" at bounding box center [545, 271] width 698 height 47
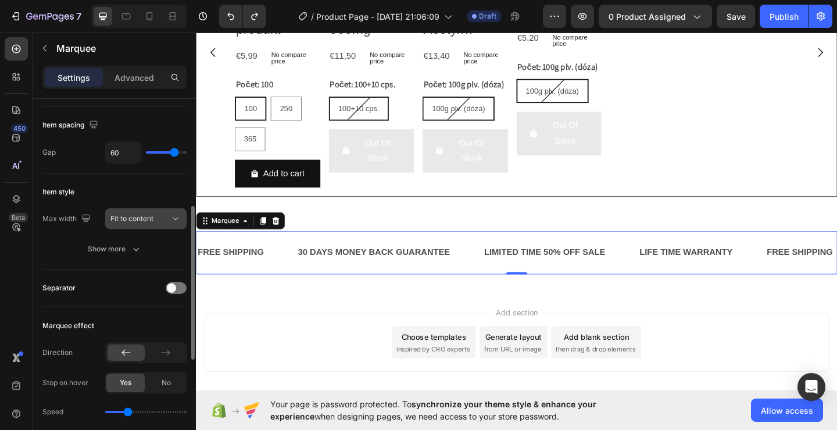
scroll to position [116, 0]
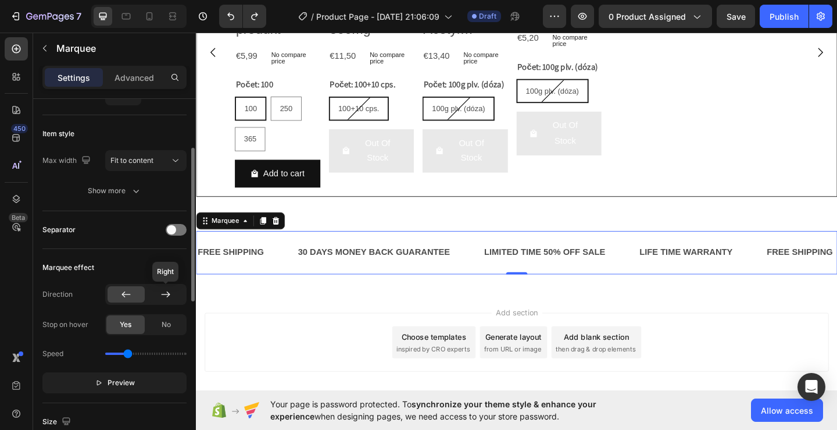
click at [168, 297] on icon at bounding box center [166, 294] width 12 height 12
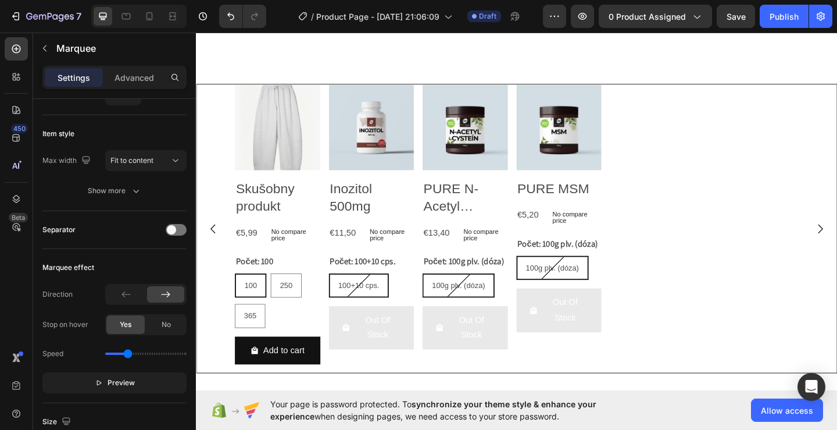
scroll to position [684, 0]
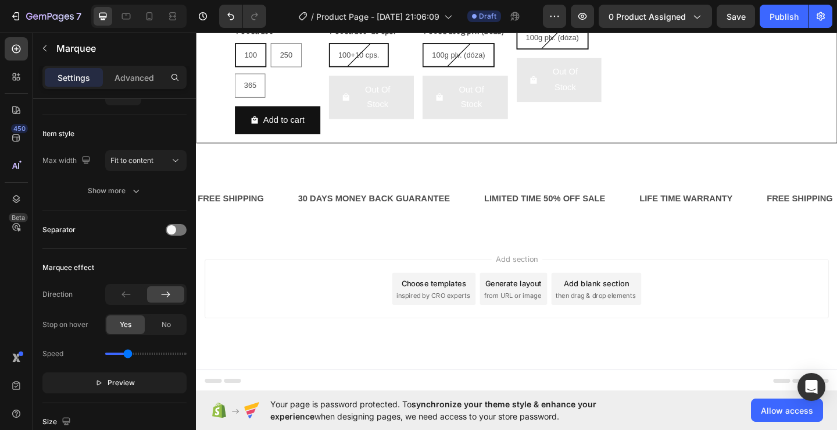
click at [379, 228] on div "30 DAYS MONEY BACK GUARANTEE Text Block" at bounding box center [390, 213] width 168 height 28
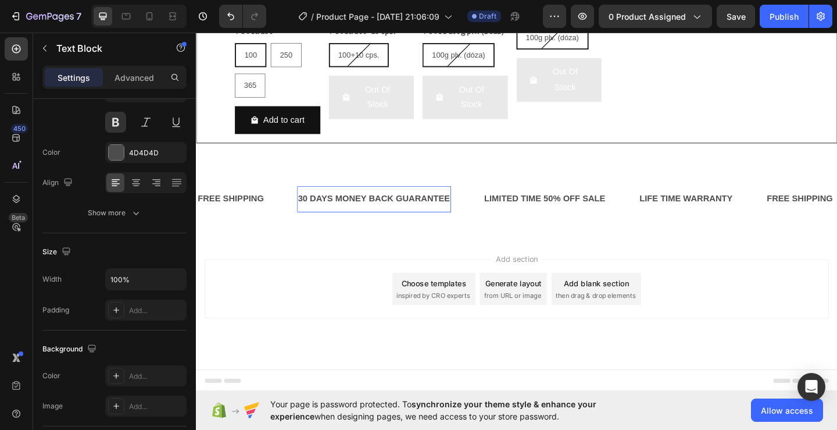
click at [341, 235] on div "FREE SHIPPING Text Block 30 DAYS MONEY BACK GUARANTEE Text Block LIMITED TIME 5…" at bounding box center [545, 213] width 698 height 47
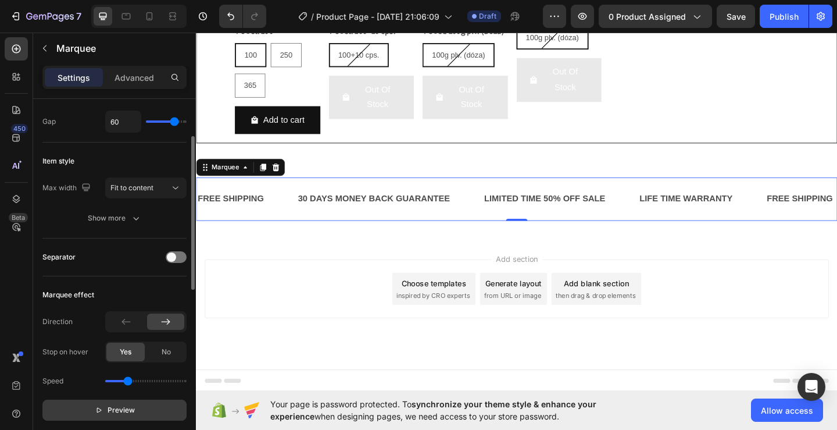
scroll to position [0, 0]
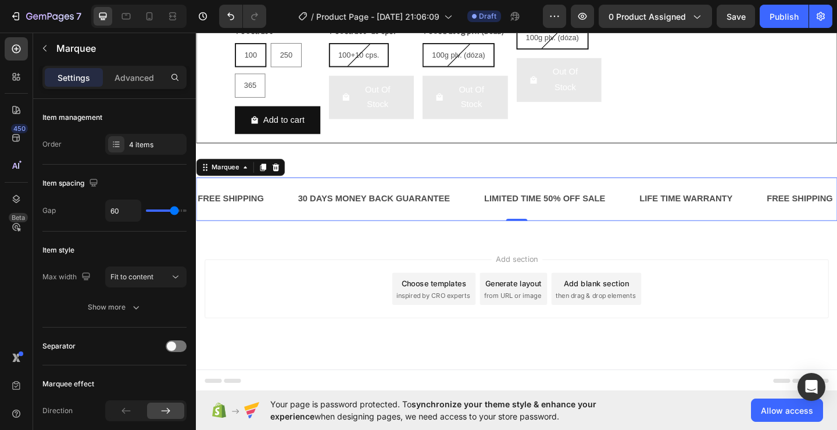
click at [543, 306] on div "Generate layout" at bounding box center [541, 305] width 61 height 12
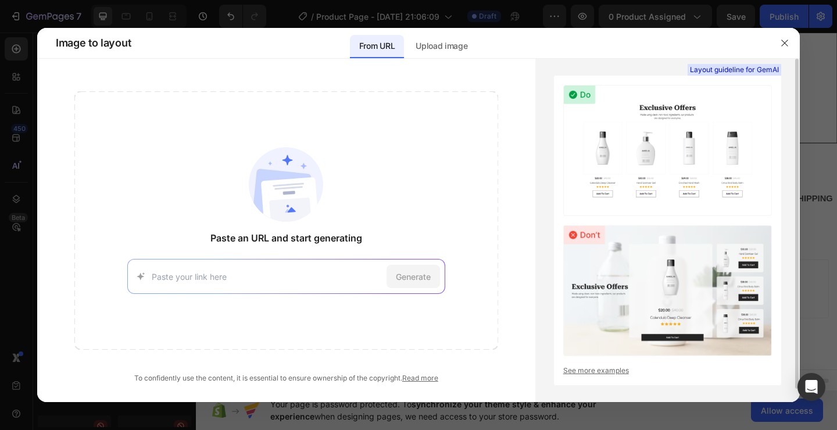
scroll to position [13, 0]
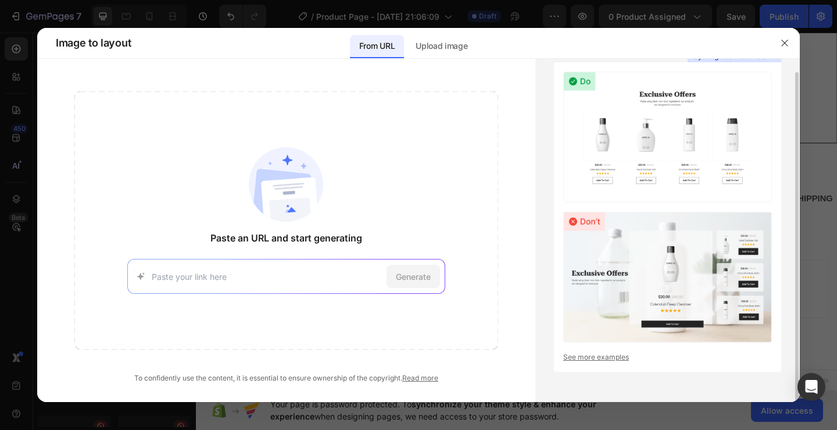
click at [620, 355] on link "See more examples" at bounding box center [667, 357] width 209 height 10
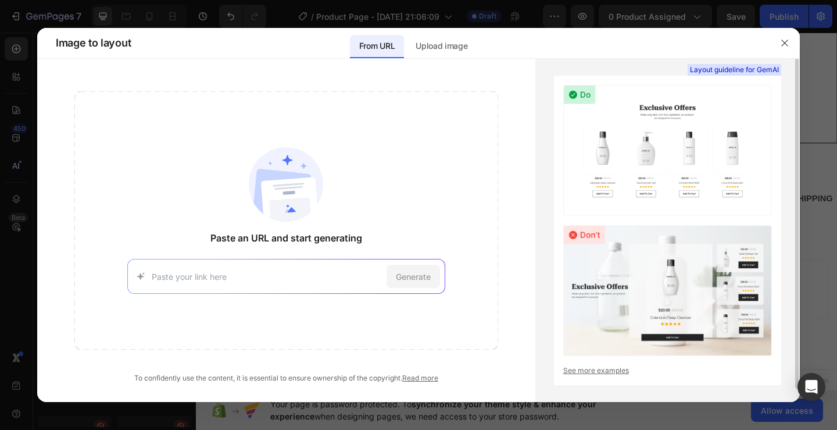
click at [660, 145] on img at bounding box center [667, 150] width 209 height 131
click at [593, 98] on img at bounding box center [667, 150] width 209 height 131
click at [692, 208] on img at bounding box center [667, 150] width 209 height 131
click at [698, 140] on img at bounding box center [667, 150] width 209 height 131
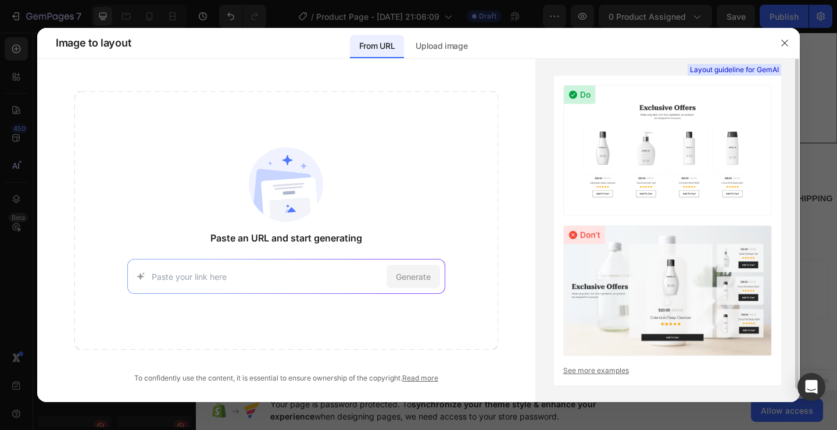
click at [698, 140] on img at bounding box center [667, 150] width 209 height 131
click at [444, 47] on p "Upload image" at bounding box center [442, 46] width 52 height 14
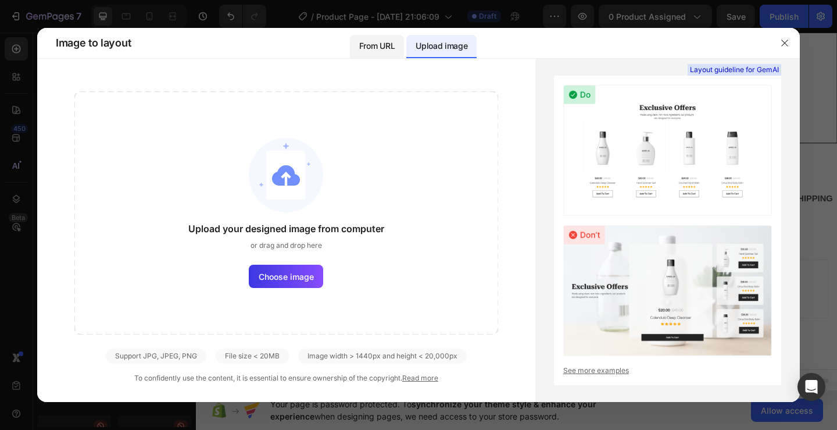
click at [379, 47] on p "From URL" at bounding box center [376, 46] width 35 height 14
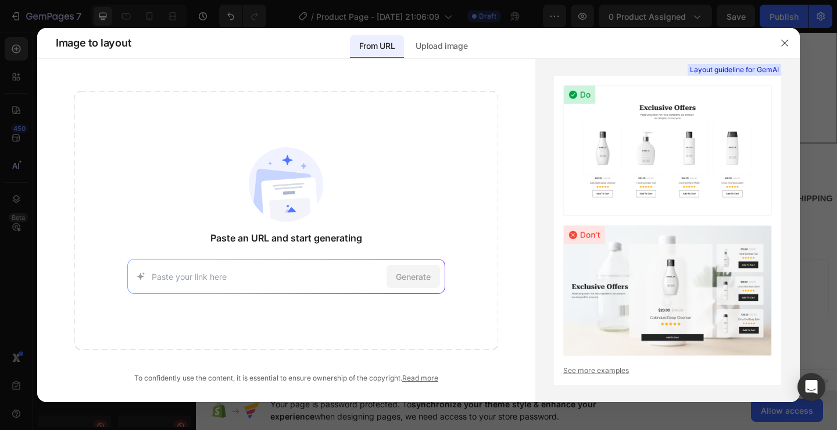
paste input "[URL][DOMAIN_NAME]"
type input "[URL][DOMAIN_NAME]"
click at [417, 279] on span "Generate" at bounding box center [413, 276] width 35 height 12
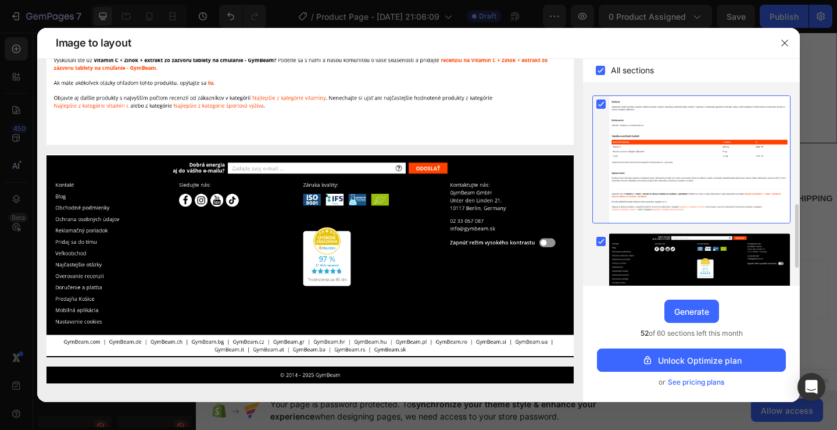
scroll to position [233, 0]
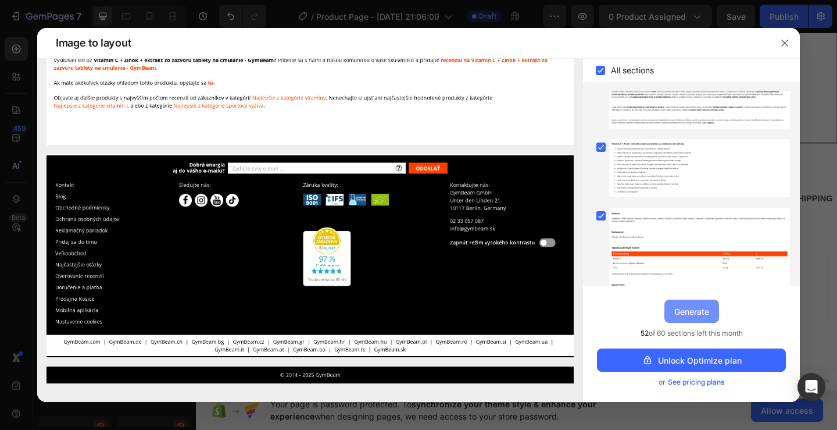
click at [677, 317] on button "Generate" at bounding box center [692, 310] width 55 height 23
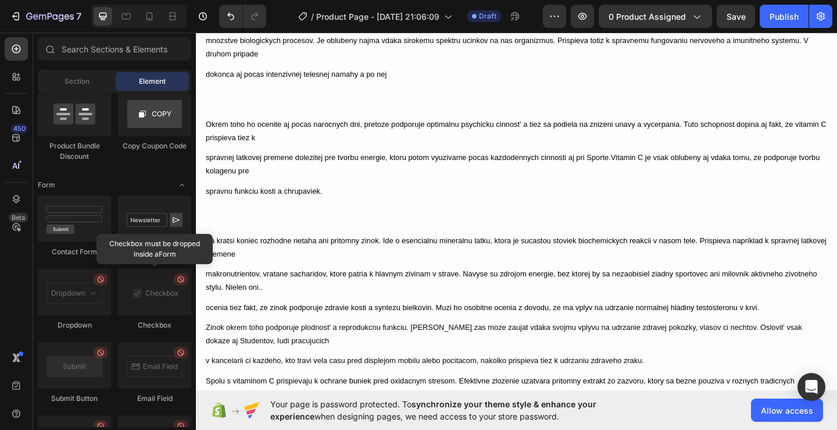
scroll to position [1847, 0]
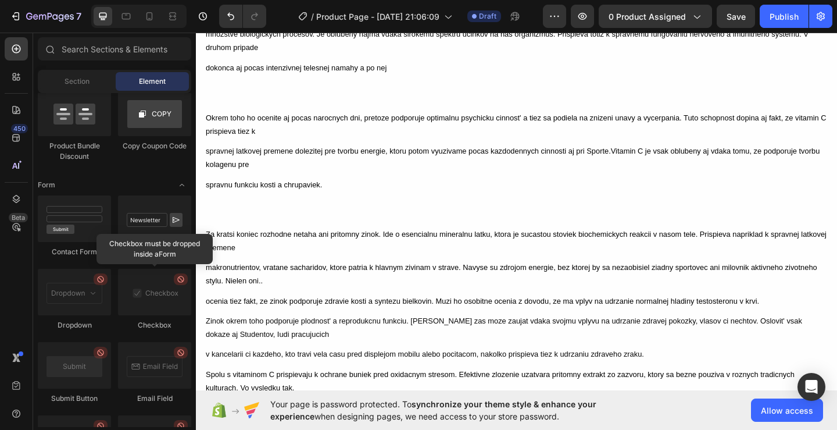
click at [271, 396] on div "Spolu s vitaminom C prispievaju k ochrane buniek pred oxidacnym stresom. Efekti…" at bounding box center [544, 411] width 679 height 31
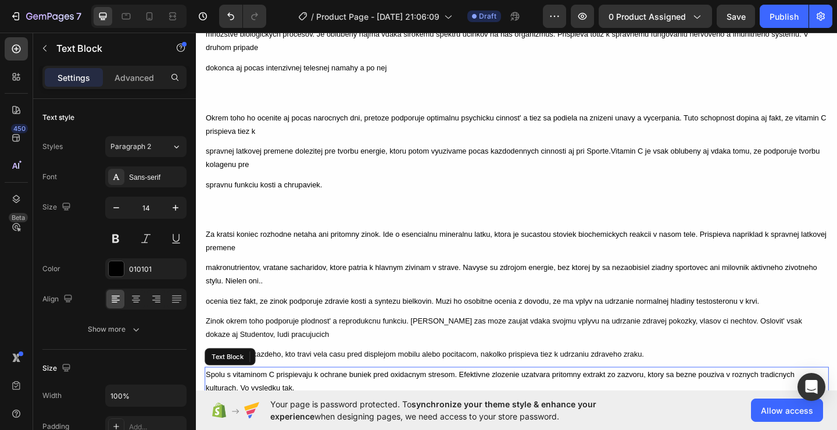
click at [261, 396] on div "Spolu s vitaminom C prispievaju k ochrane buniek pred oxidacnym stresom. Efekti…" at bounding box center [544, 411] width 679 height 31
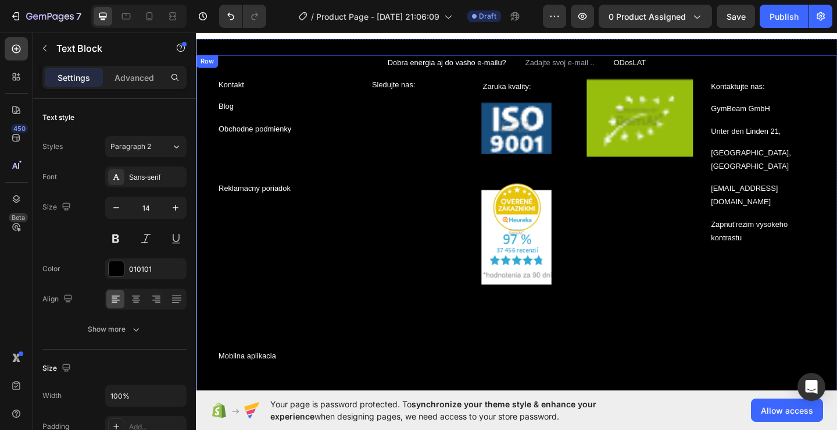
scroll to position [2593, 0]
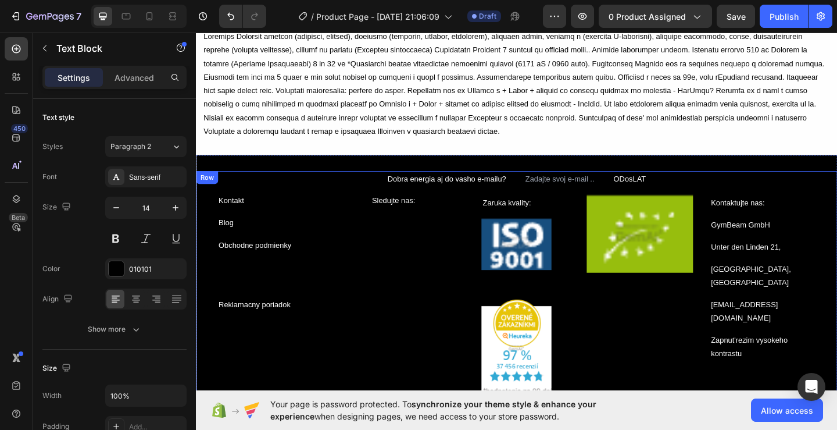
click at [654, 148] on div at bounding box center [545, 88] width 684 height 120
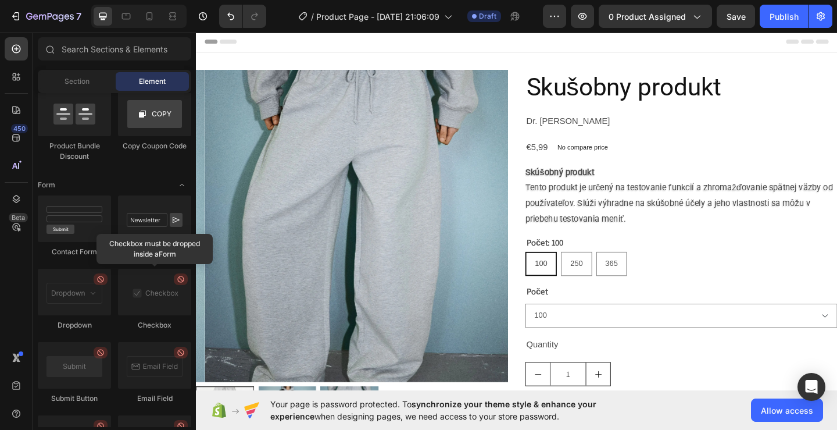
scroll to position [1195, 0]
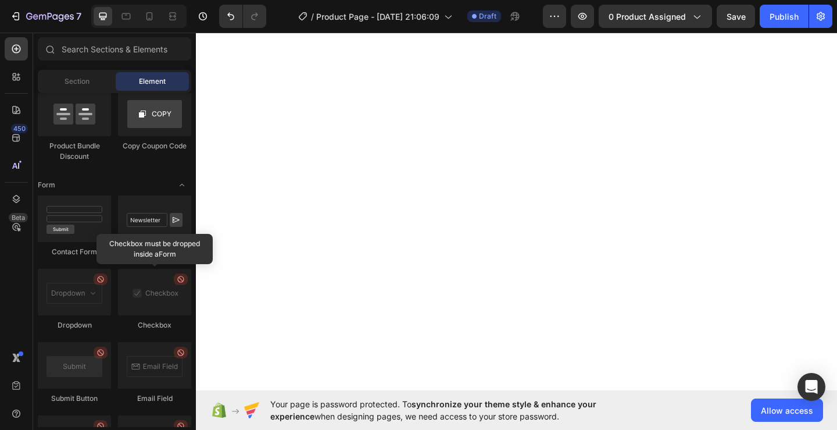
radio input "false"
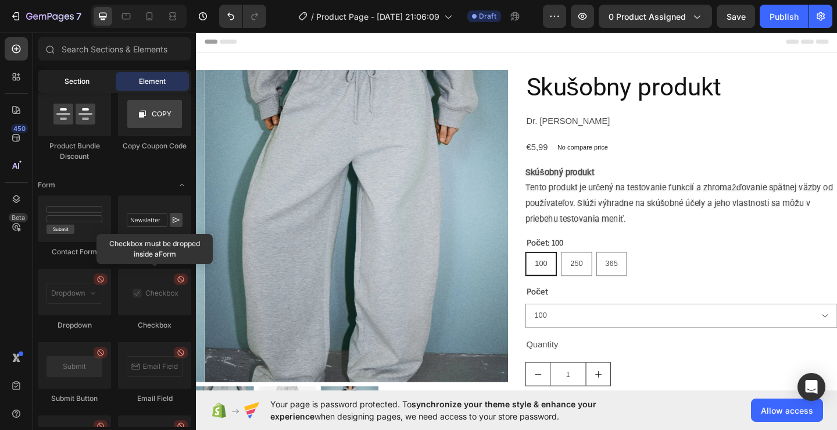
click at [96, 90] on div "Section" at bounding box center [76, 81] width 73 height 19
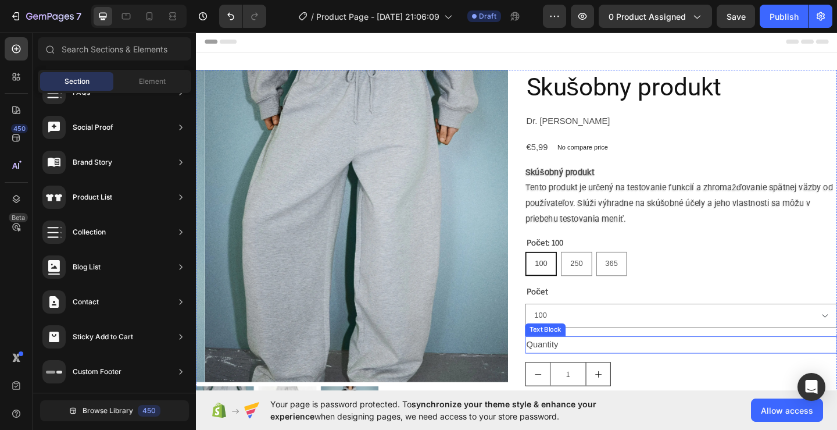
scroll to position [3, 0]
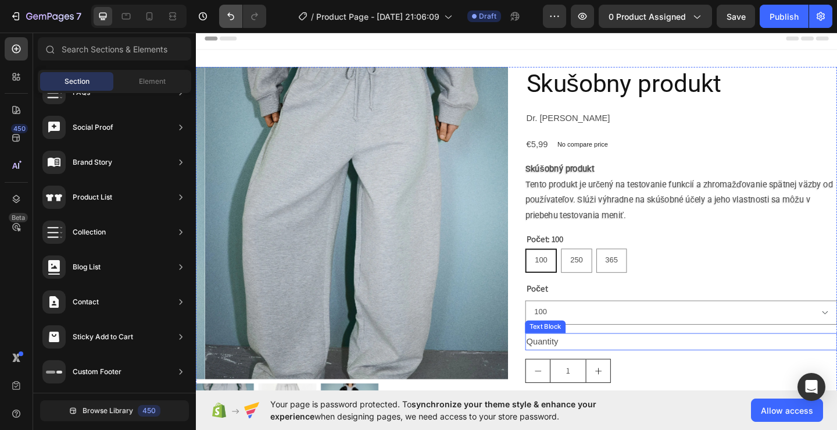
click at [233, 17] on icon "Undo/Redo" at bounding box center [231, 16] width 12 height 12
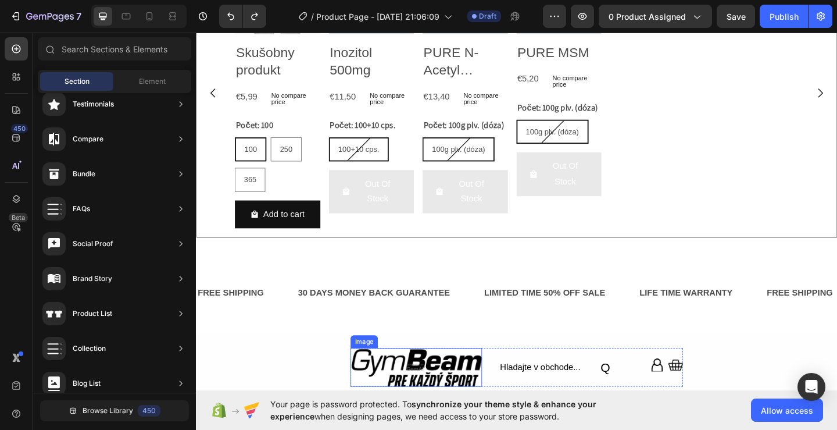
scroll to position [640, 0]
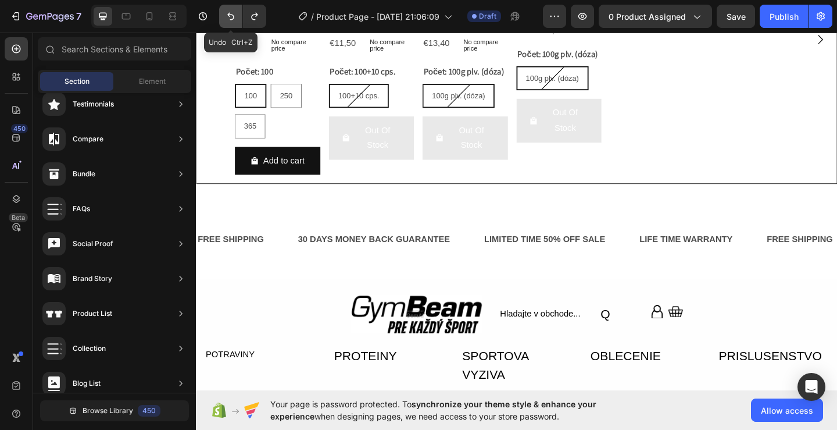
click at [227, 13] on icon "Undo/Redo" at bounding box center [231, 16] width 12 height 12
drag, startPoint x: 227, startPoint y: 13, endPoint x: 210, endPoint y: 23, distance: 19.5
click at [210, 22] on div "7 Undo Ctrl+Z" at bounding box center [138, 16] width 276 height 23
click at [227, 19] on icon "Undo/Redo" at bounding box center [231, 16] width 12 height 12
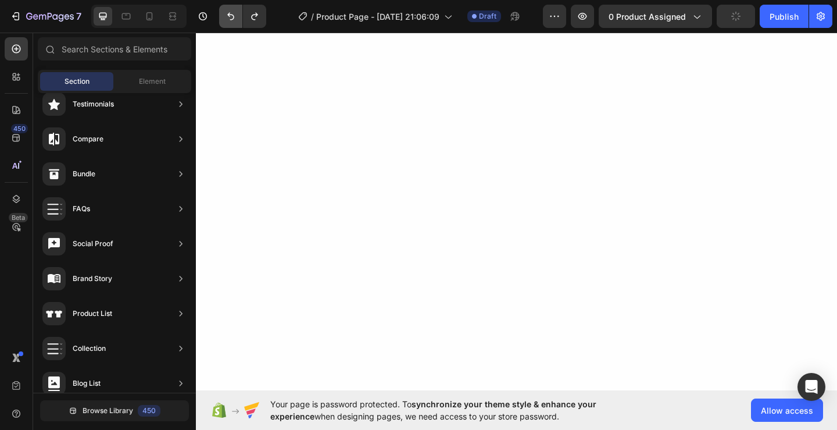
scroll to position [523, 0]
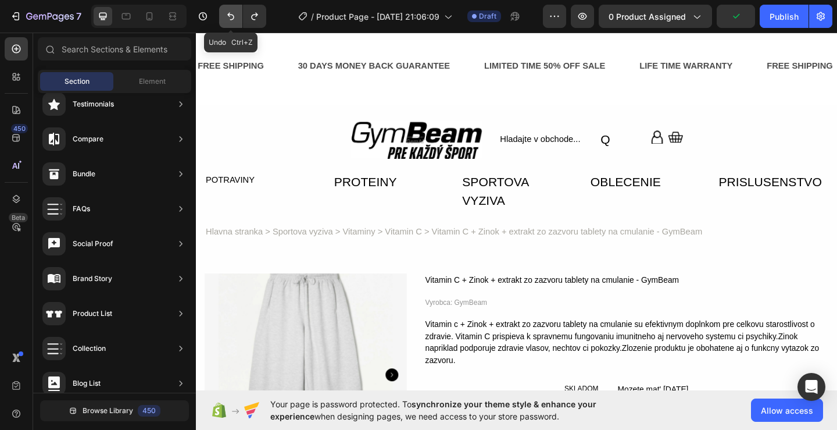
click at [234, 23] on button "Undo/Redo" at bounding box center [230, 16] width 23 height 23
click at [232, 17] on icon "Undo/Redo" at bounding box center [231, 16] width 12 height 12
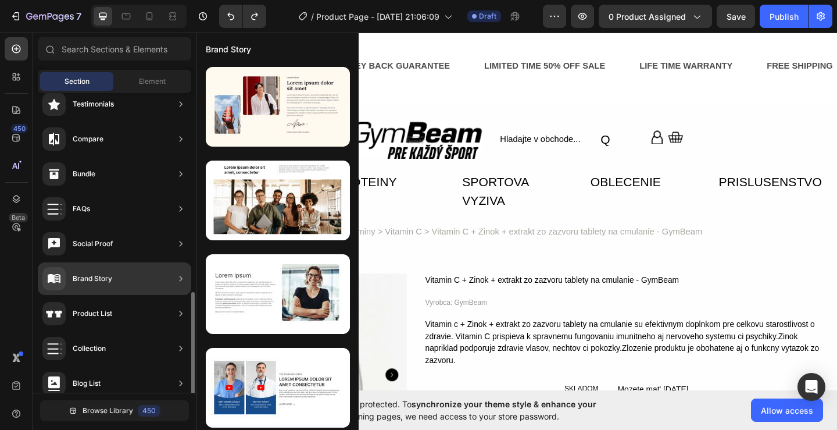
scroll to position [317, 0]
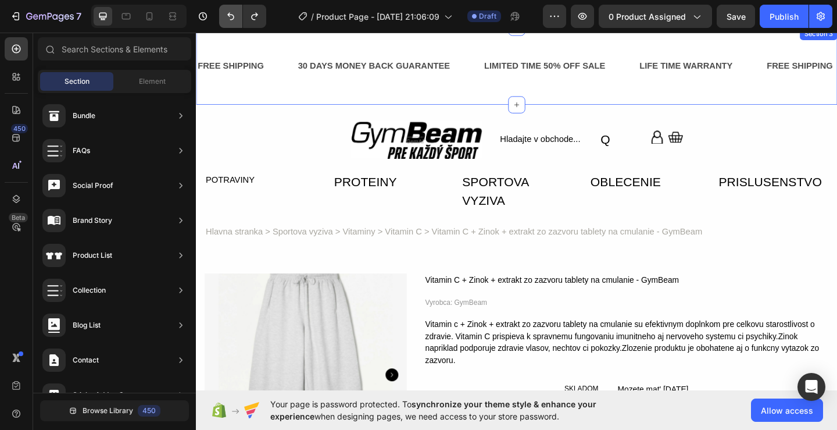
click at [233, 16] on icon "Undo/Redo" at bounding box center [231, 16] width 12 height 12
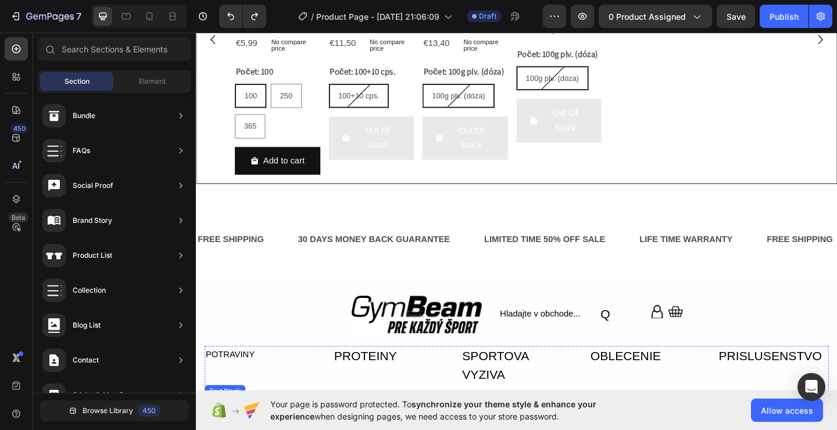
scroll to position [698, 0]
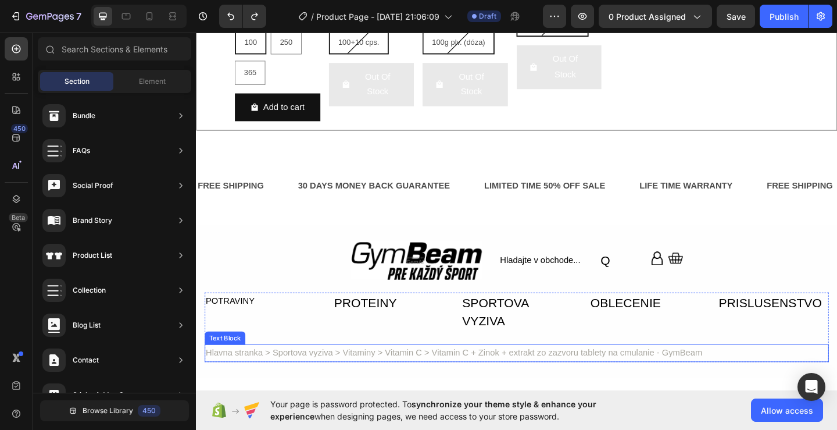
click at [430, 380] on div "Hlavna stranka > Sportova vyziva > Vitaminy > Vitamin C > Vitamin C + Zinok + e…" at bounding box center [544, 381] width 679 height 19
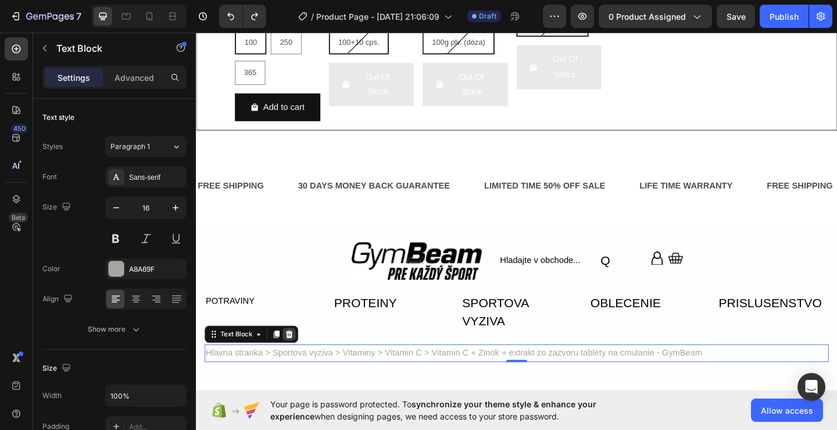
click at [296, 358] on icon at bounding box center [298, 360] width 8 height 8
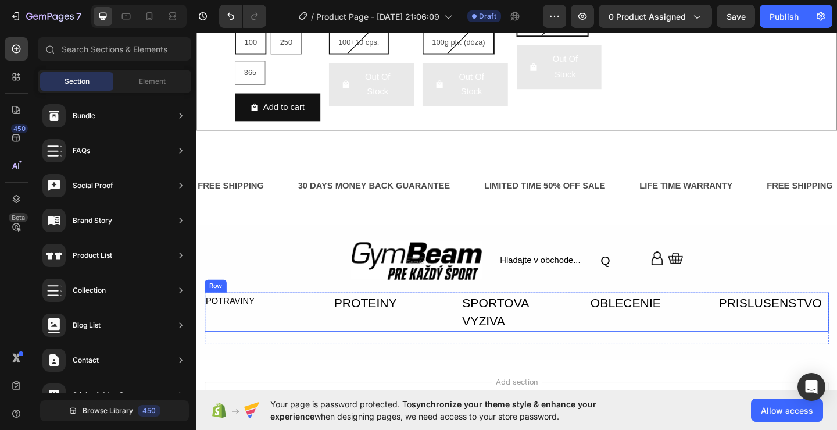
click at [242, 326] on div "POTRAVINY" at bounding box center [265, 324] width 121 height 19
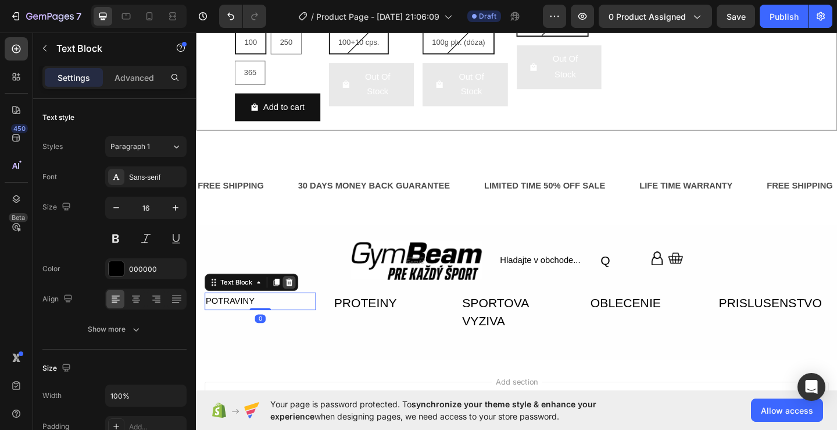
click at [301, 303] on icon at bounding box center [296, 303] width 9 height 9
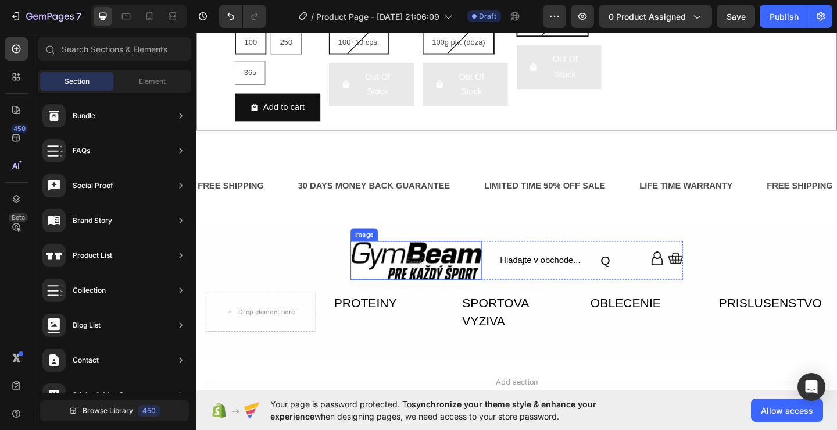
click at [466, 275] on img at bounding box center [435, 279] width 143 height 41
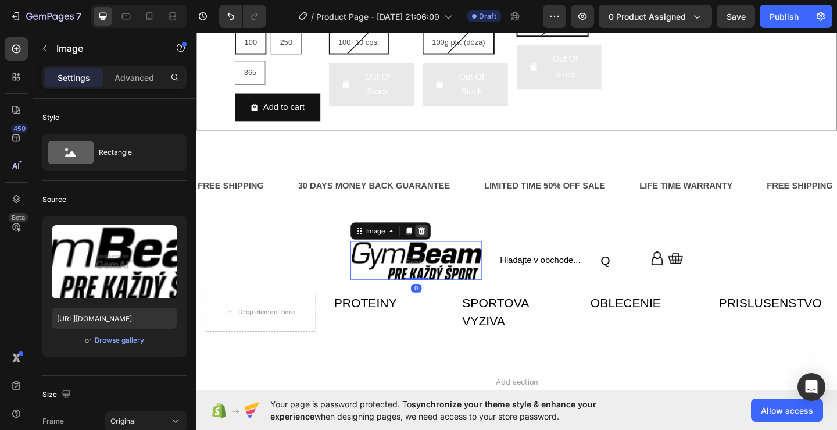
click at [438, 245] on icon at bounding box center [442, 248] width 8 height 8
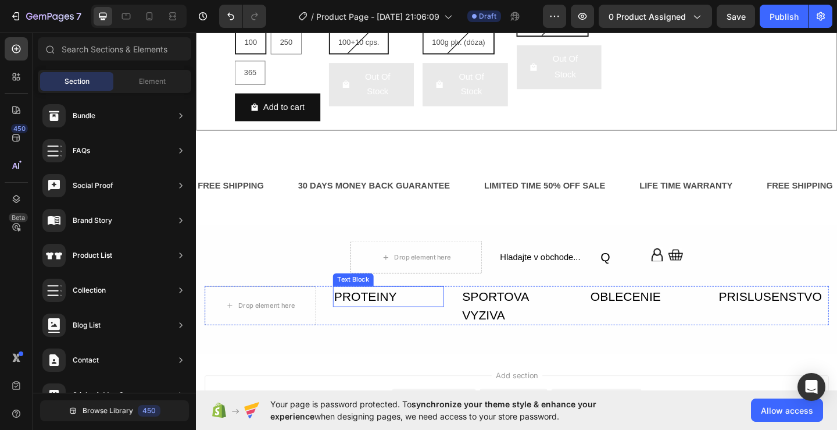
click at [391, 322] on div "PROTEINY" at bounding box center [405, 319] width 121 height 23
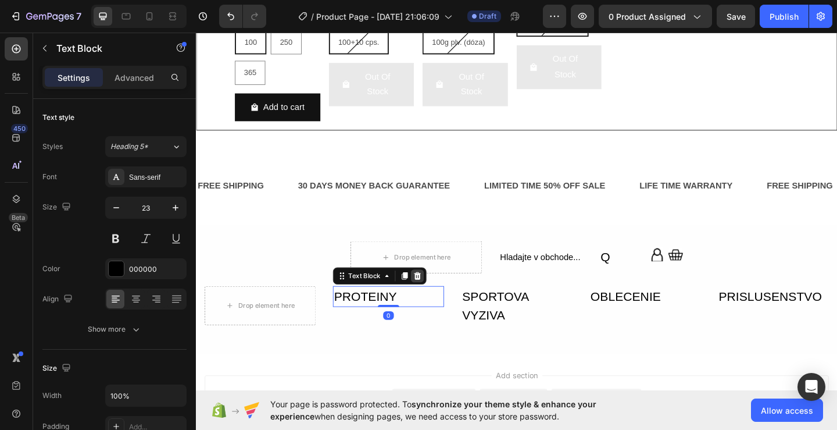
click at [436, 302] on div at bounding box center [437, 297] width 14 height 14
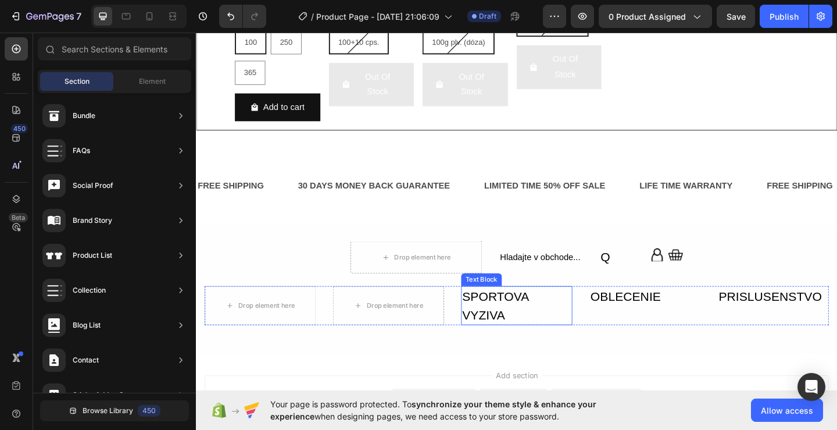
click at [529, 335] on div "SPORTOVA VYZIVA" at bounding box center [544, 329] width 121 height 42
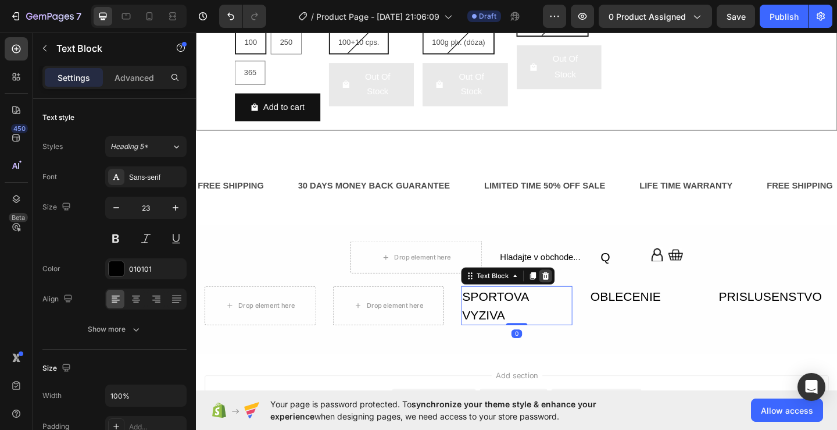
click at [572, 298] on icon at bounding box center [576, 296] width 9 height 9
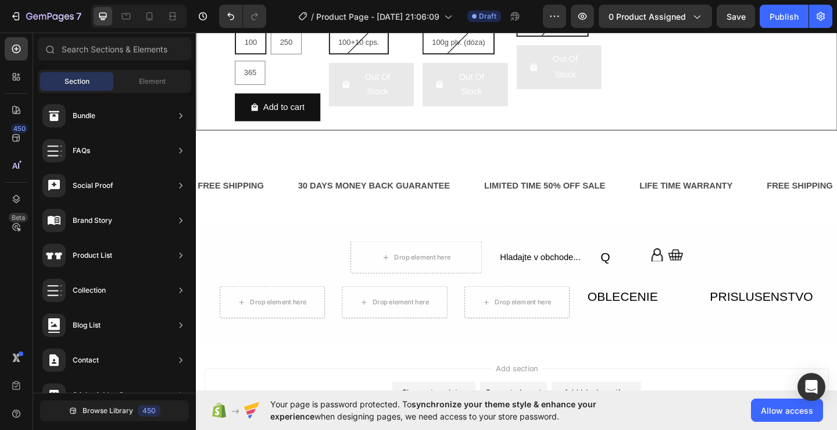
click at [656, 358] on div "Drop element here Hladajte v obchode... Text Block Q Text Block Icon Icon Icon …" at bounding box center [545, 308] width 698 height 133
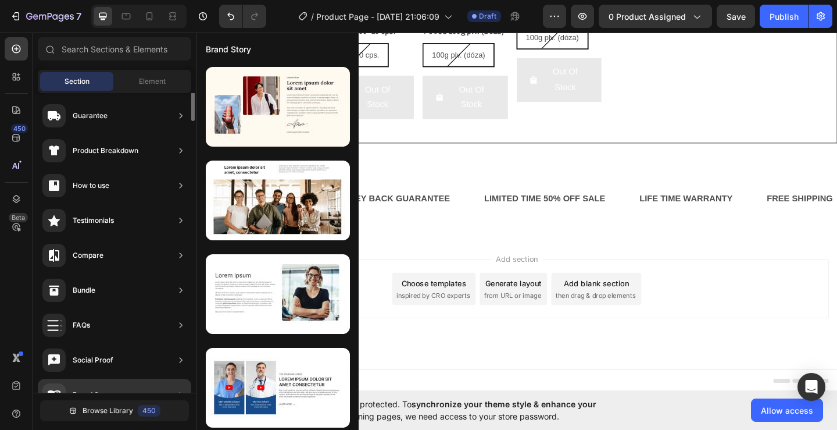
scroll to position [0, 0]
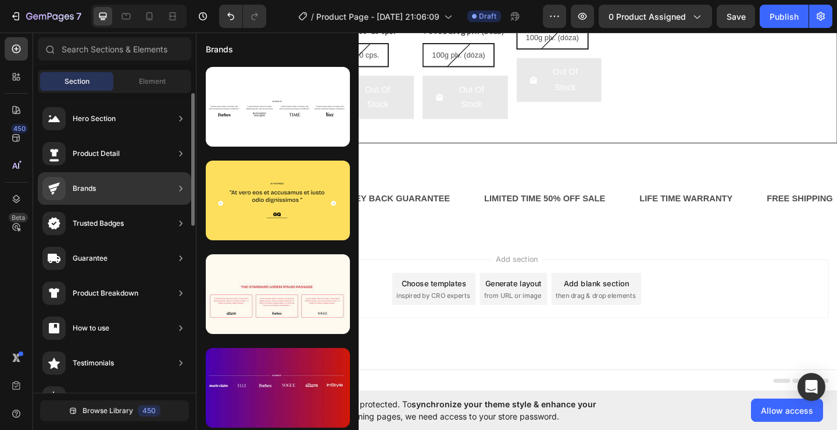
click at [156, 184] on div "Brands" at bounding box center [114, 188] width 153 height 33
click at [161, 182] on div "Brands" at bounding box center [114, 188] width 153 height 33
click at [183, 190] on icon at bounding box center [181, 189] width 12 height 12
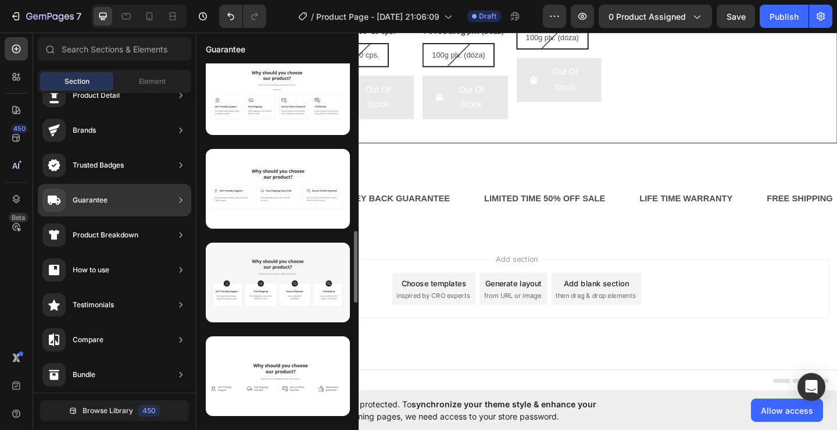
scroll to position [738, 0]
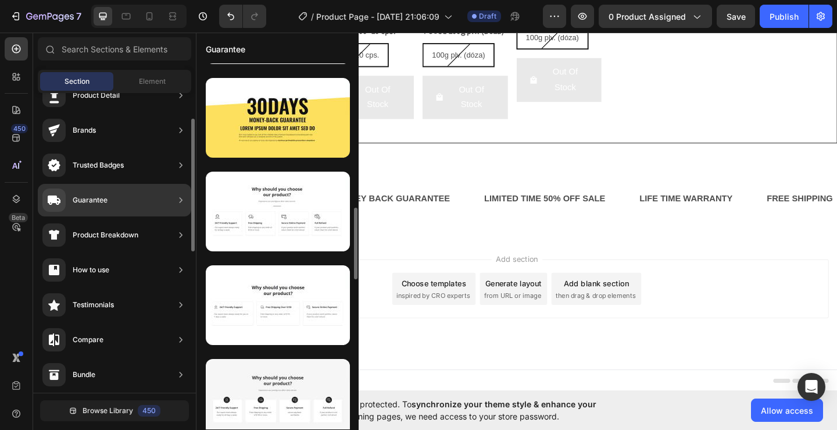
click at [178, 201] on icon at bounding box center [181, 200] width 12 height 12
click at [181, 199] on icon at bounding box center [181, 200] width 12 height 12
click at [167, 199] on div "Guarantee" at bounding box center [114, 200] width 153 height 33
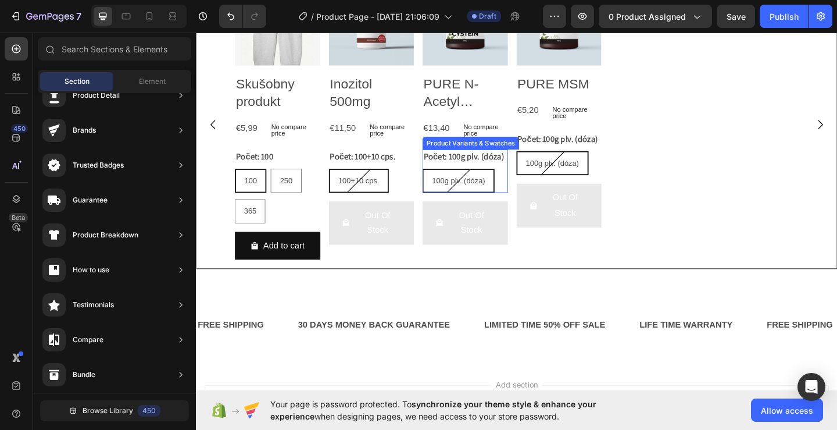
scroll to position [567, 0]
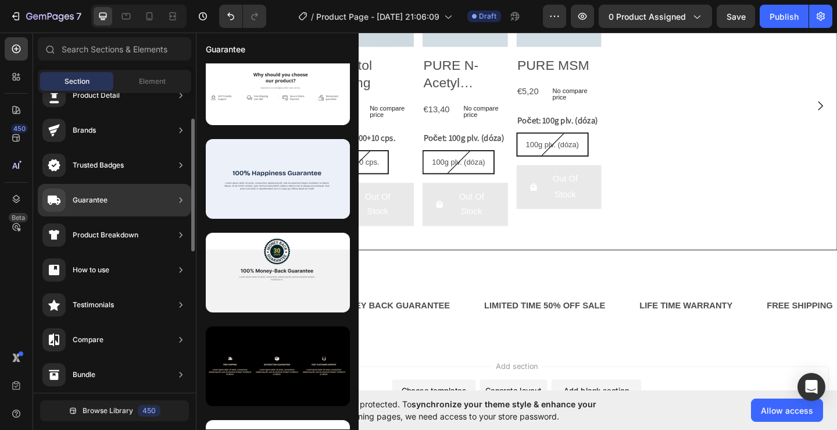
click at [181, 202] on icon at bounding box center [181, 199] width 3 height 5
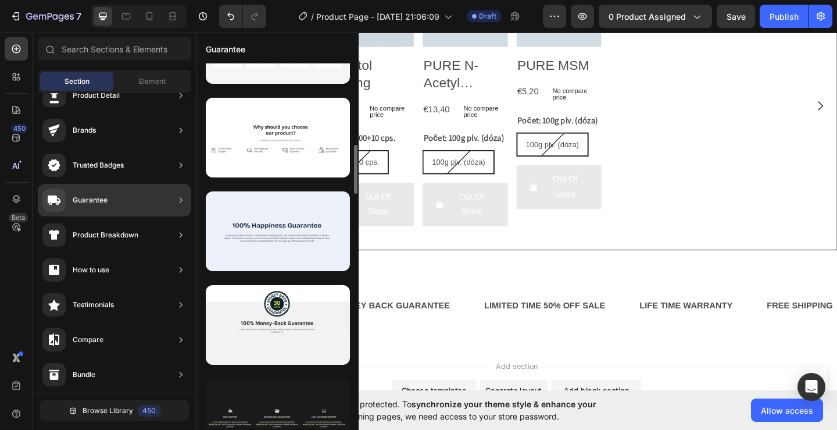
scroll to position [1034, 0]
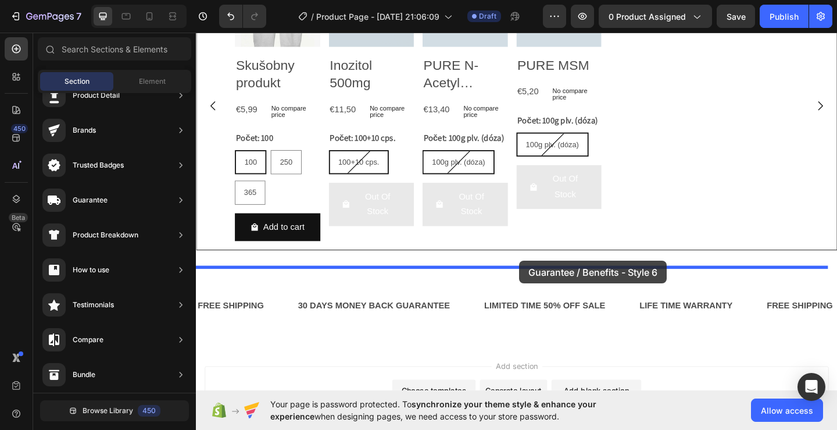
drag, startPoint x: 489, startPoint y: 126, endPoint x: 548, endPoint y: 281, distance: 165.4
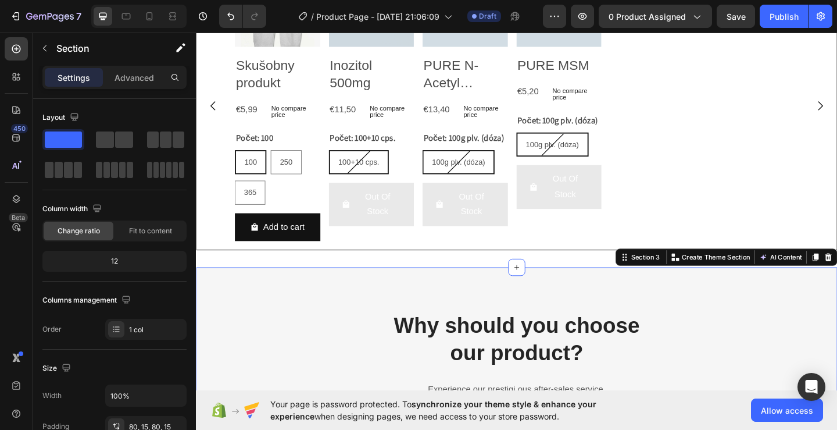
scroll to position [784, 0]
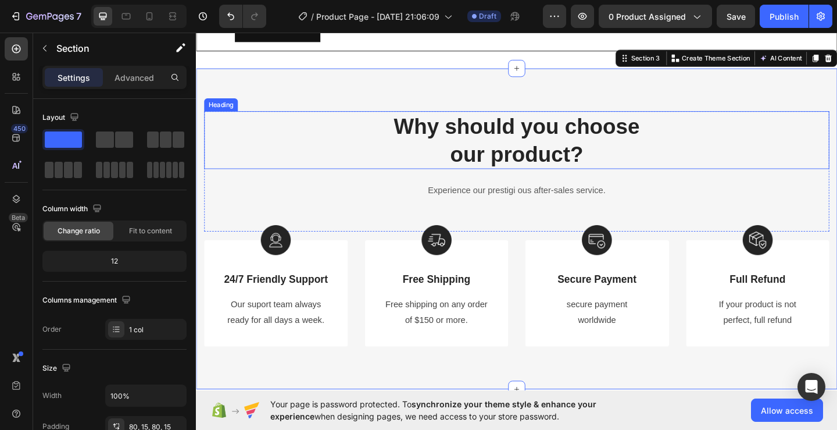
click at [520, 138] on p "Why should you choose our product?" at bounding box center [545, 149] width 678 height 60
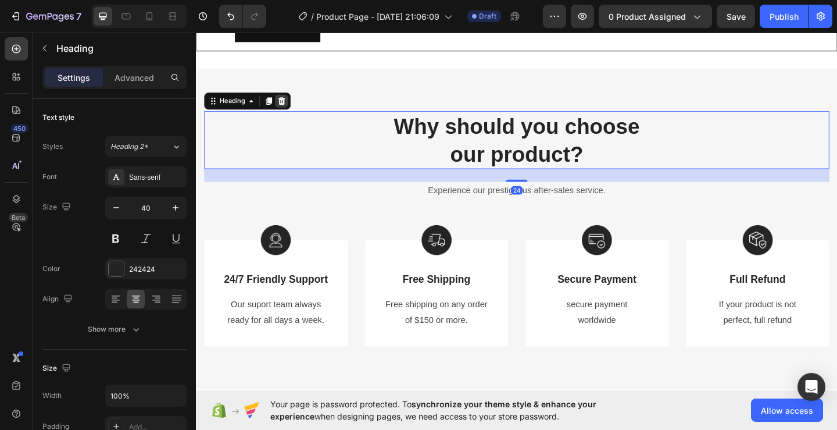
click at [290, 106] on icon at bounding box center [289, 107] width 8 height 8
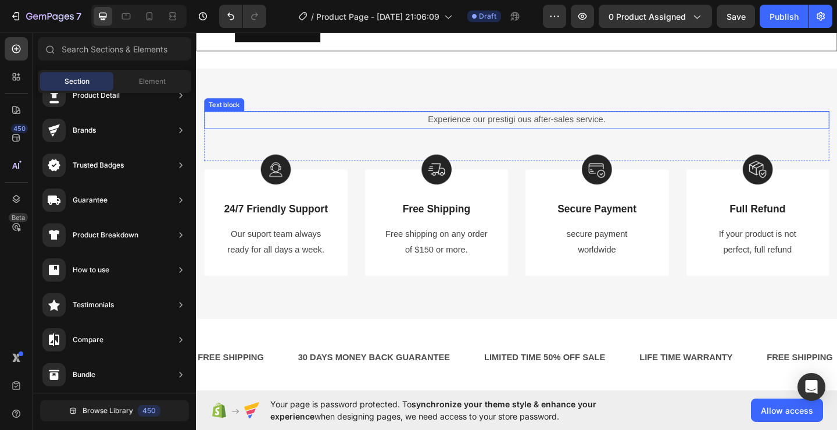
click at [509, 127] on p "Experience our prestigi ous after-sales service." at bounding box center [545, 127] width 678 height 17
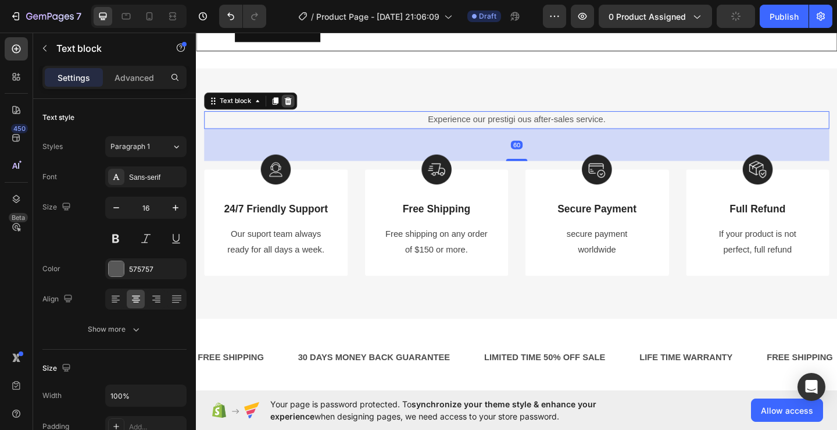
click at [294, 106] on icon at bounding box center [296, 107] width 8 height 8
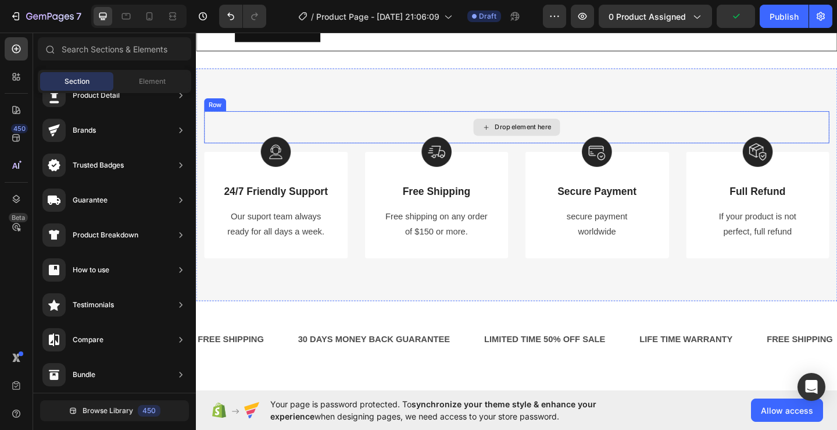
click at [414, 123] on div "Drop element here" at bounding box center [545, 135] width 680 height 35
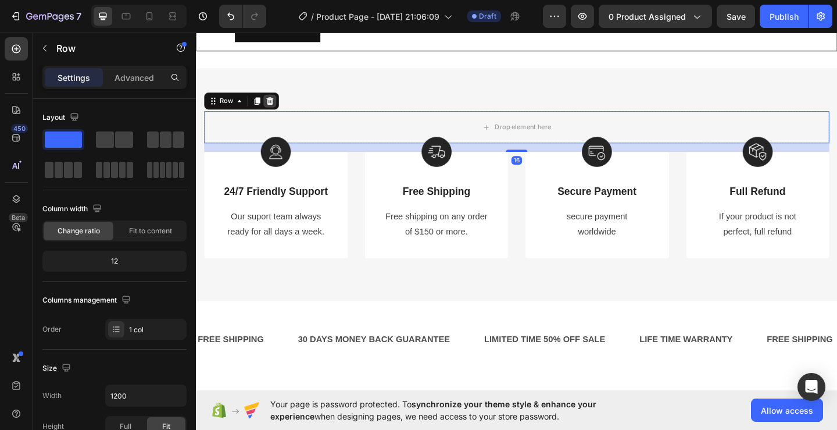
click at [276, 105] on icon at bounding box center [277, 107] width 8 height 8
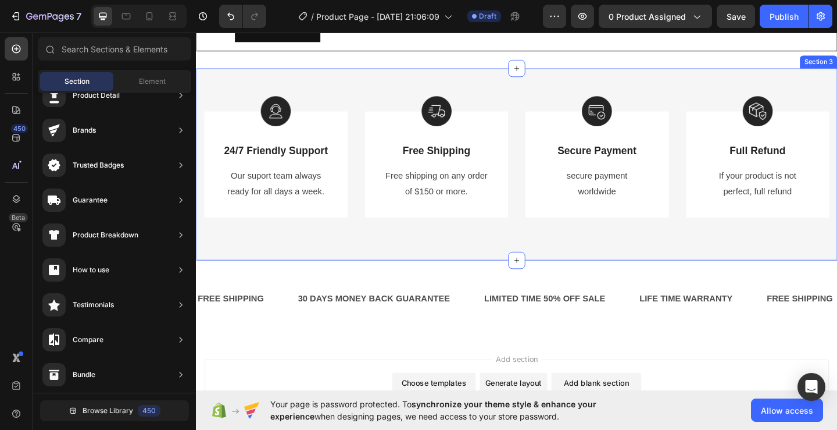
click at [547, 259] on div "Image 24/7 Friendly Support Text Block Our suport team always ready for all day…" at bounding box center [545, 176] width 698 height 208
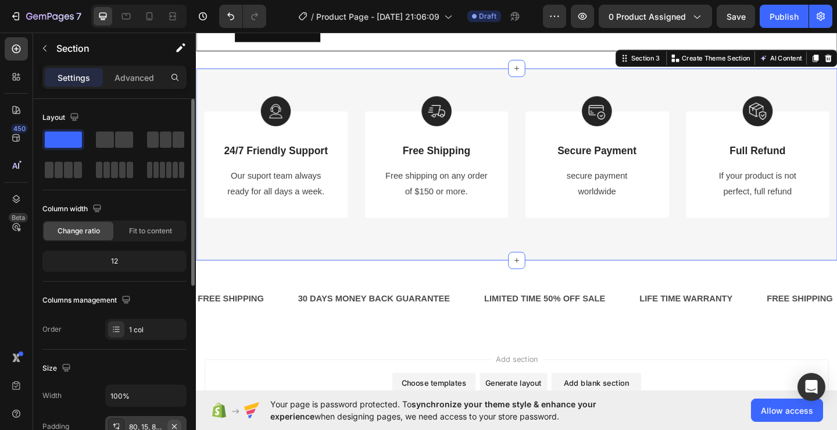
scroll to position [0, 0]
click at [123, 260] on div "12" at bounding box center [115, 261] width 140 height 16
click at [116, 259] on div "12" at bounding box center [115, 261] width 140 height 16
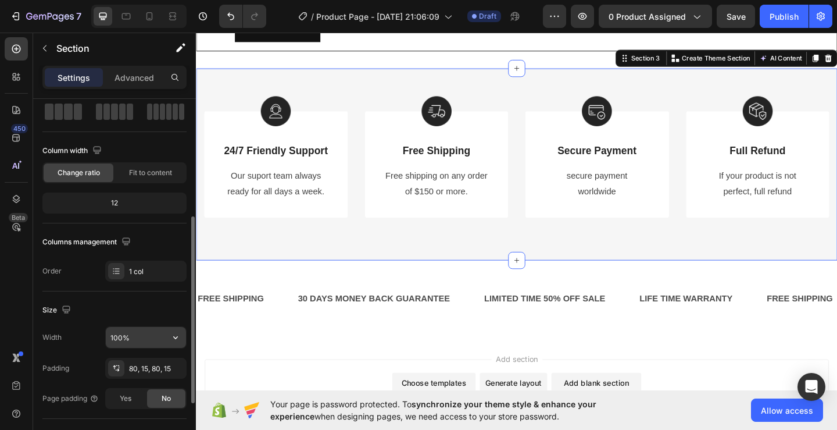
scroll to position [116, 0]
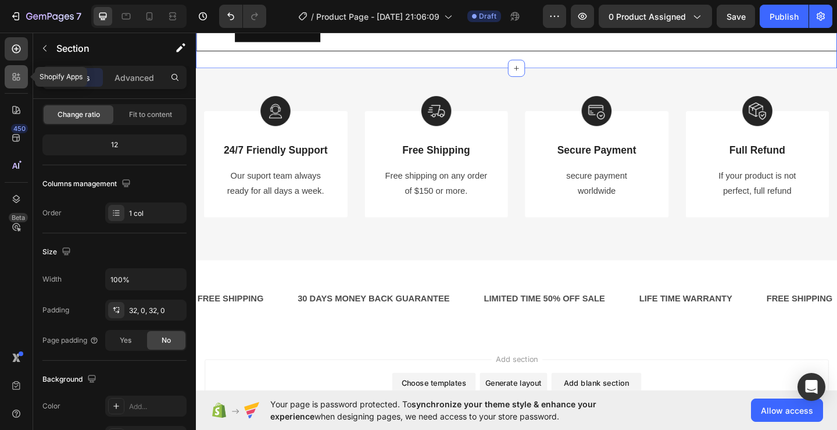
click at [15, 80] on icon at bounding box center [14, 78] width 3 height 3
radio input "true"
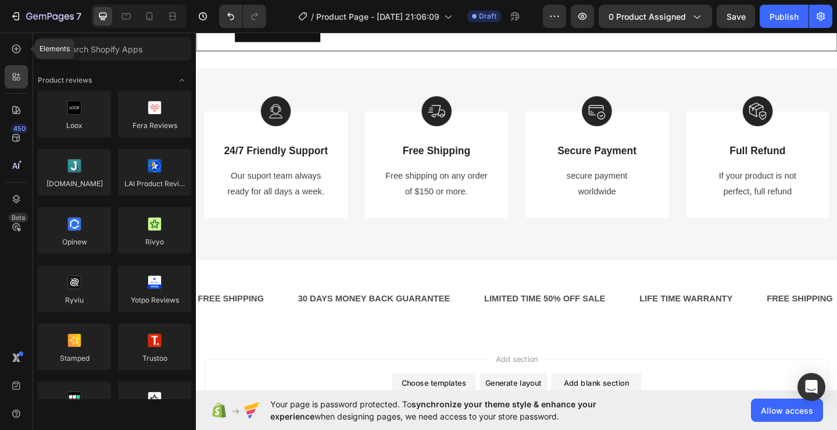
scroll to position [2644, 0]
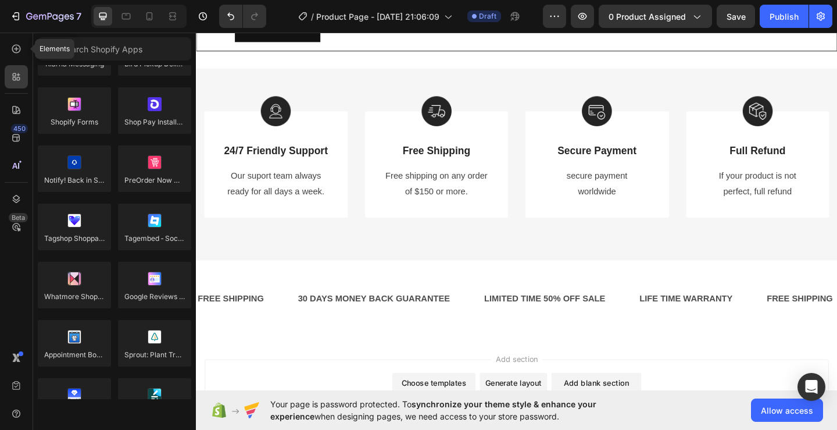
click at [12, 46] on icon at bounding box center [16, 49] width 12 height 12
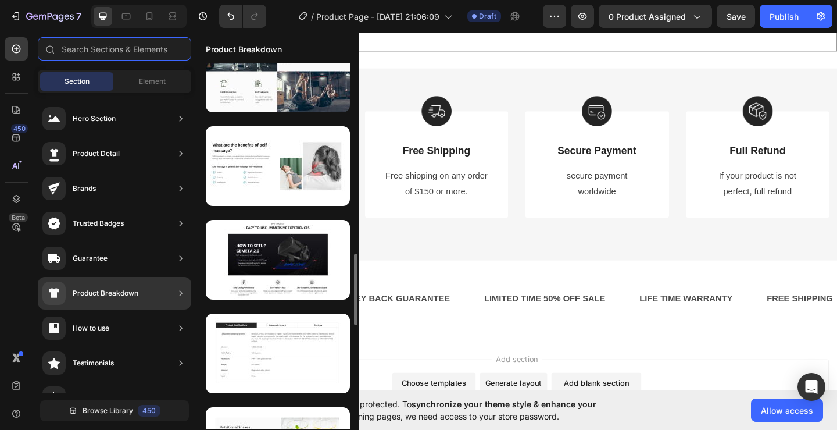
scroll to position [1145, 0]
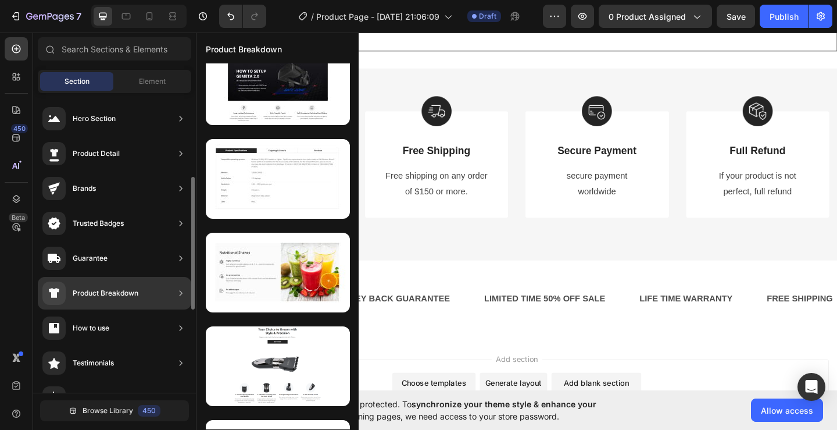
drag, startPoint x: 277, startPoint y: 199, endPoint x: 113, endPoint y: 265, distance: 176.4
click at [113, 347] on div "How to use" at bounding box center [114, 363] width 153 height 33
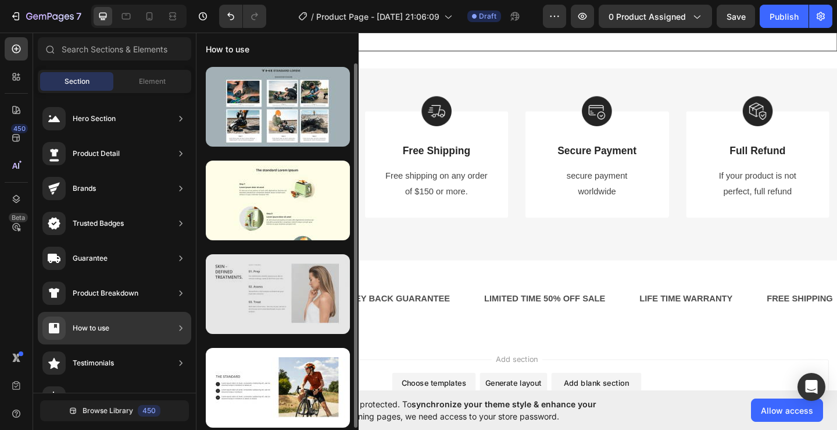
scroll to position [2, 0]
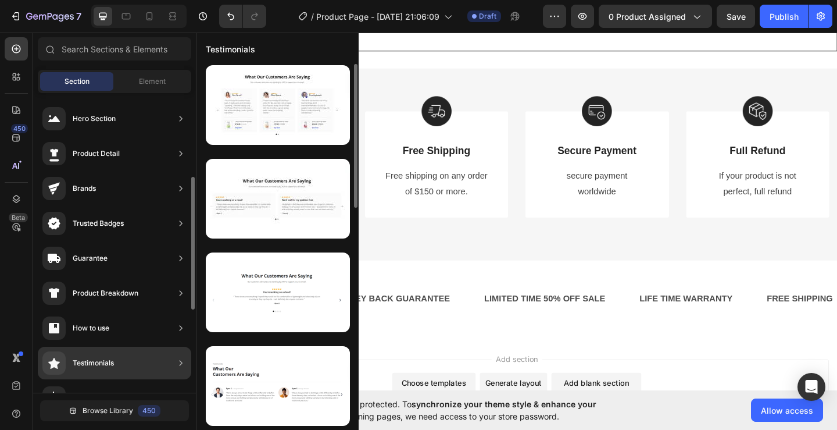
click at [128, 347] on div "Testimonials" at bounding box center [114, 363] width 153 height 33
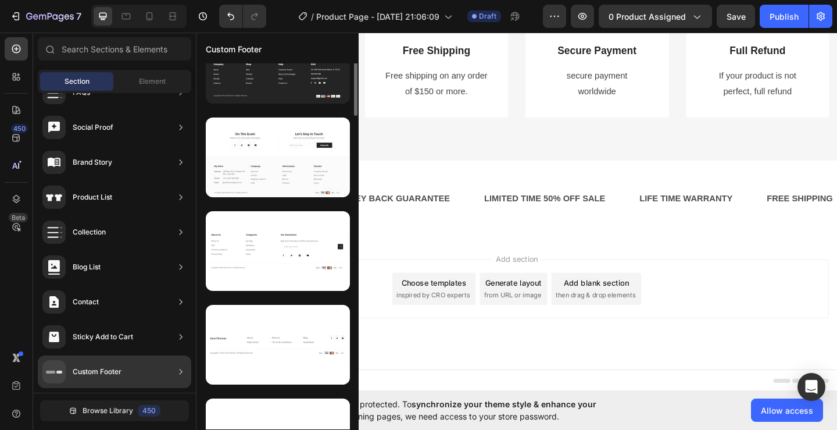
scroll to position [0, 0]
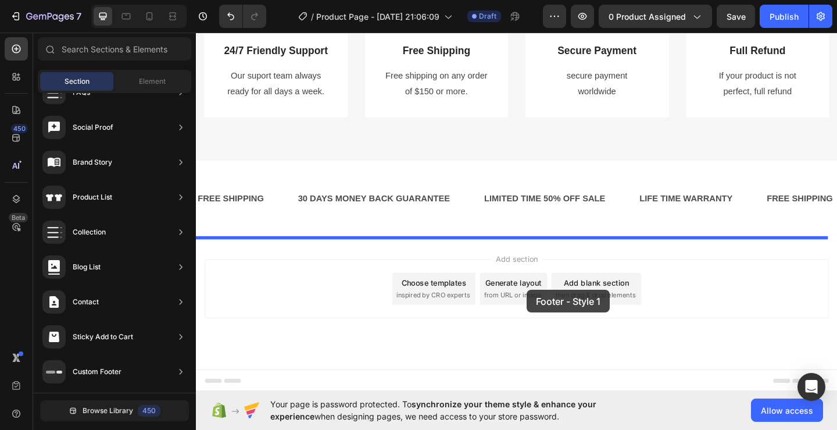
drag, startPoint x: 467, startPoint y: 160, endPoint x: 556, endPoint y: 312, distance: 176.1
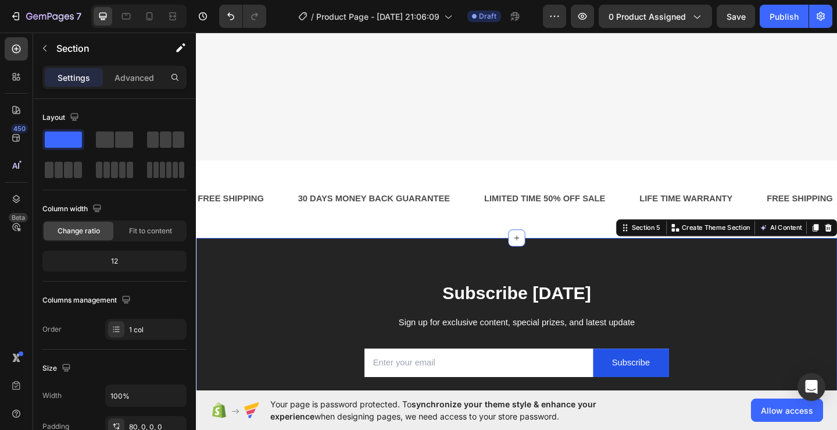
scroll to position [1076, 0]
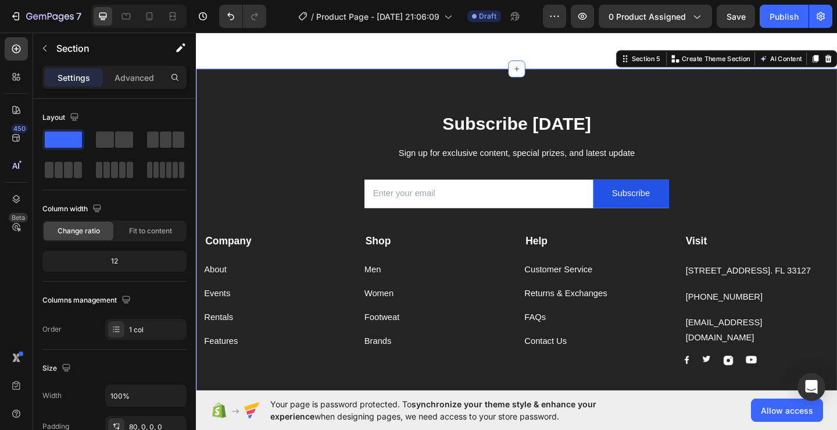
click at [823, 96] on div "Subscribe Today Heading Sign up for exclusive content, special prizes, and late…" at bounding box center [545, 276] width 698 height 408
